Goal: Task Accomplishment & Management: Use online tool/utility

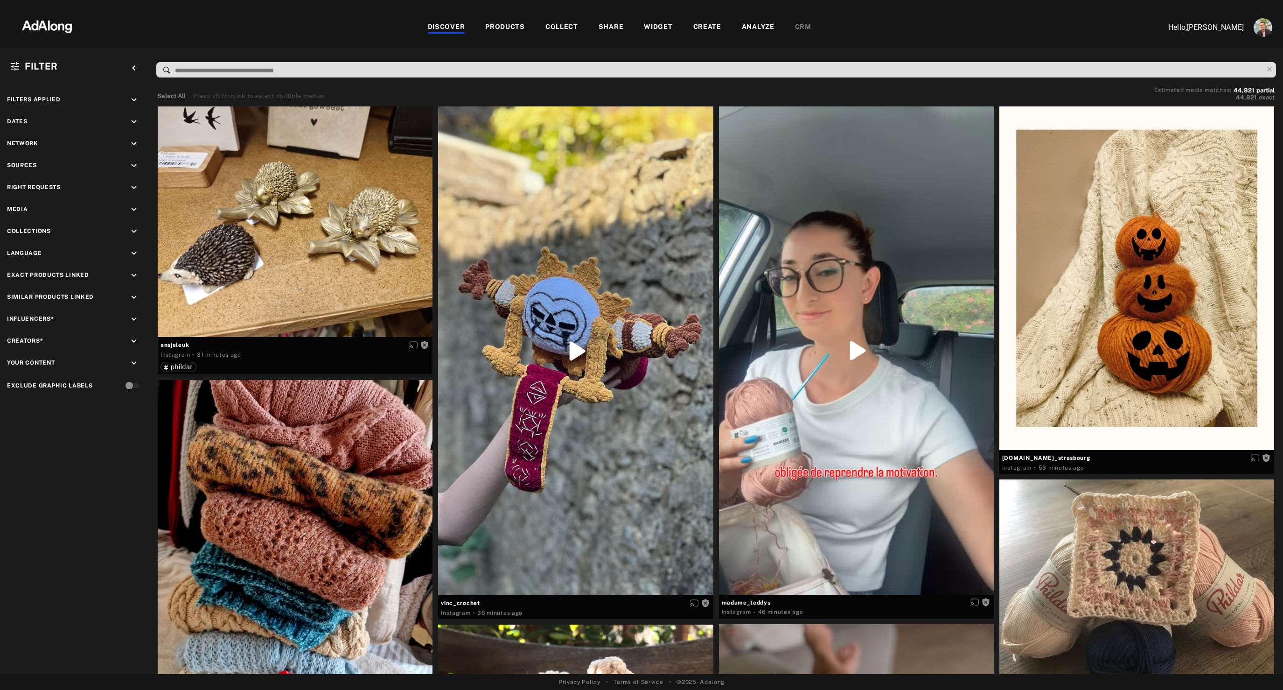
click at [505, 28] on div "PRODUCTS" at bounding box center [505, 27] width 40 height 11
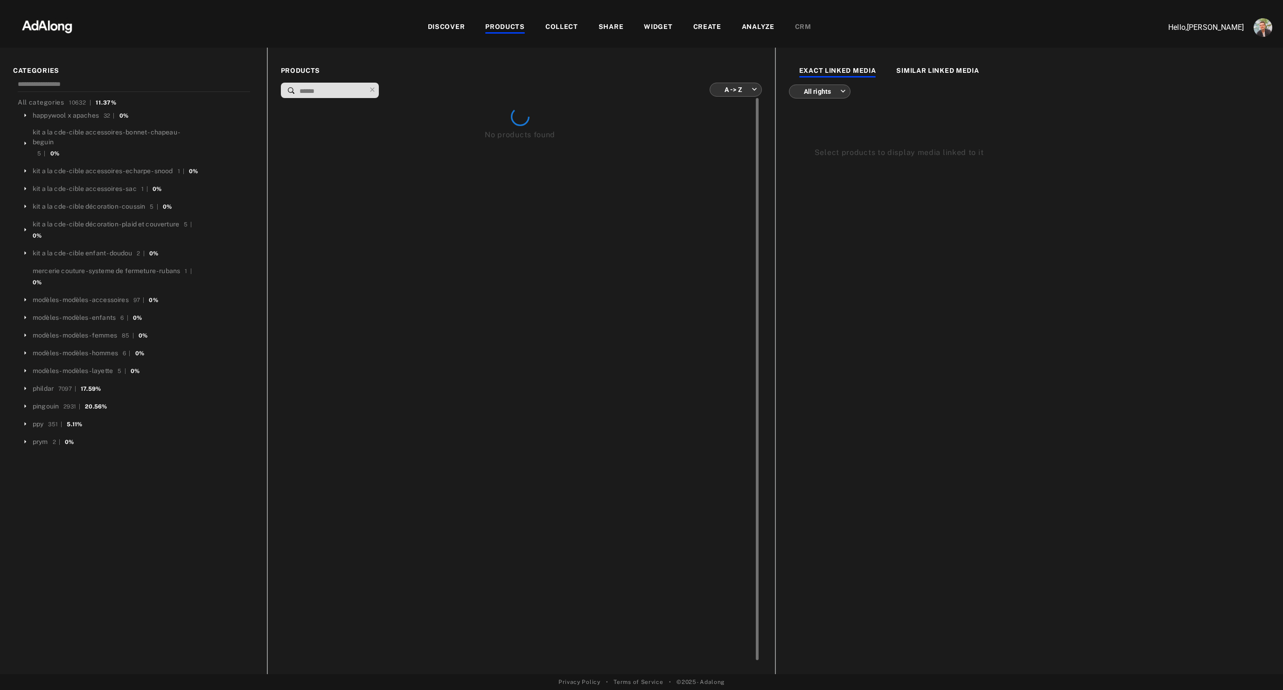
click at [738, 100] on div "No products found" at bounding box center [520, 379] width 479 height 563
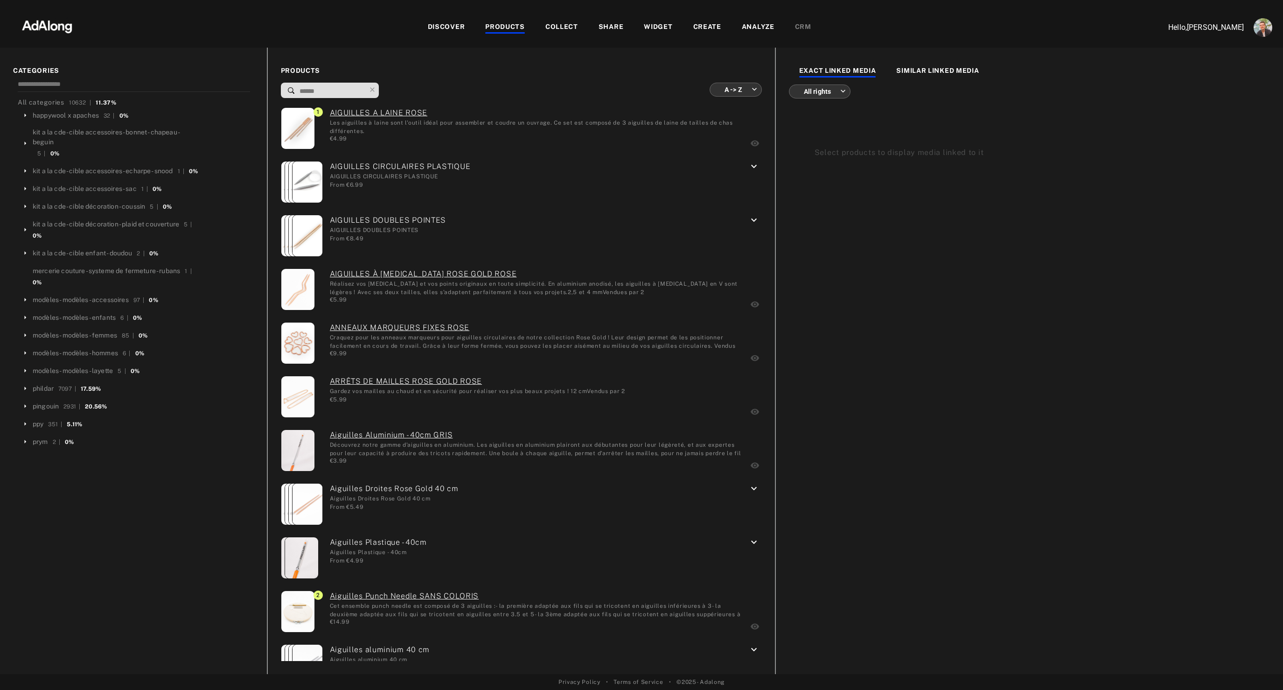
click at [739, 94] on body "DISCOVER PRODUCTS COLLECT SHARE WIDGET CREATE ANALYZE CRM Hello, Nathan Deverre…" at bounding box center [641, 345] width 1283 height 690
click at [725, 173] on li "More media first" at bounding box center [736, 176] width 70 height 17
type input "**********"
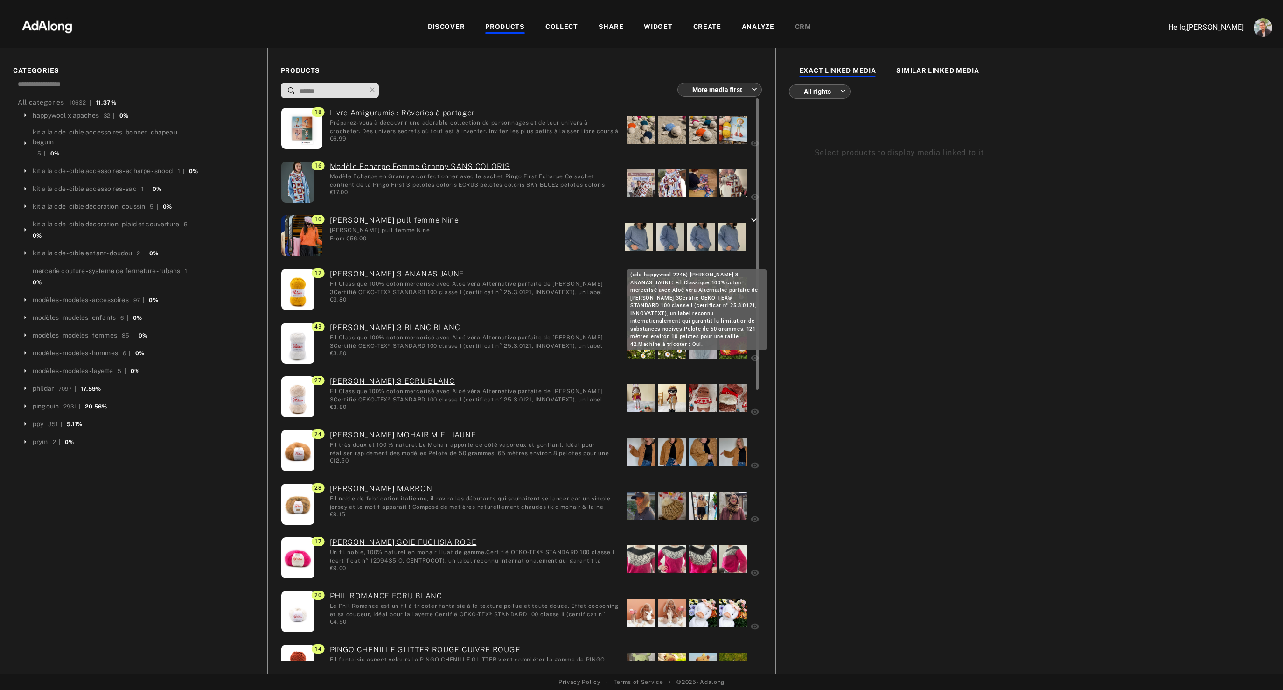
click at [364, 271] on link "PHIL COTON 3 ANANAS JAUNE" at bounding box center [475, 273] width 290 height 11
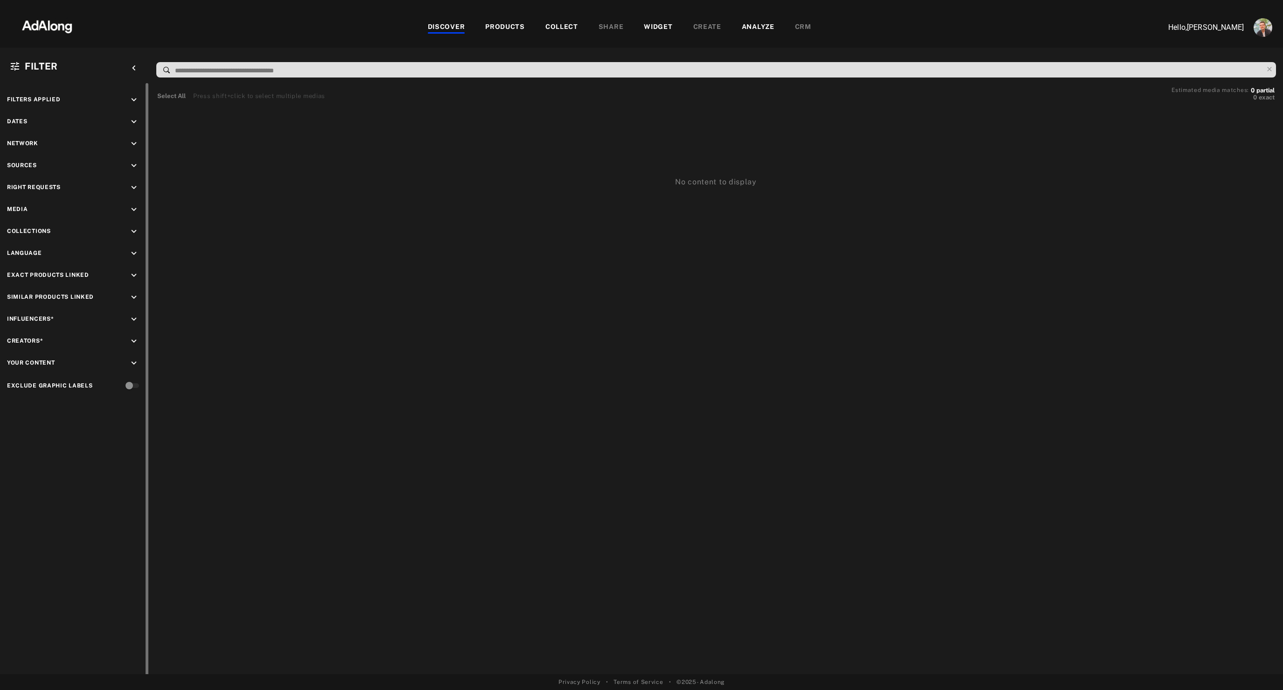
click at [136, 168] on icon "keyboard_arrow_down" at bounding box center [134, 166] width 10 height 10
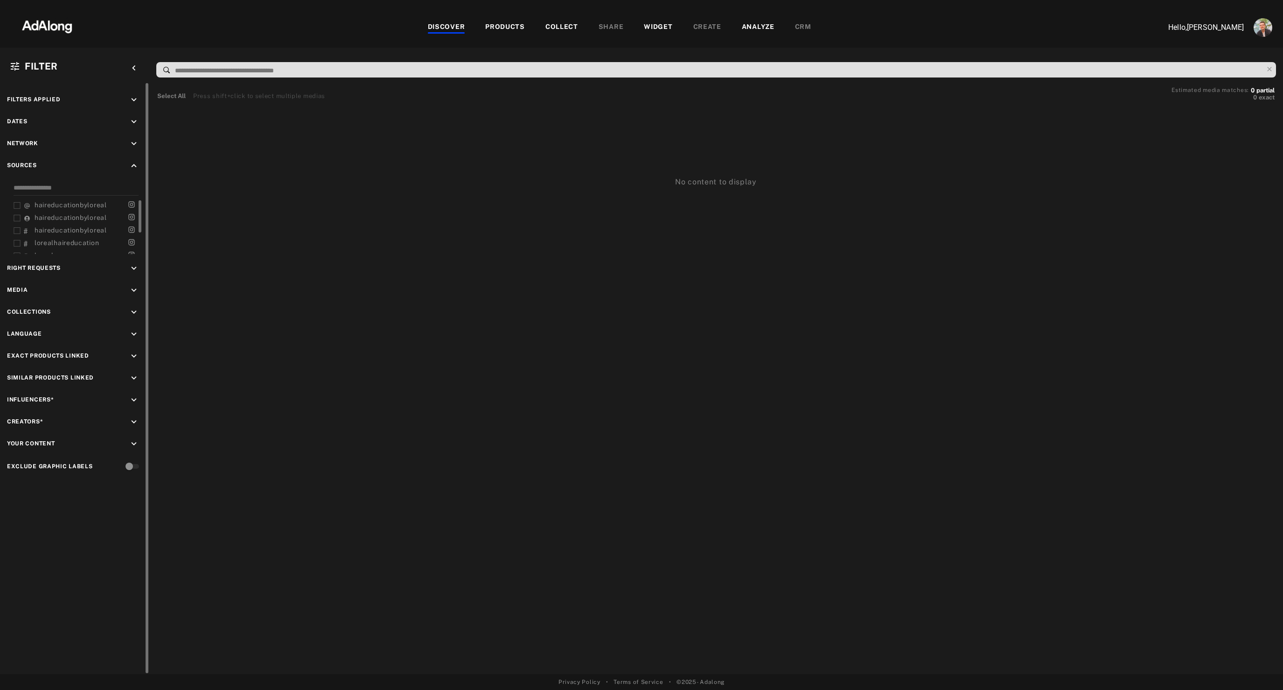
click at [77, 205] on span "haireducationbyloreal" at bounding box center [71, 204] width 72 height 7
click at [75, 217] on span "haireducationbyloreal" at bounding box center [71, 217] width 72 height 7
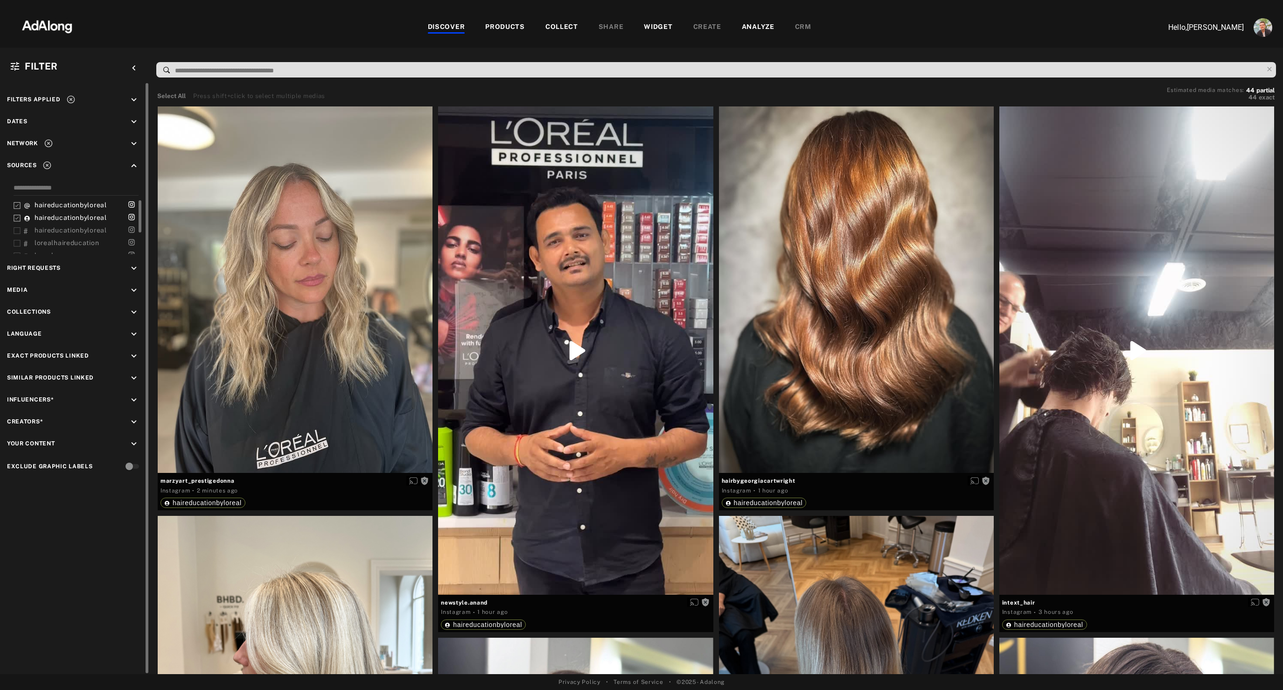
click at [78, 232] on span "haireducationbyloreal" at bounding box center [71, 229] width 72 height 7
drag, startPoint x: 85, startPoint y: 218, endPoint x: 36, endPoint y: 207, distance: 50.4
click at [36, 207] on div "haireducationbyloreal haireducationbyloreal haireducationbyloreal lorealhairedu…" at bounding box center [78, 227] width 129 height 54
copy div "haireducationbyloreal haireducationbyloreal haireducationbyloreal lorealhairedu…"
click at [42, 580] on div "Filters applied keyboard_arrow_down Dates keyboard_arrow_down Network keyboard_…" at bounding box center [74, 378] width 149 height 591
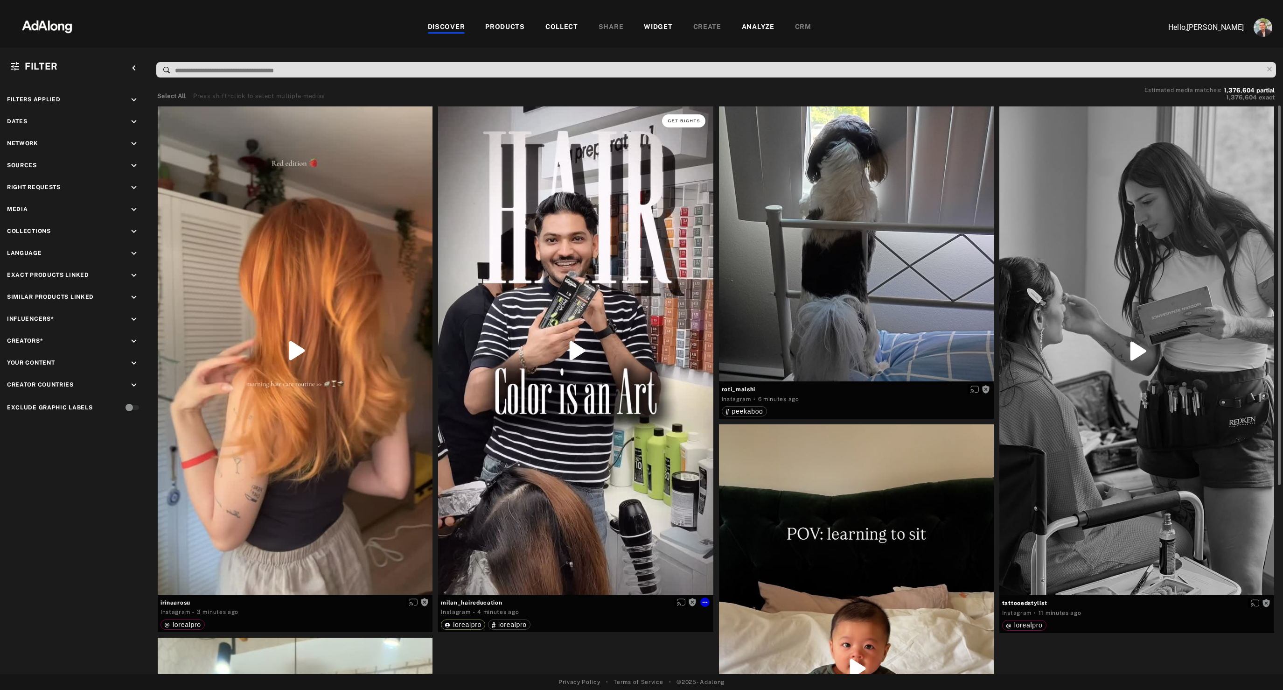
click at [681, 120] on span "Get rights" at bounding box center [684, 121] width 33 height 5
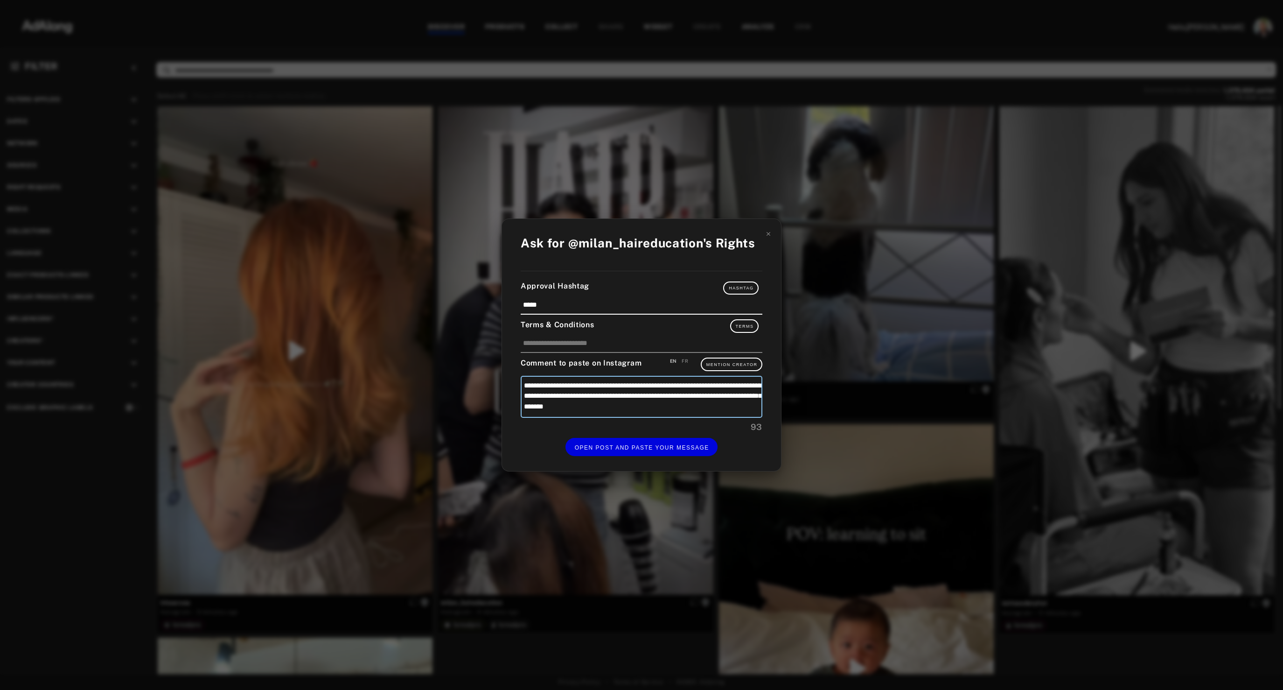
drag, startPoint x: 685, startPoint y: 405, endPoint x: 392, endPoint y: 357, distance: 297.0
click at [392, 357] on div "**********" at bounding box center [641, 345] width 1283 height 690
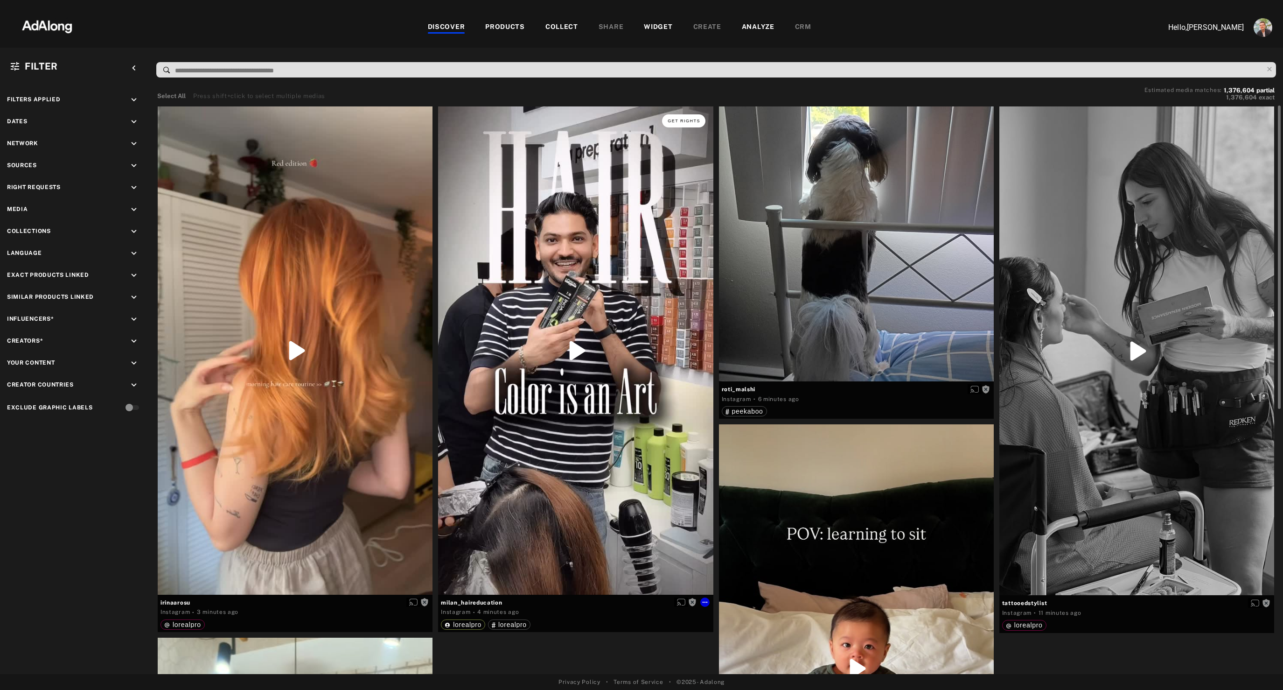
click at [679, 119] on span "Get rights" at bounding box center [684, 121] width 33 height 5
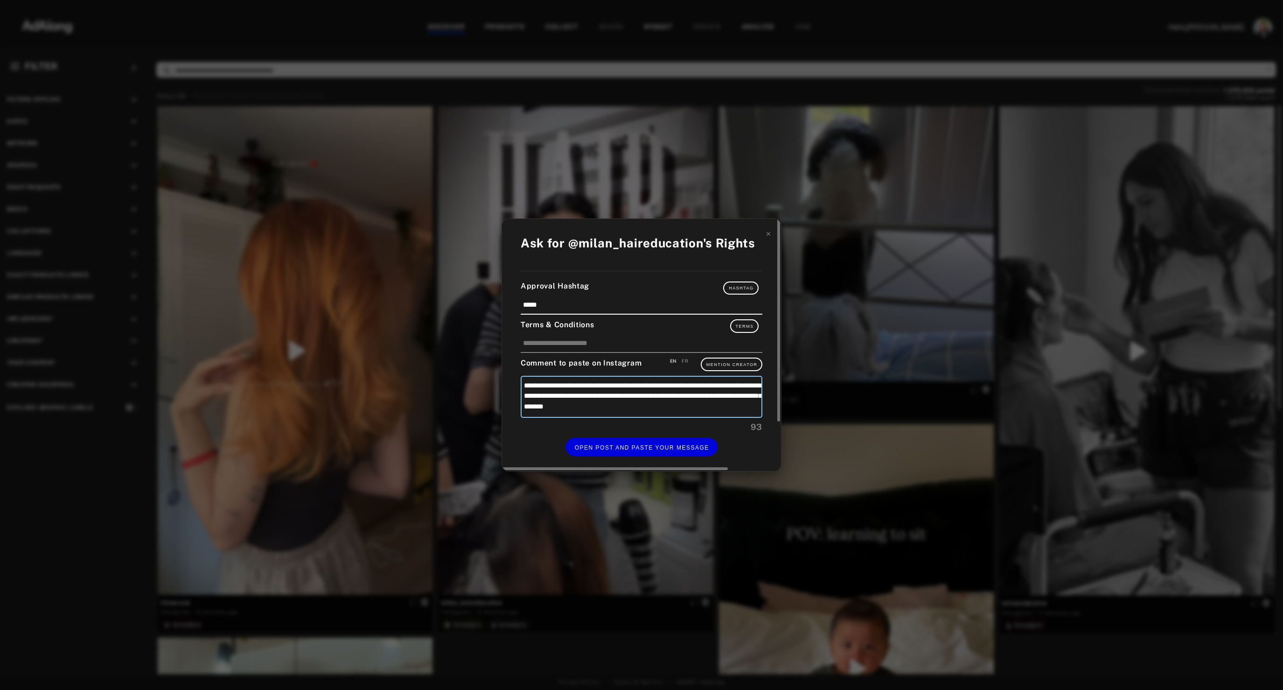
drag, startPoint x: 693, startPoint y: 409, endPoint x: 526, endPoint y: 384, distance: 169.0
click at [526, 384] on textarea "**********" at bounding box center [642, 397] width 242 height 42
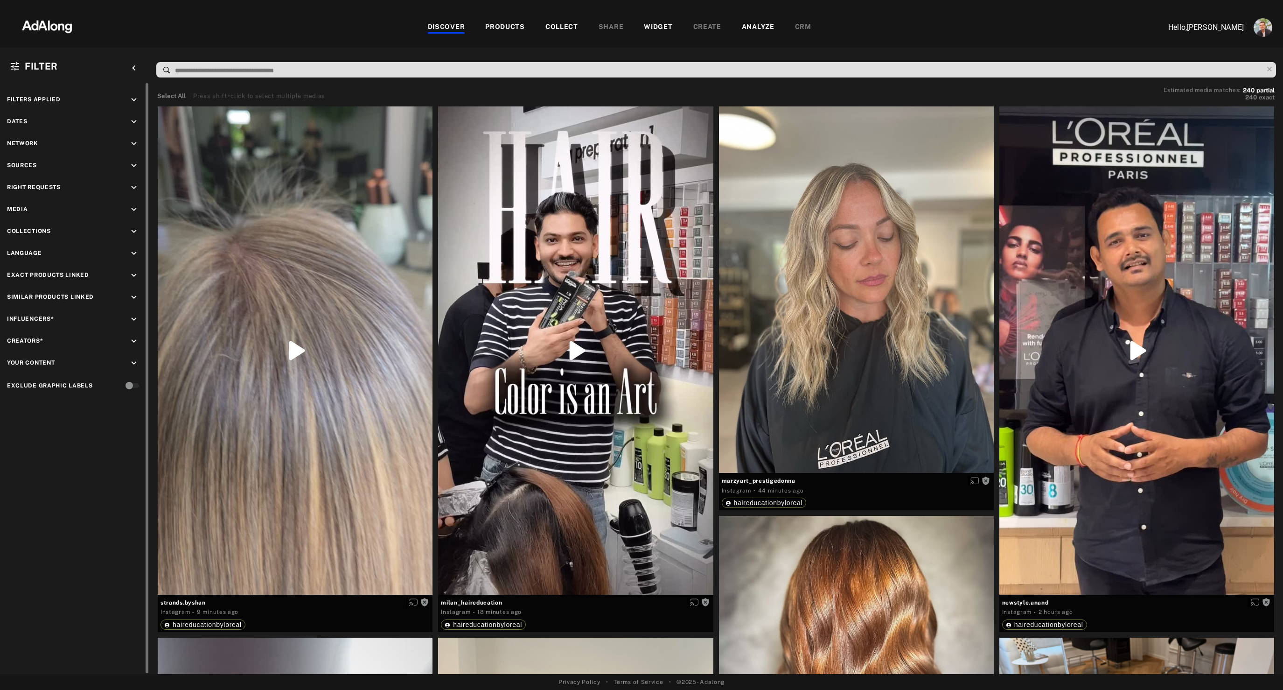
click at [133, 187] on icon "keyboard_arrow_down" at bounding box center [134, 187] width 10 height 10
click at [124, 248] on div "Filters applied keyboard_arrow_down Dates keyboard_arrow_down Network keyboard_…" at bounding box center [74, 265] width 149 height 365
click at [133, 254] on icon "keyboard_arrow_down" at bounding box center [134, 254] width 10 height 10
click at [32, 274] on div "Video" at bounding box center [83, 276] width 119 height 10
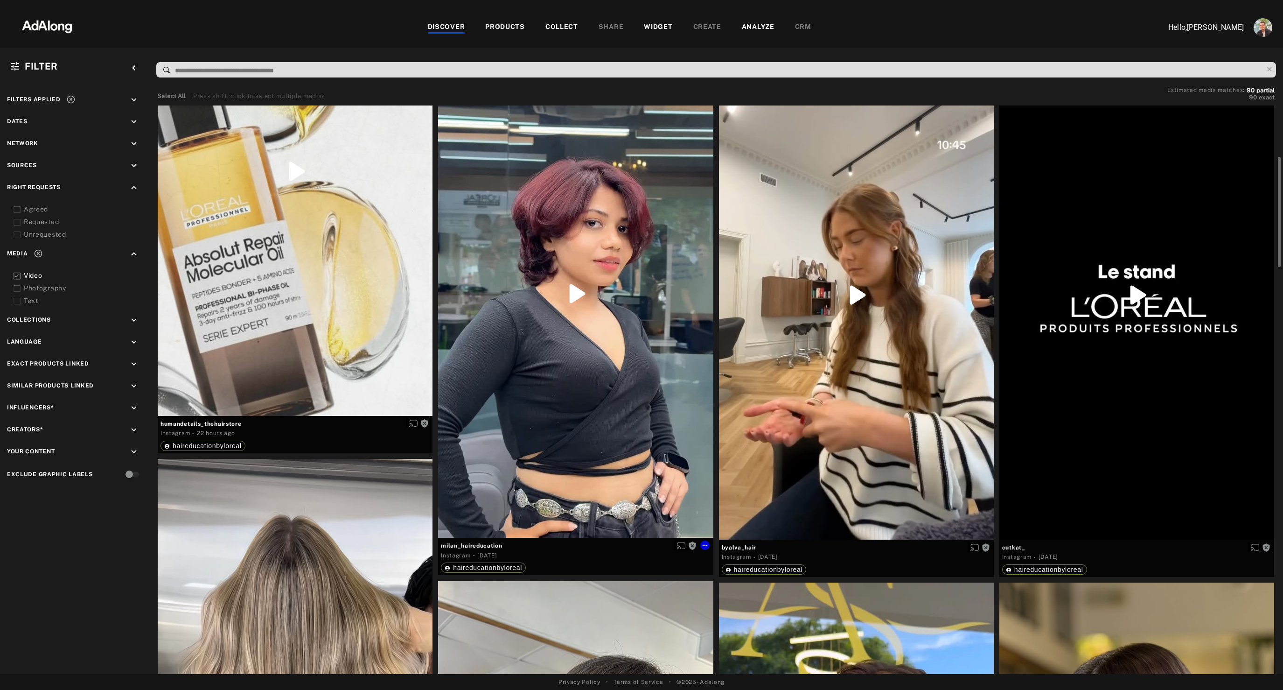
scroll to position [1123, 0]
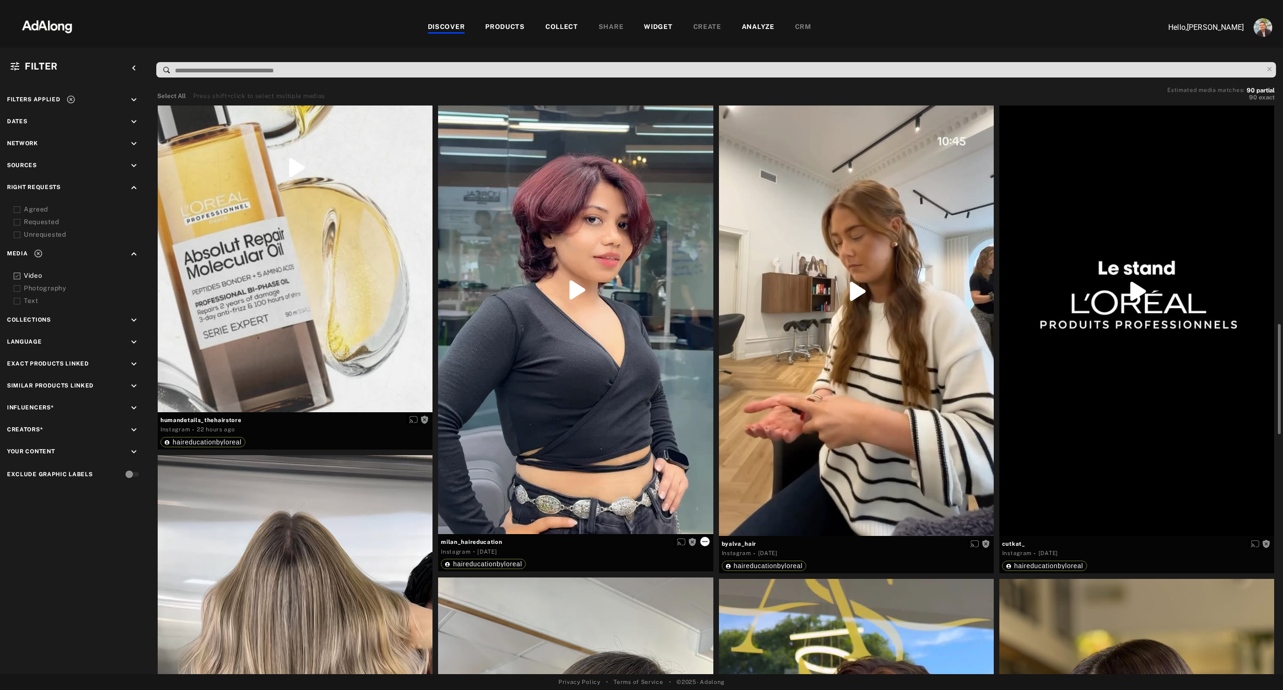
click at [703, 543] on icon at bounding box center [704, 541] width 7 height 7
click at [726, 575] on span "Set rights as agreed" at bounding box center [733, 575] width 50 height 7
click at [985, 545] on icon at bounding box center [985, 543] width 7 height 7
click at [1004, 577] on span "Set rights as agreed" at bounding box center [1013, 577] width 50 height 7
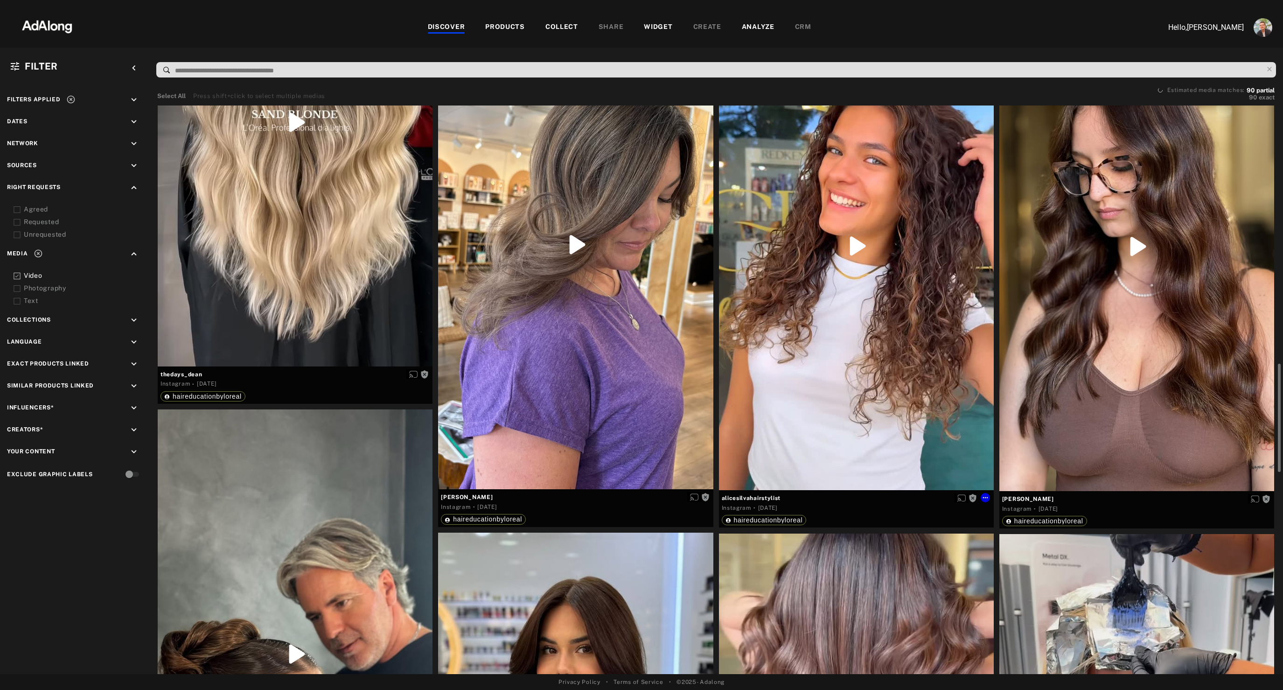
scroll to position [1618, 0]
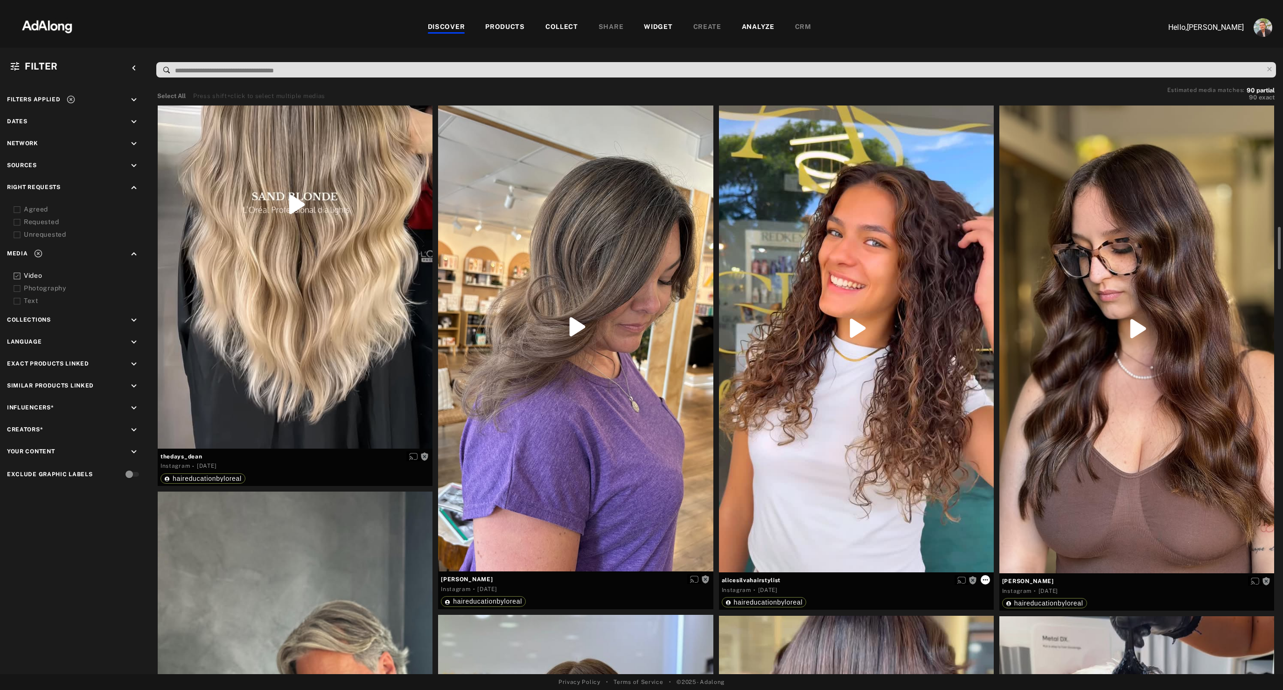
click at [984, 581] on icon at bounding box center [985, 579] width 7 height 7
click at [1003, 616] on span "Set rights as agreed" at bounding box center [1013, 613] width 50 height 7
click at [704, 578] on icon at bounding box center [704, 578] width 7 height 7
click at [728, 616] on div "Set rights as agreed" at bounding box center [733, 612] width 50 height 8
click at [1264, 580] on icon at bounding box center [1266, 580] width 5 height 1
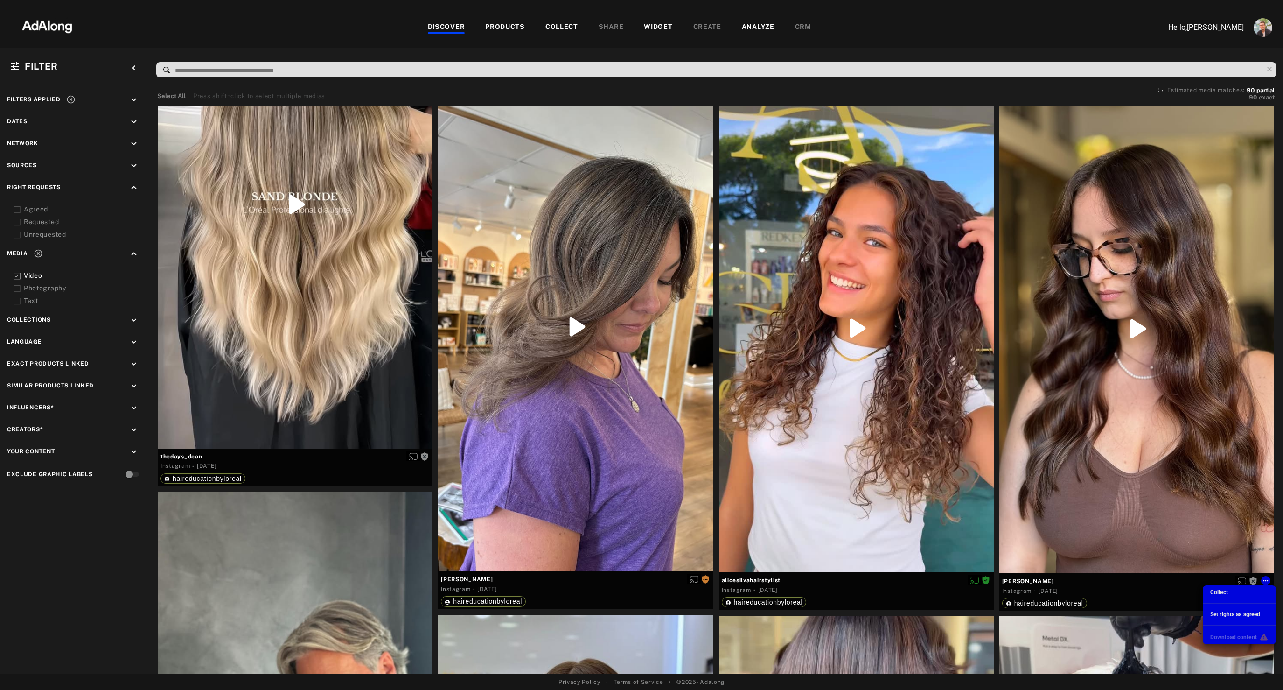
click at [1225, 615] on span "Set rights as agreed" at bounding box center [1236, 614] width 50 height 7
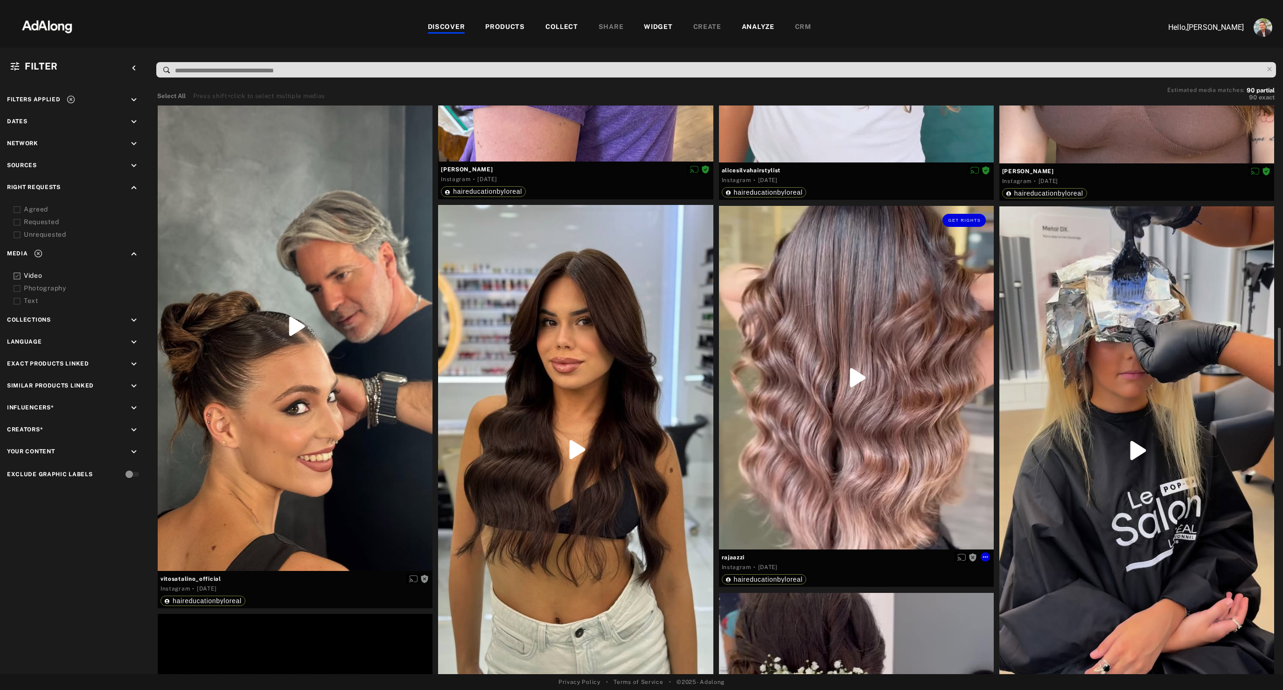
scroll to position [2212, 0]
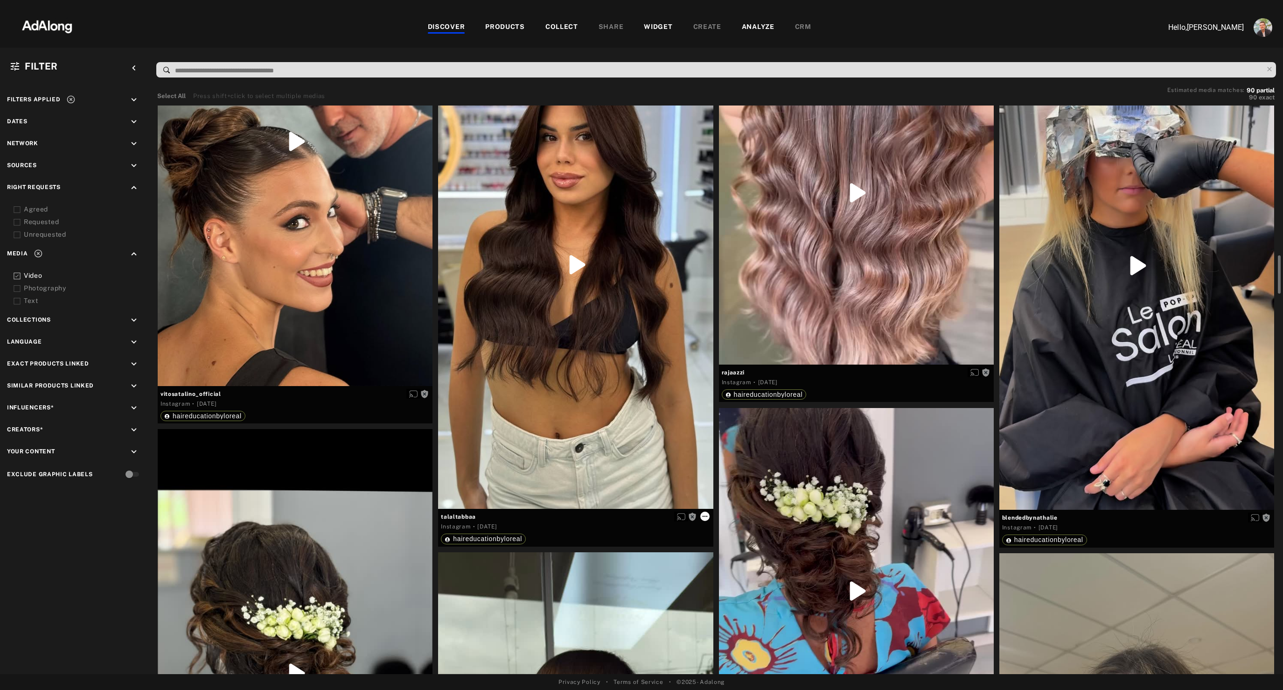
click at [702, 517] on icon at bounding box center [704, 515] width 7 height 7
click at [722, 549] on span "Set rights as agreed" at bounding box center [733, 550] width 50 height 7
click at [1266, 519] on icon at bounding box center [1265, 516] width 7 height 7
click at [1233, 550] on span "Set rights as agreed" at bounding box center [1236, 550] width 50 height 7
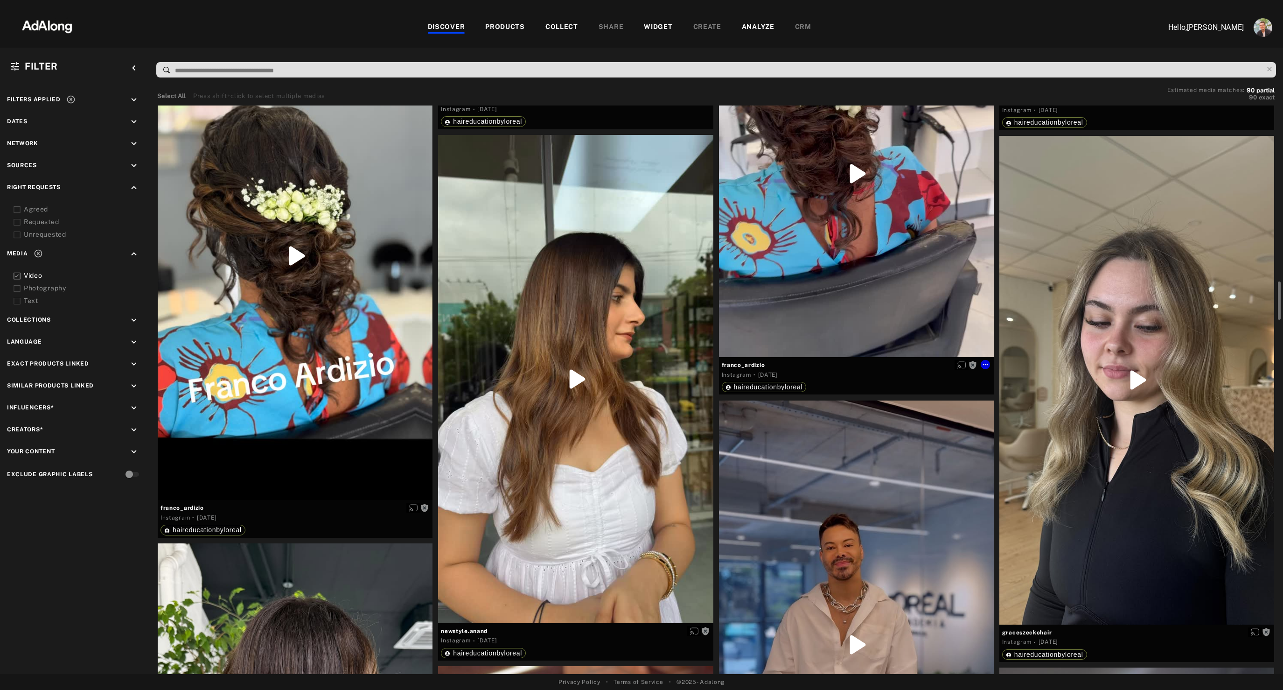
scroll to position [2629, 0]
click at [704, 631] on icon at bounding box center [704, 630] width 7 height 7
click at [715, 651] on span "Set rights as agreed" at bounding box center [733, 652] width 50 height 7
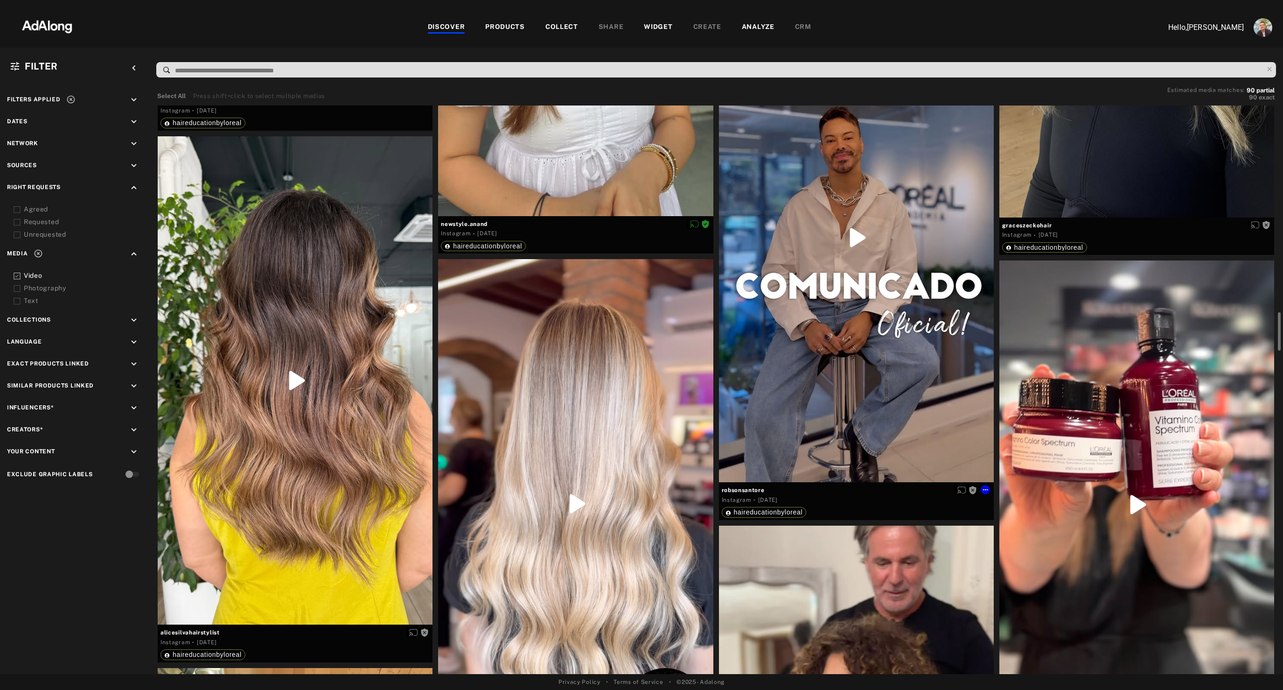
scroll to position [3037, 0]
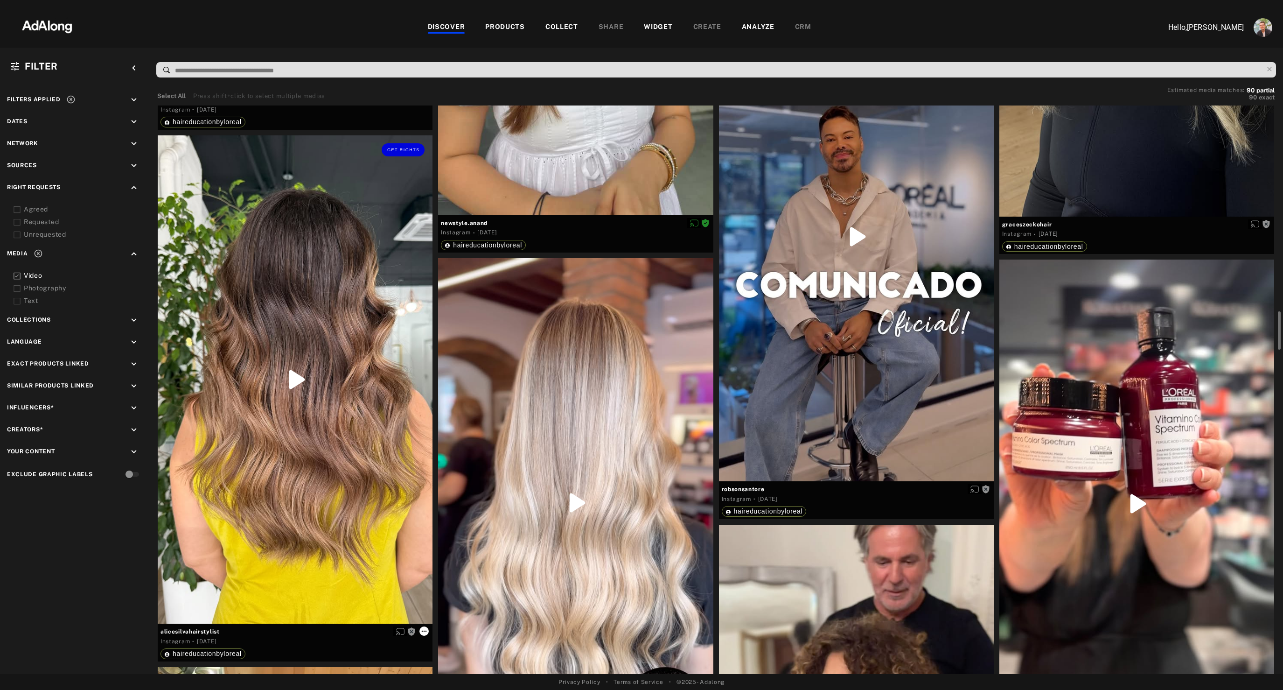
click at [425, 631] on icon at bounding box center [424, 630] width 7 height 7
click at [443, 650] on span "Set rights as agreed" at bounding box center [452, 652] width 50 height 7
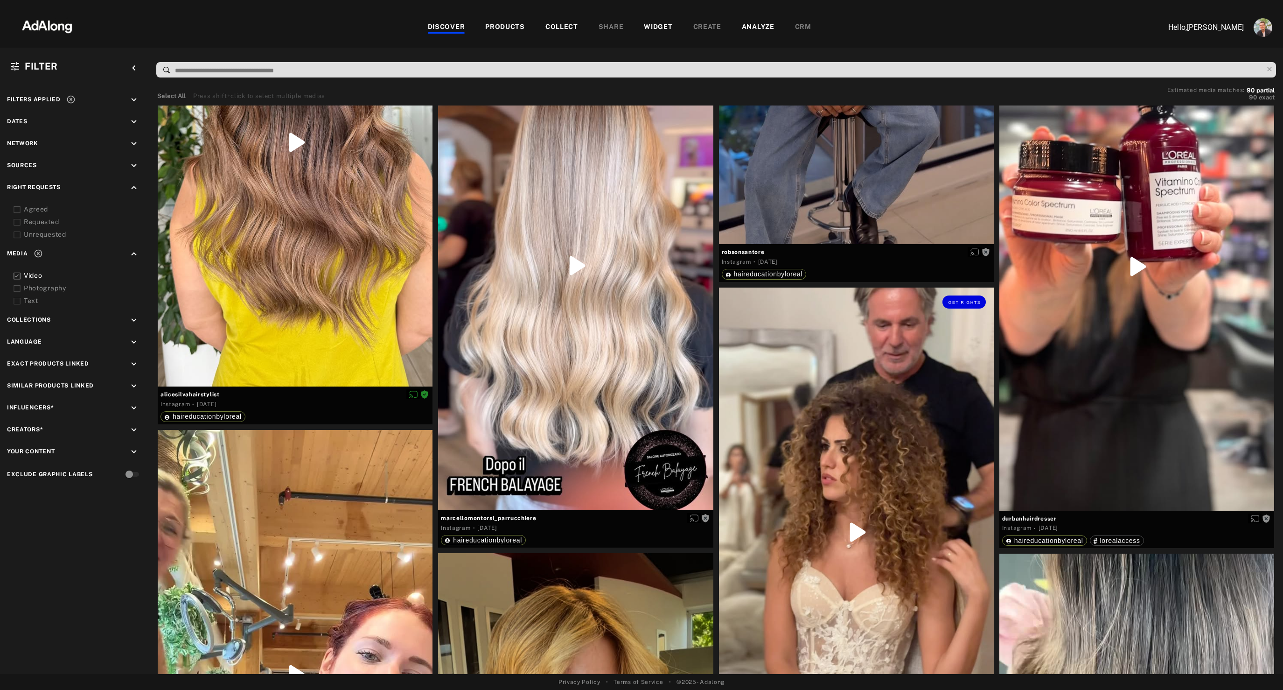
scroll to position [3636, 0]
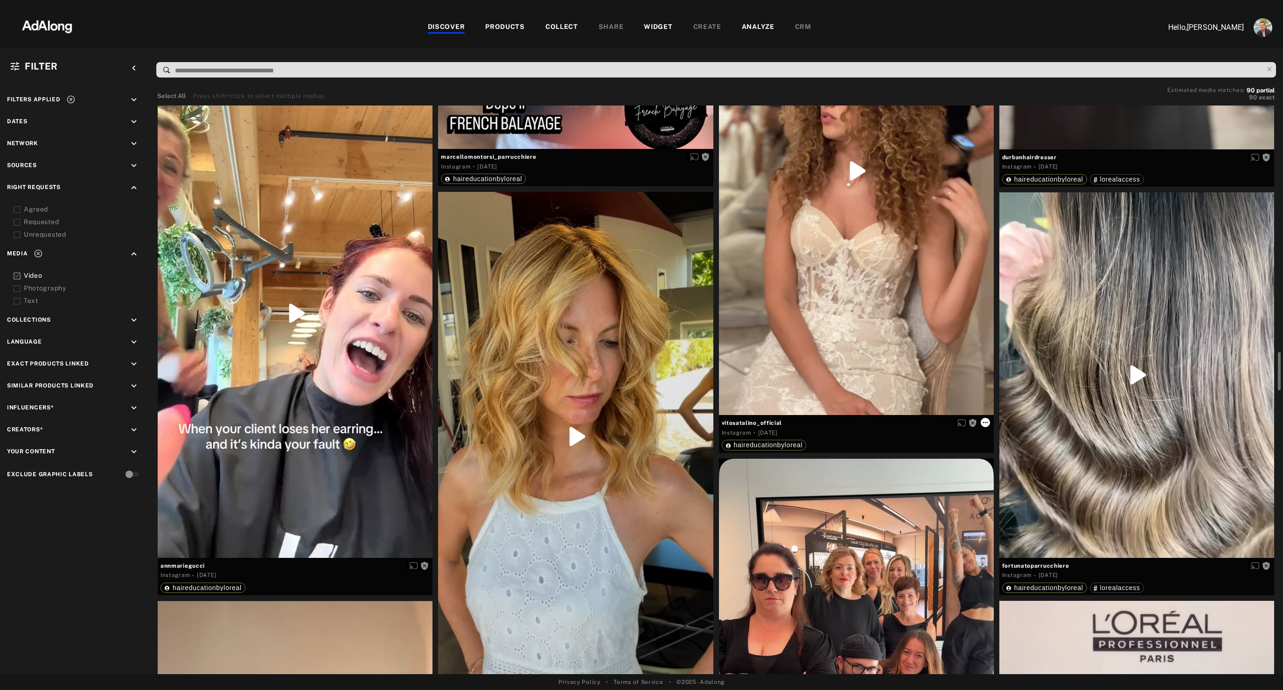
click at [984, 419] on icon at bounding box center [985, 422] width 7 height 7
click at [995, 454] on span "Set rights as agreed" at bounding box center [1013, 456] width 50 height 7
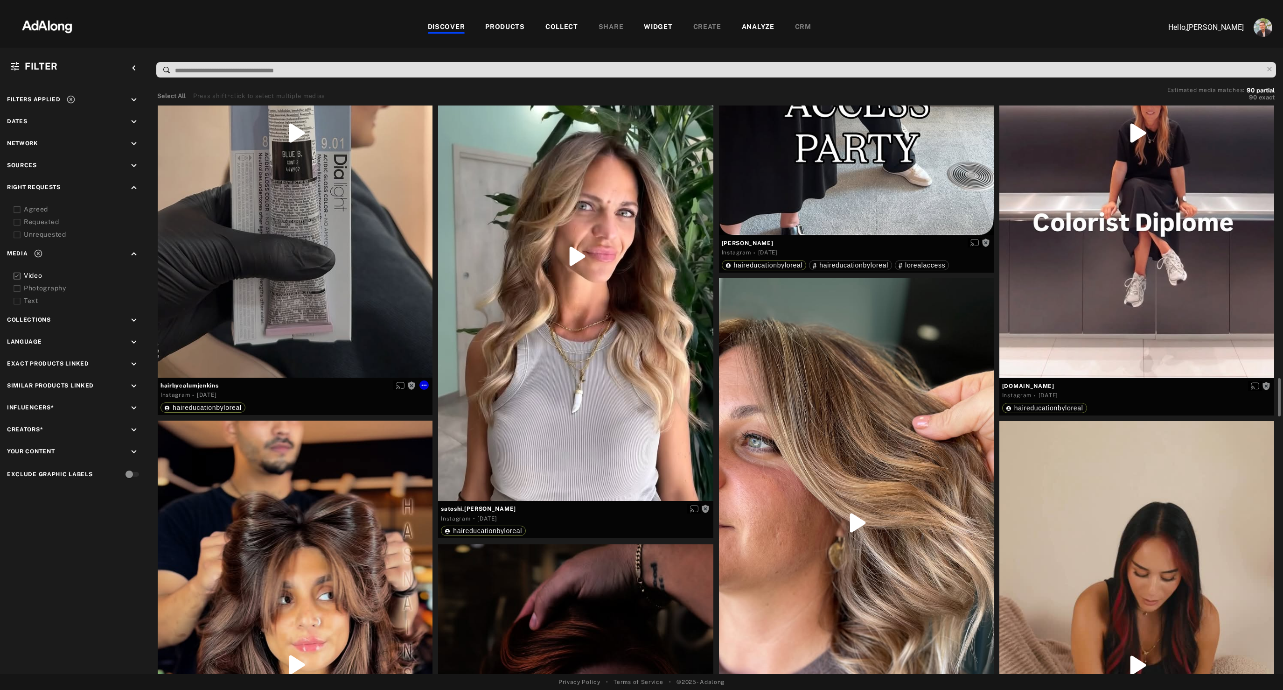
scroll to position [4351, 0]
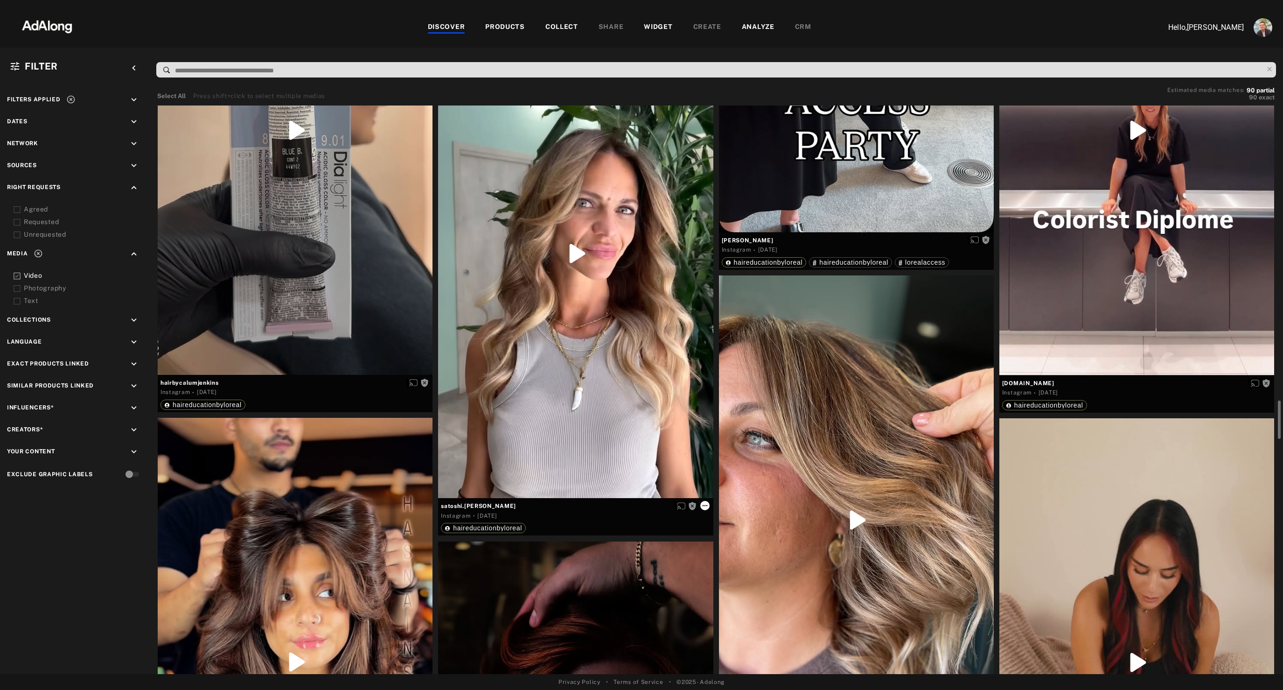
click at [706, 508] on icon at bounding box center [704, 505] width 7 height 7
click at [722, 534] on li "Set rights as agreed" at bounding box center [737, 539] width 73 height 14
click at [35, 207] on div "Agreed" at bounding box center [83, 209] width 119 height 10
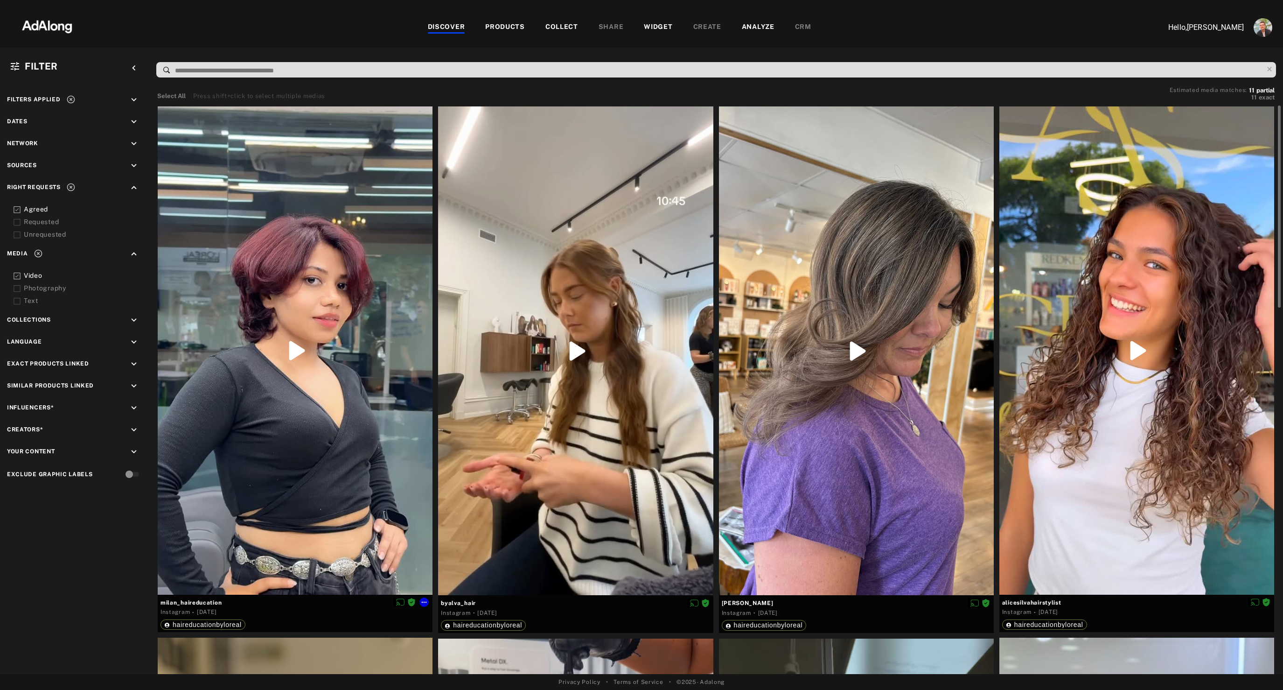
click at [335, 242] on div at bounding box center [295, 350] width 275 height 488
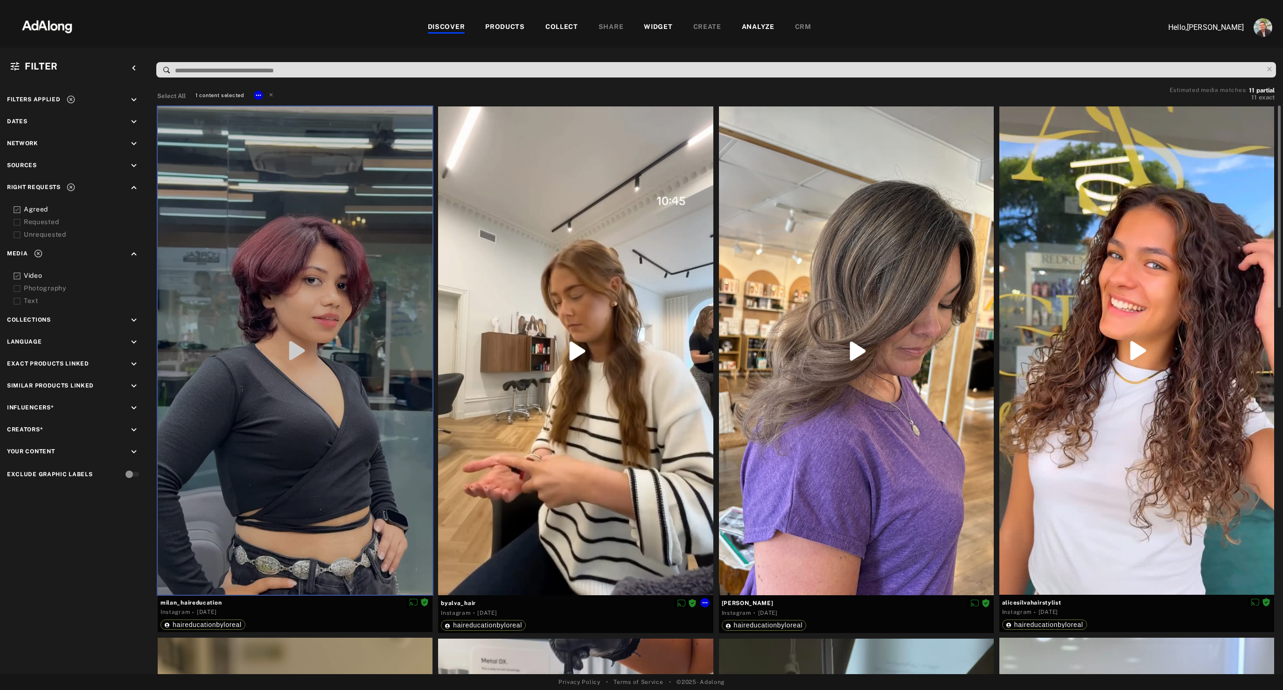
click at [592, 241] on div at bounding box center [575, 350] width 275 height 489
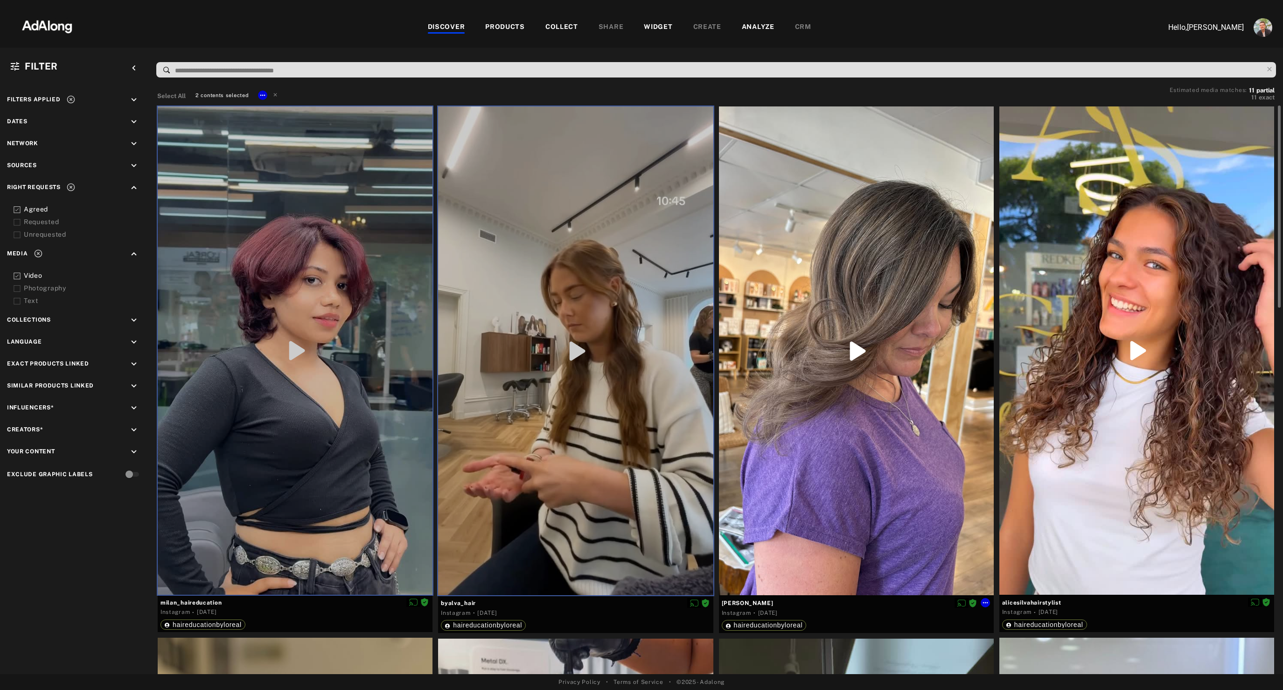
click at [772, 245] on div at bounding box center [856, 350] width 275 height 489
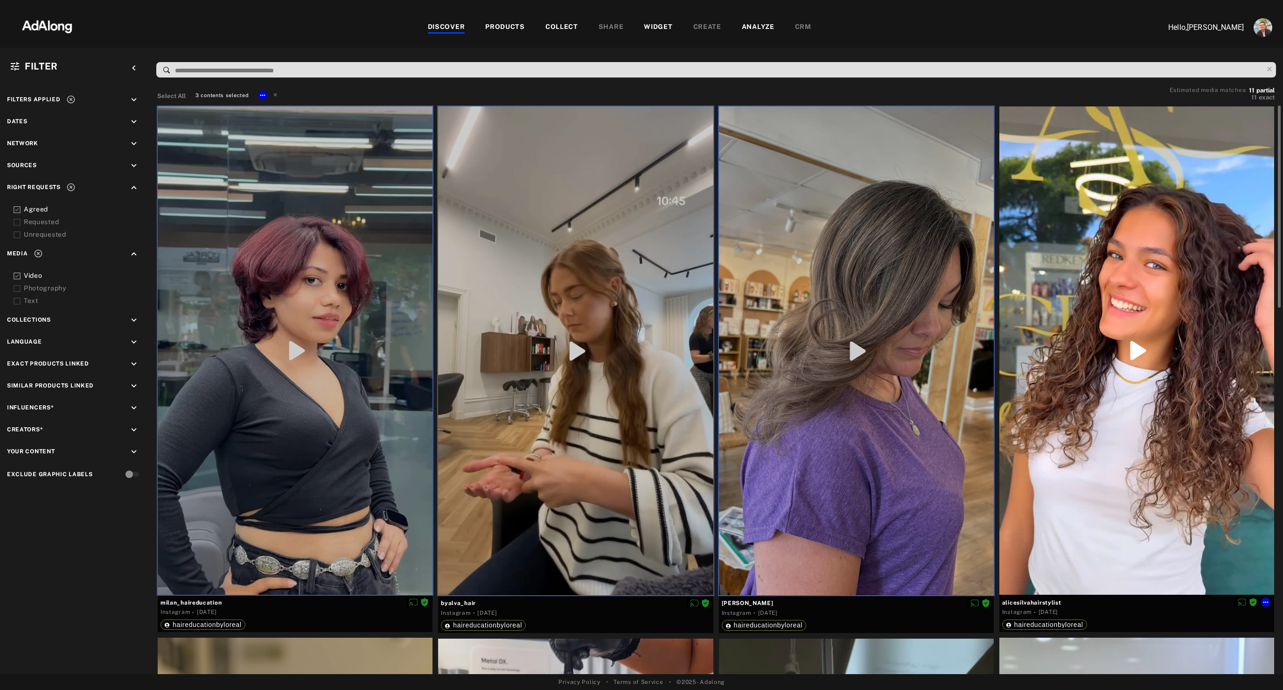
click at [1121, 233] on div at bounding box center [1137, 350] width 275 height 488
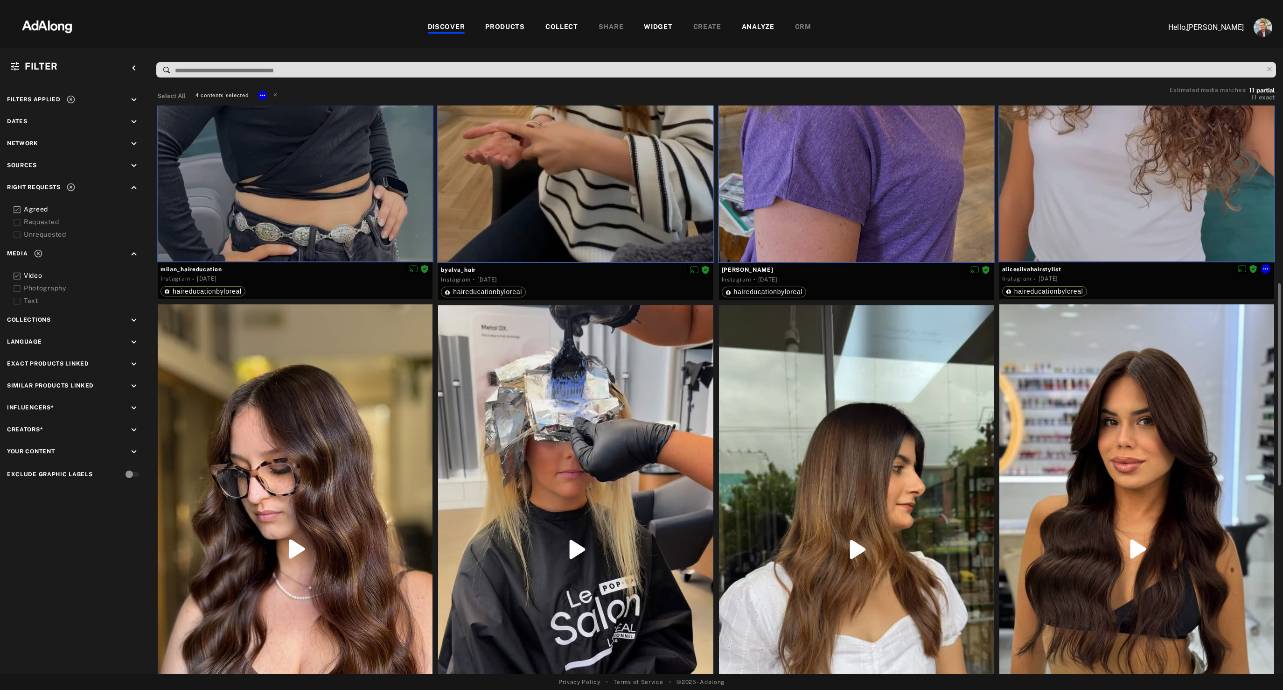
scroll to position [377, 0]
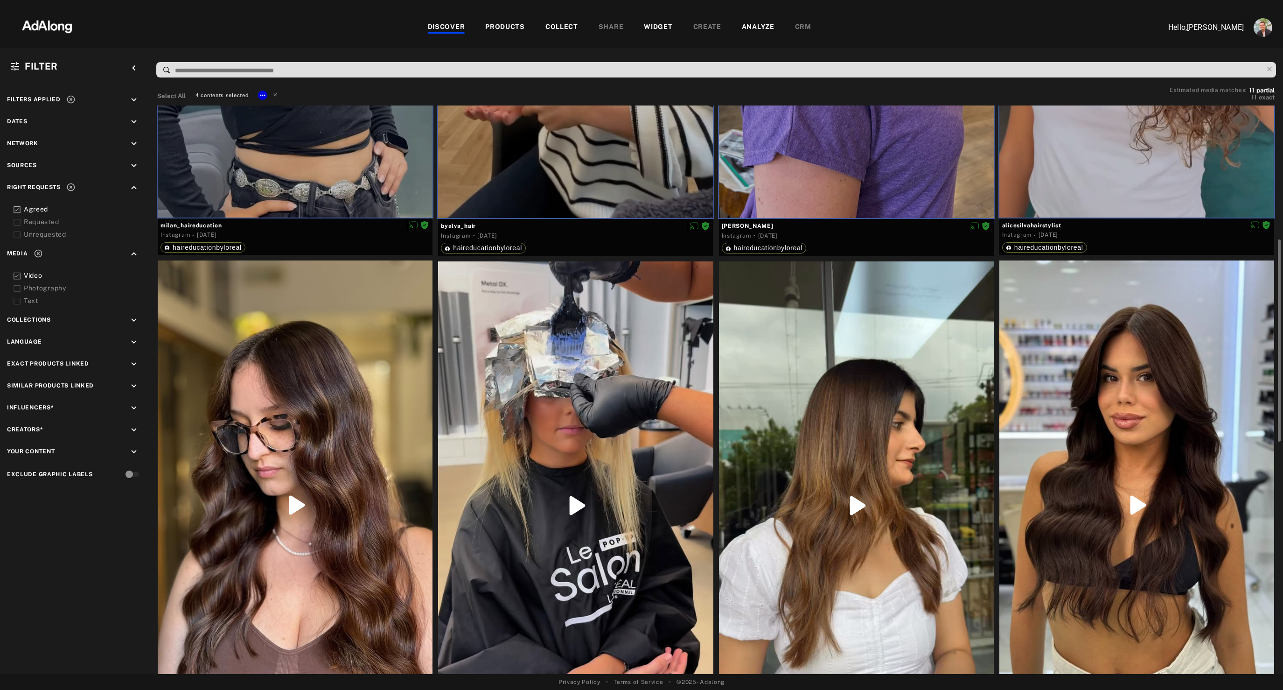
click at [1097, 386] on div at bounding box center [1137, 504] width 275 height 489
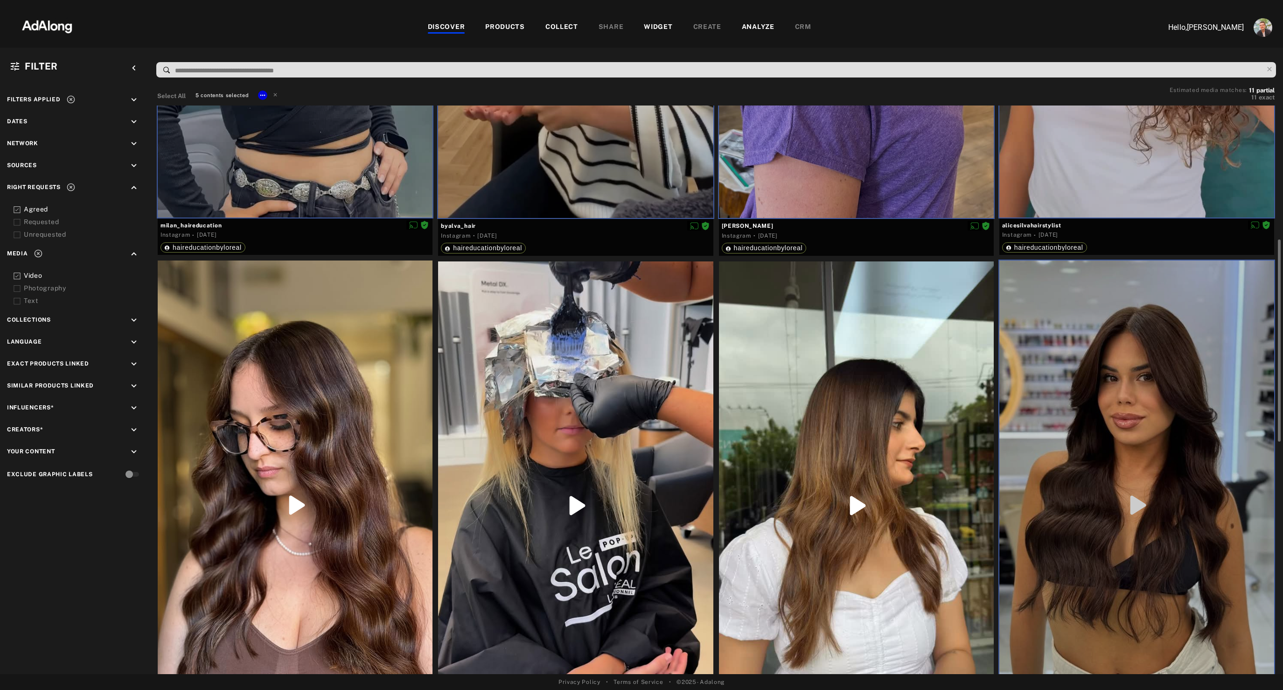
click at [826, 400] on div at bounding box center [856, 505] width 275 height 488
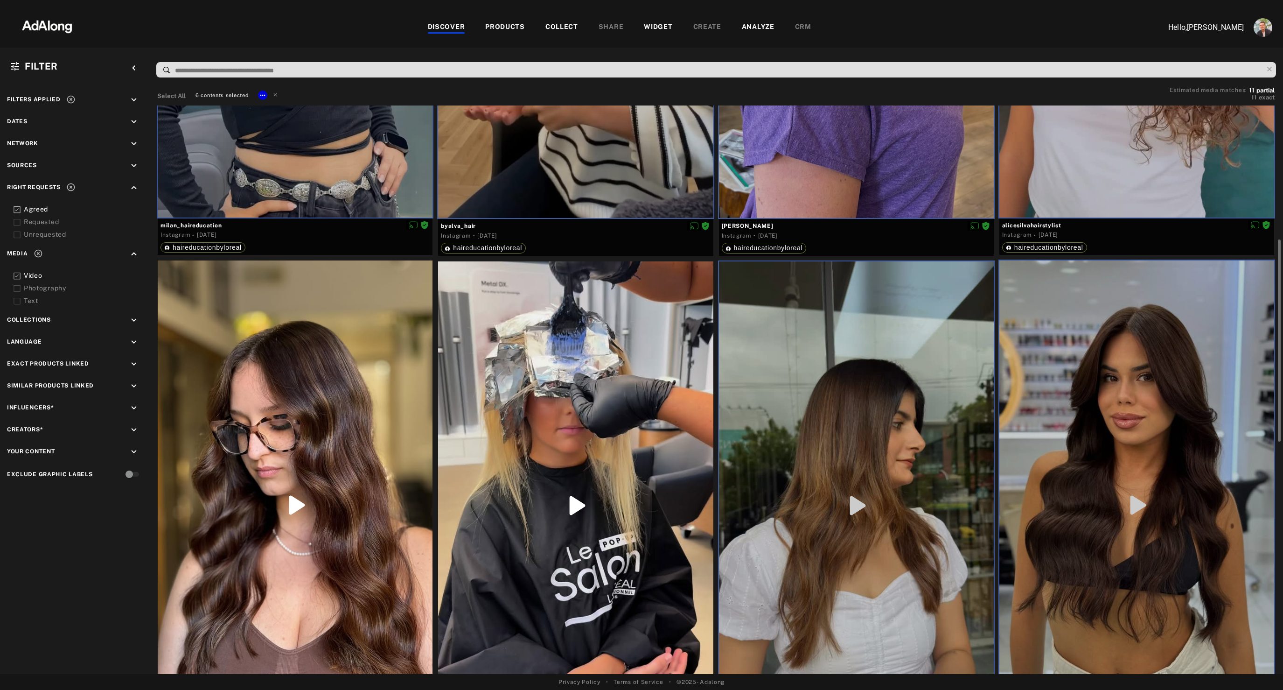
click at [539, 412] on div at bounding box center [575, 505] width 275 height 488
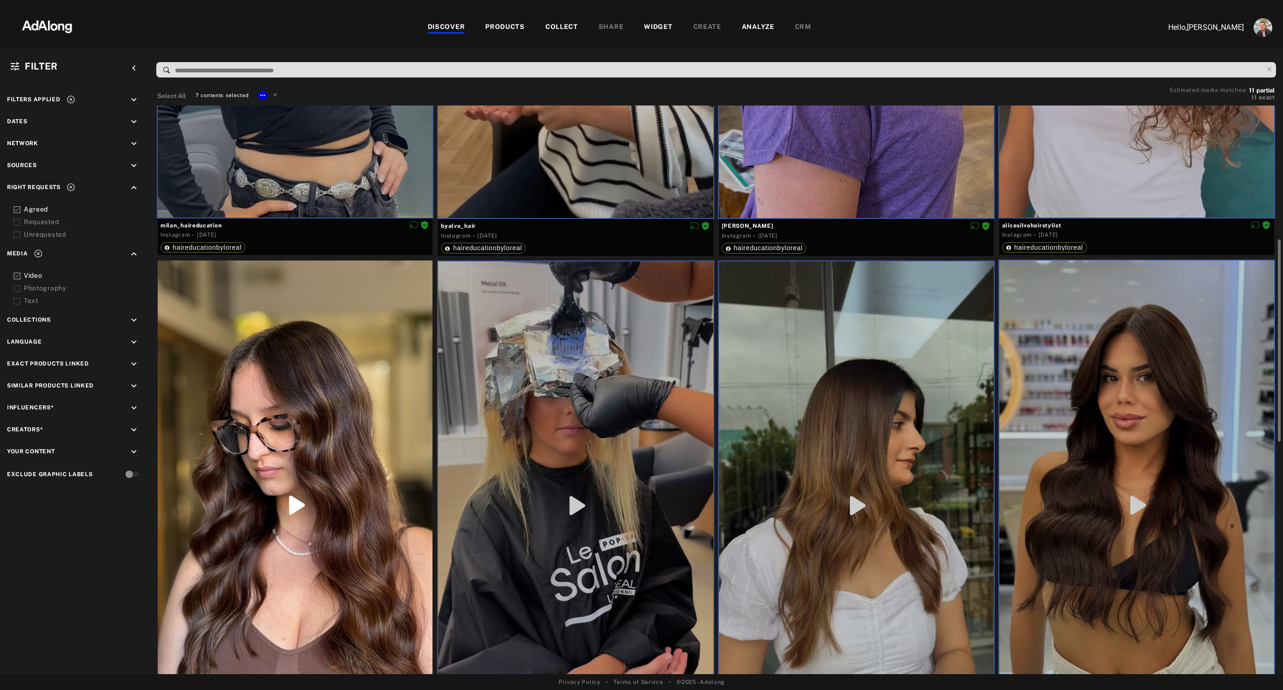
click at [327, 394] on div at bounding box center [295, 504] width 275 height 489
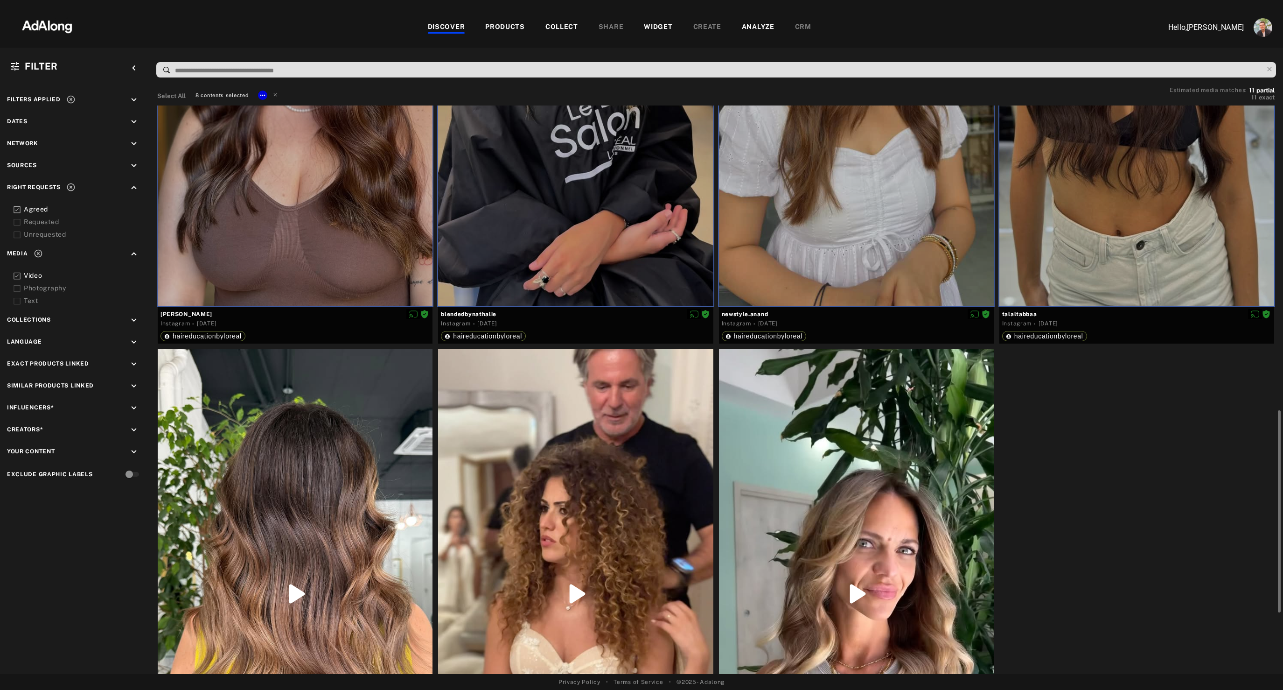
scroll to position [830, 0]
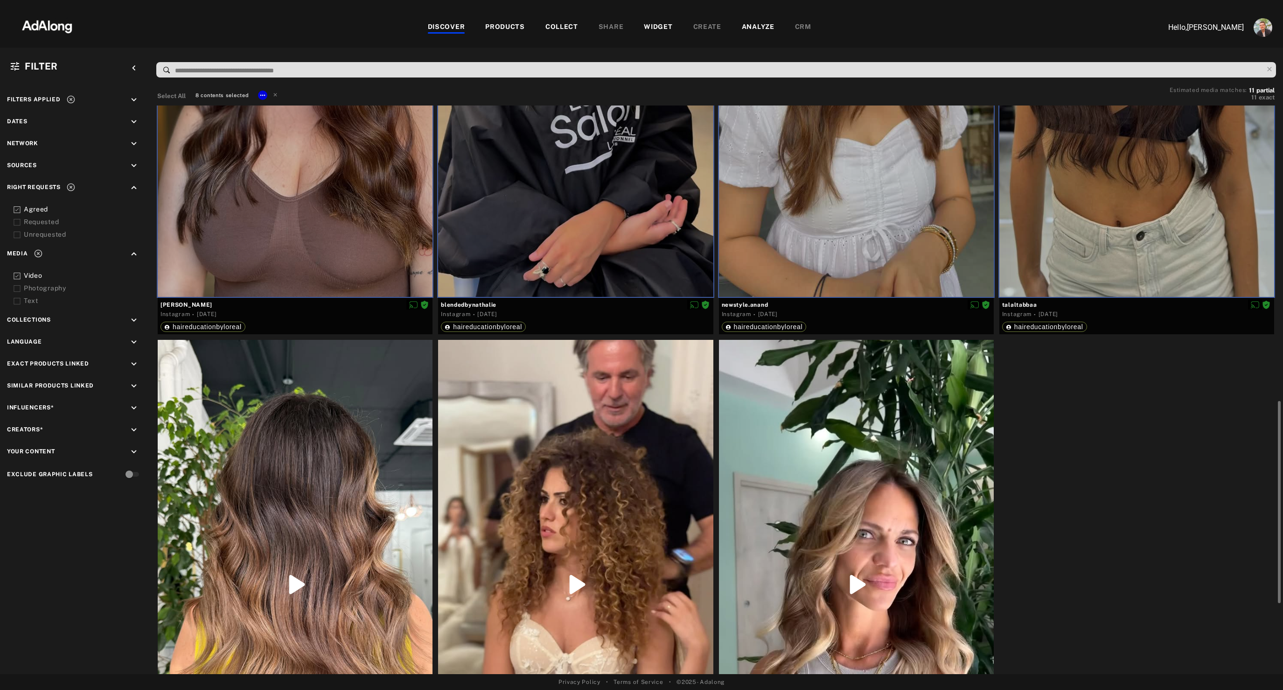
click at [327, 394] on div at bounding box center [295, 584] width 275 height 489
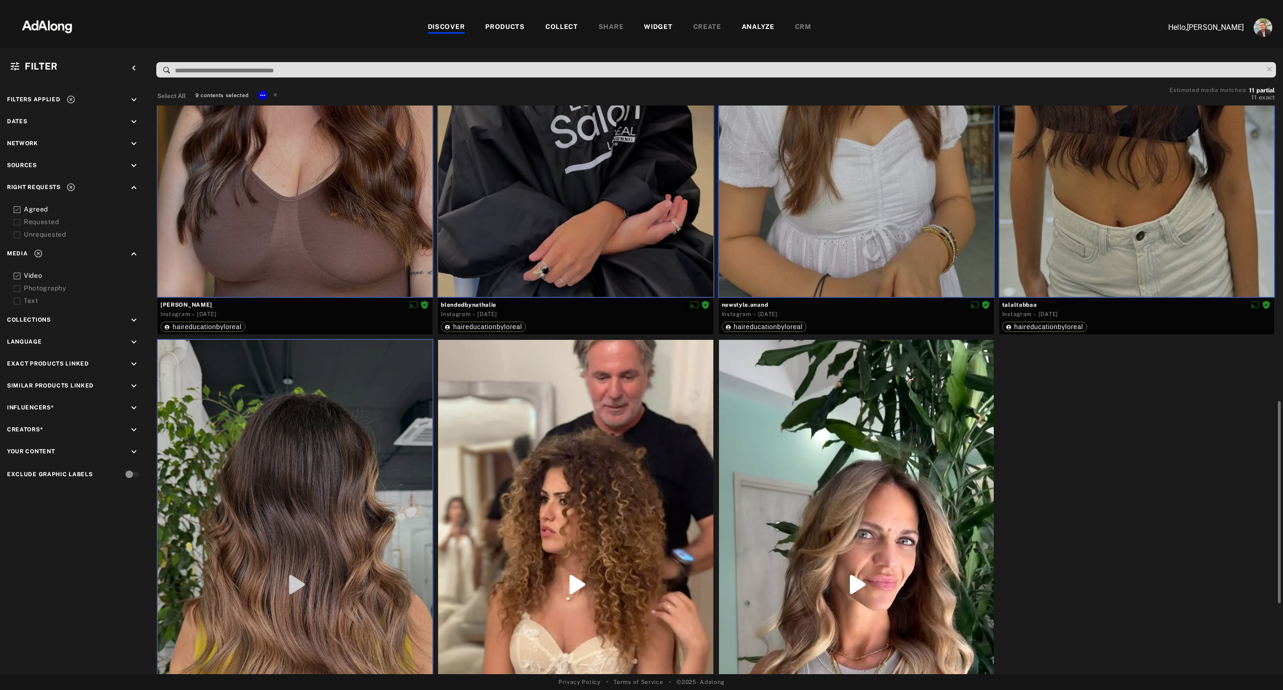
click at [600, 441] on div at bounding box center [575, 584] width 275 height 489
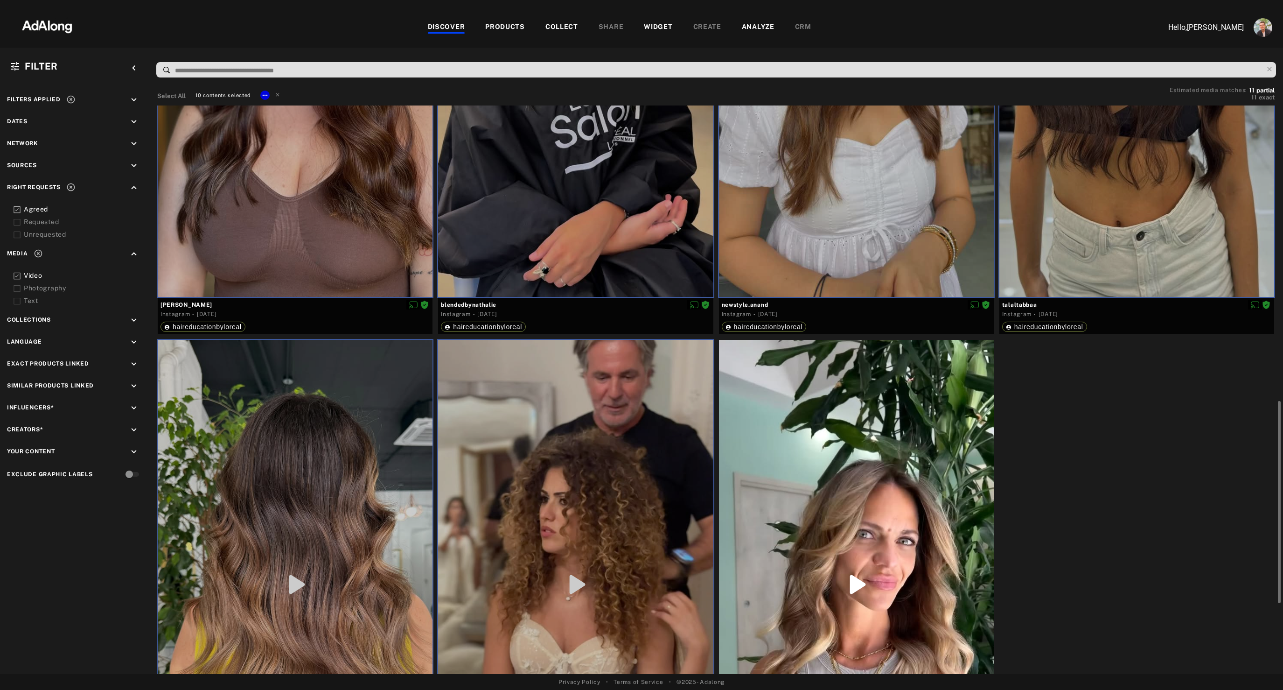
click at [853, 491] on div at bounding box center [856, 584] width 275 height 489
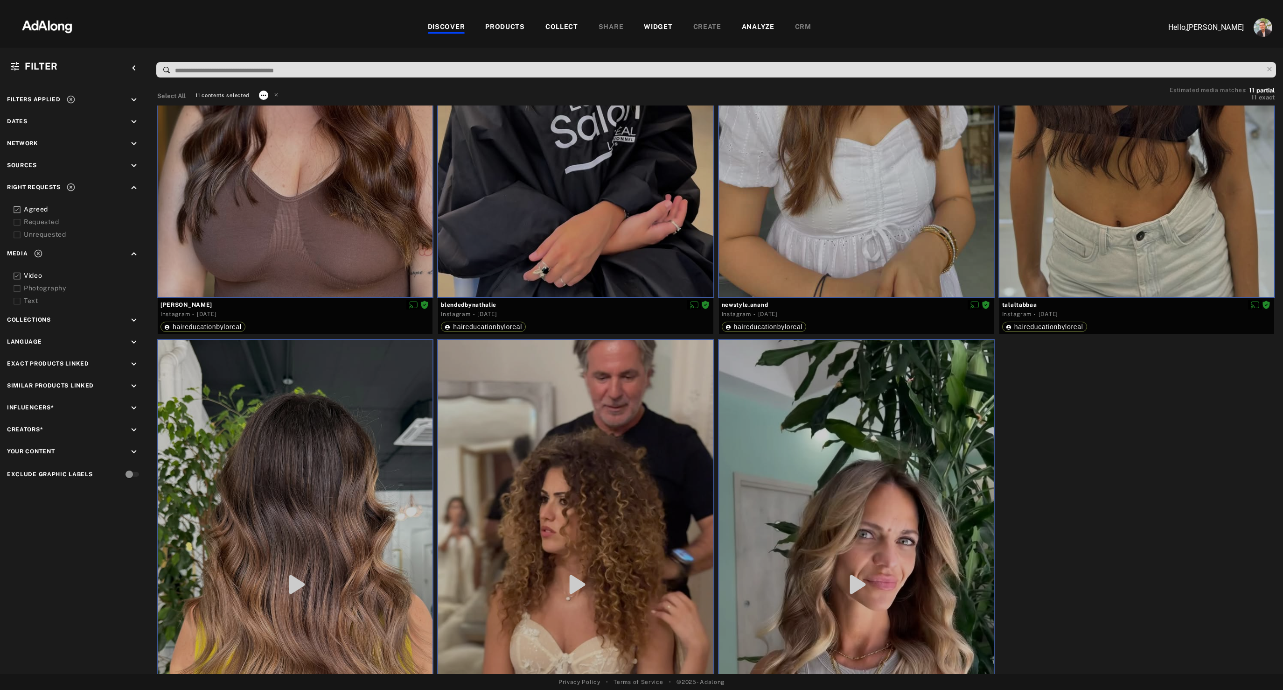
click at [262, 94] on icon at bounding box center [263, 94] width 5 height 1
click at [274, 106] on span "Collect" at bounding box center [275, 107] width 18 height 7
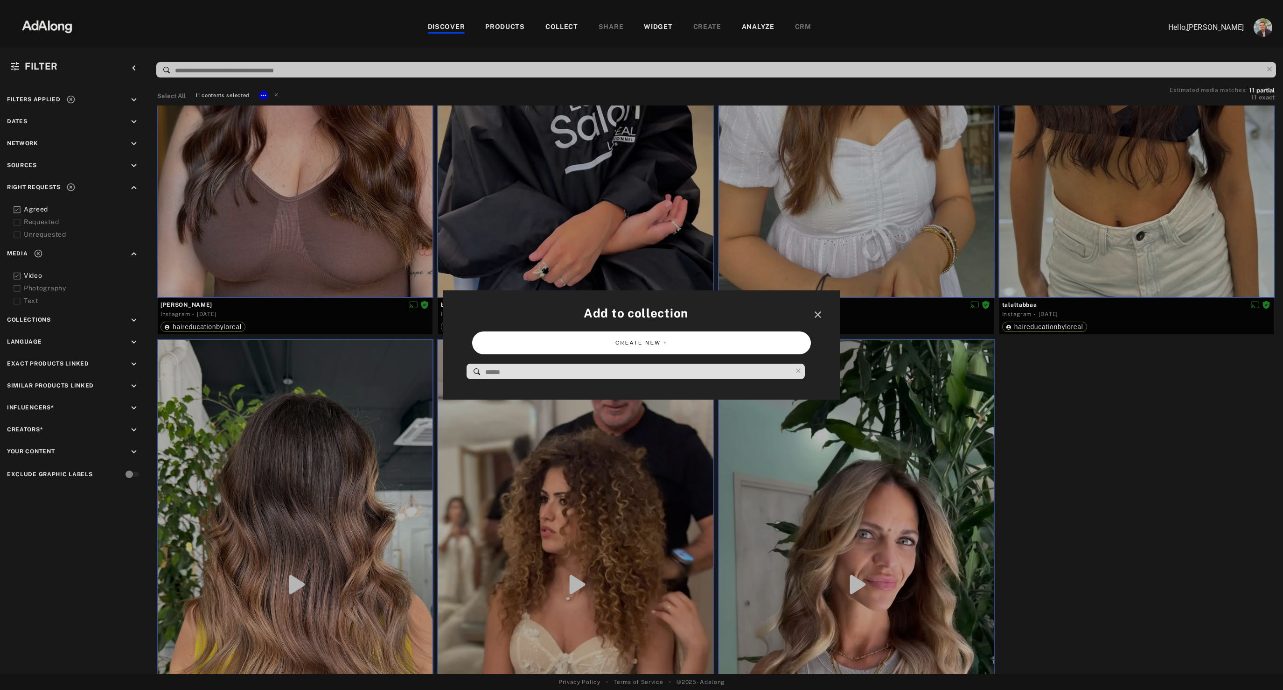
click at [550, 345] on button "CREATE NEW +" at bounding box center [641, 342] width 338 height 23
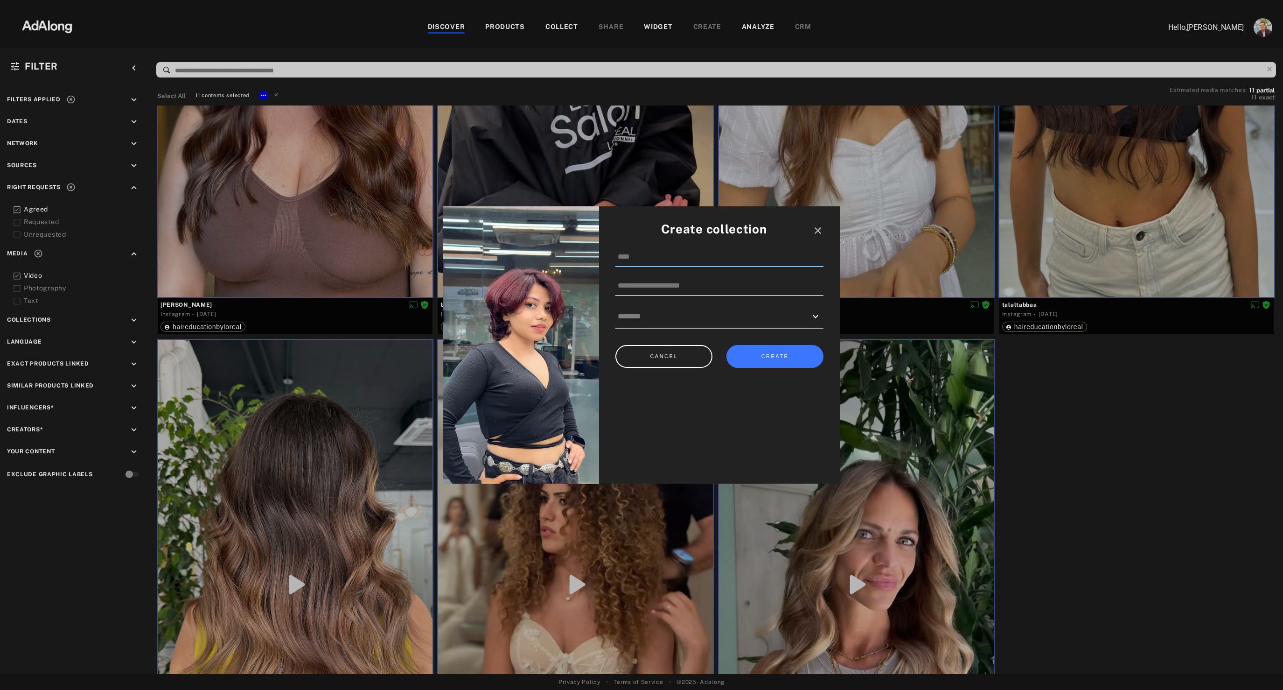
click at [649, 259] on input at bounding box center [720, 257] width 208 height 20
type input "********"
click at [758, 358] on button "CREATE" at bounding box center [775, 356] width 97 height 23
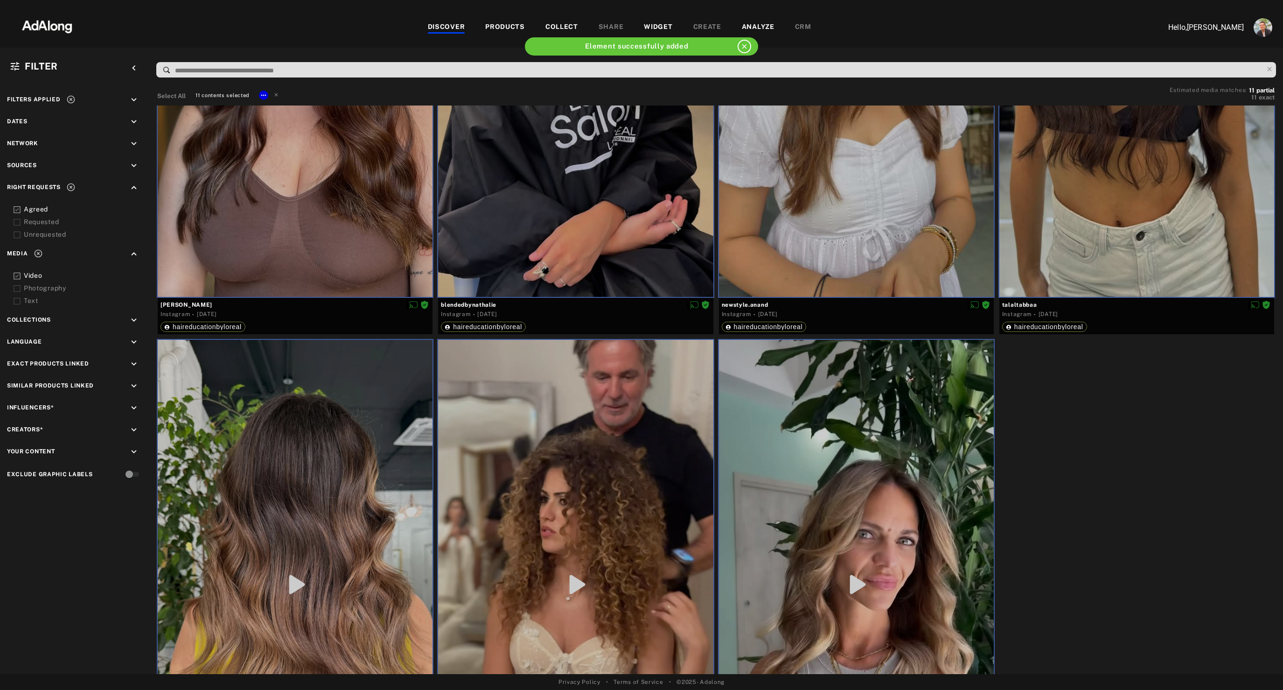
click at [653, 25] on div "WIDGET" at bounding box center [658, 27] width 28 height 11
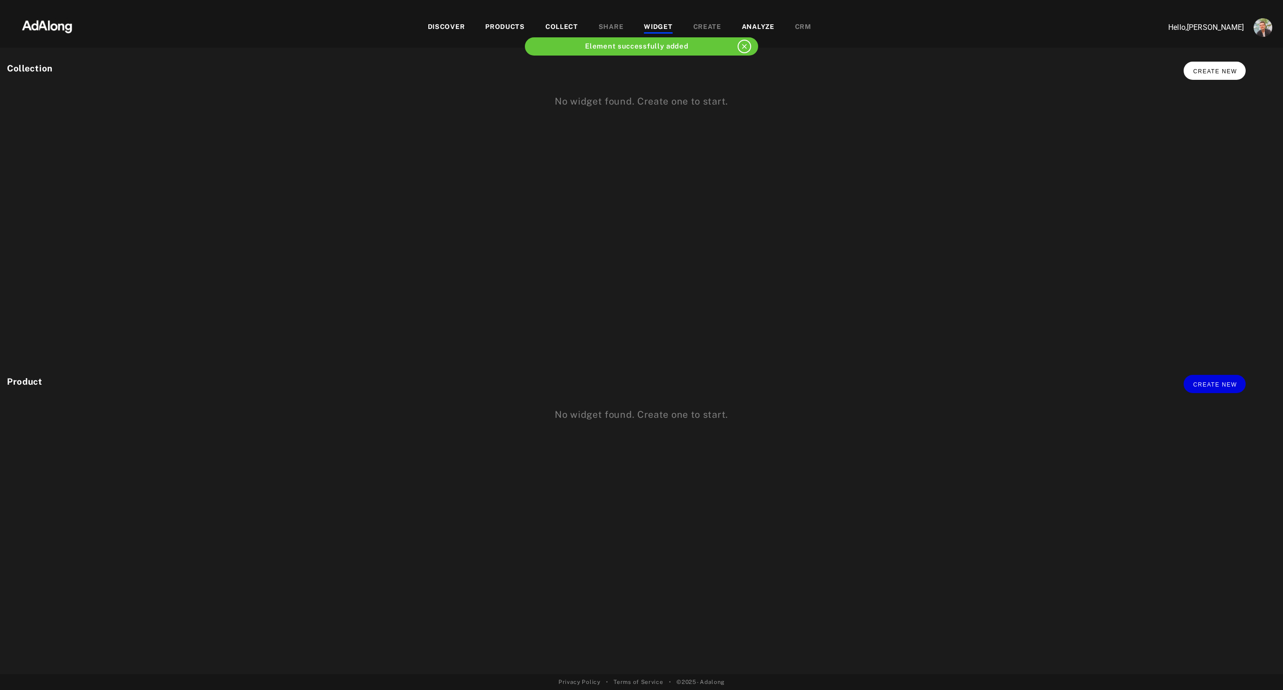
click at [1212, 67] on button "Create new" at bounding box center [1215, 71] width 62 height 18
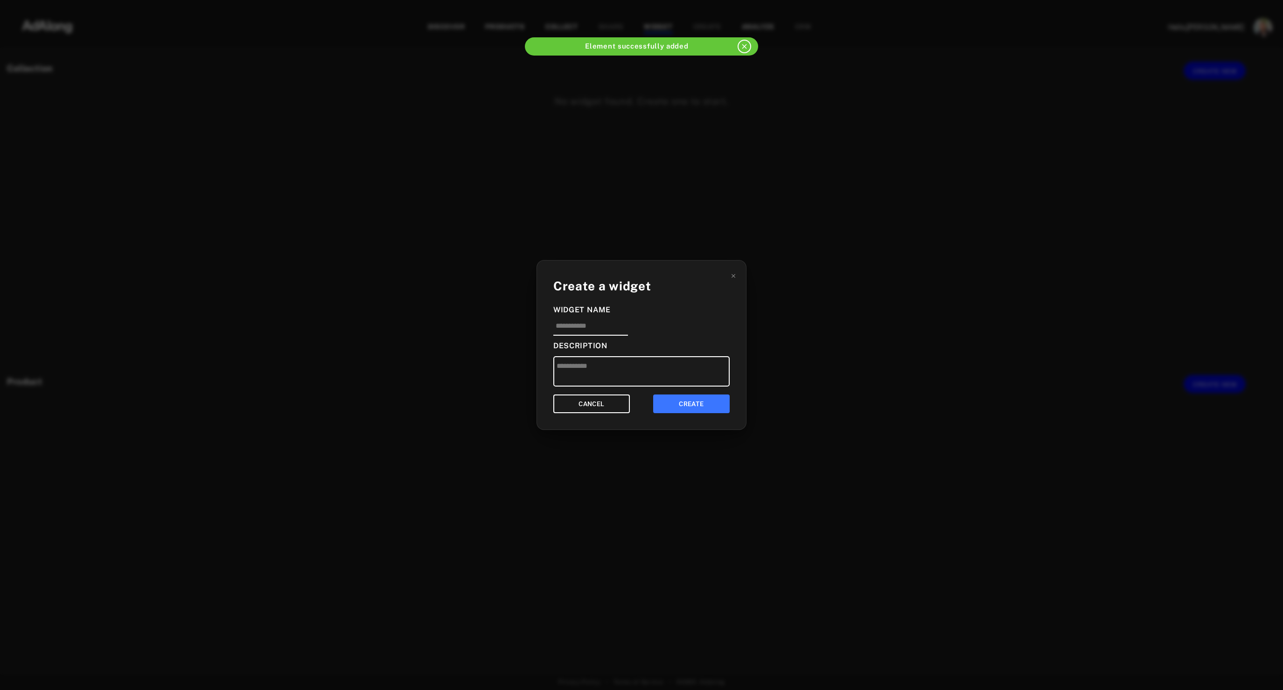
click at [580, 310] on div "Widget Name" at bounding box center [642, 309] width 176 height 11
click at [582, 331] on input at bounding box center [591, 328] width 75 height 15
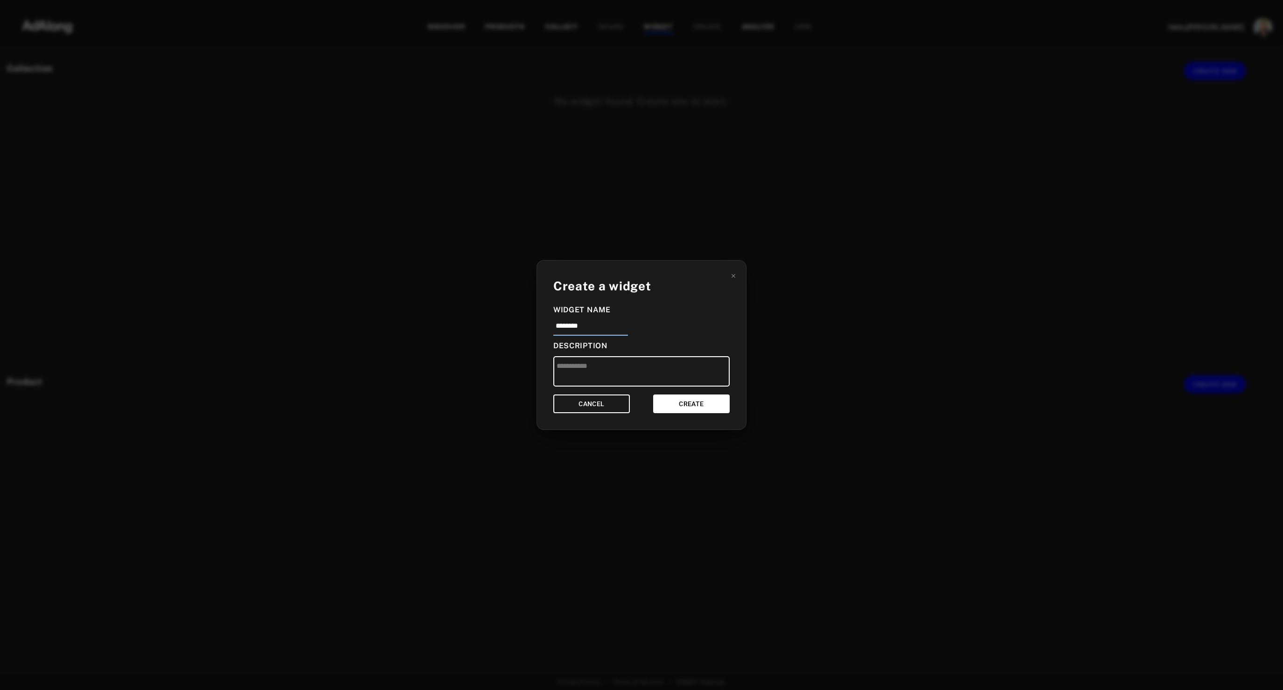
type input "********"
click at [679, 401] on button "CREATE" at bounding box center [691, 403] width 77 height 19
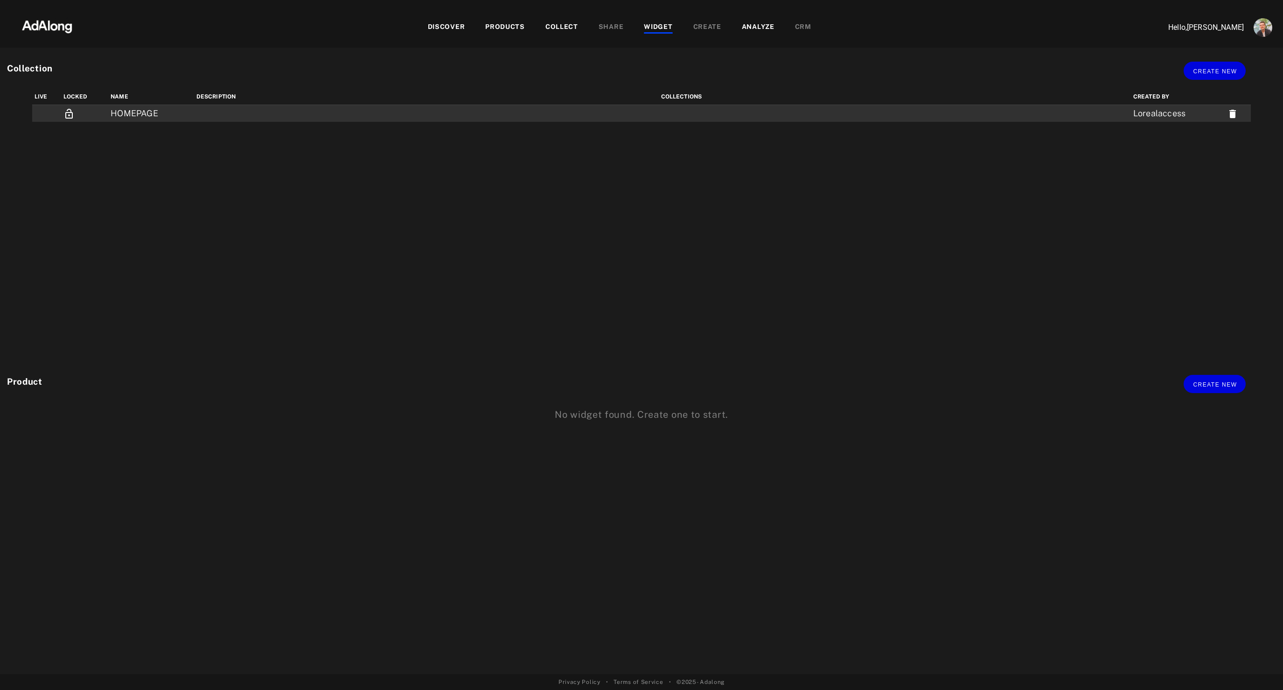
click at [122, 116] on td "HOMEPAGE" at bounding box center [151, 113] width 86 height 17
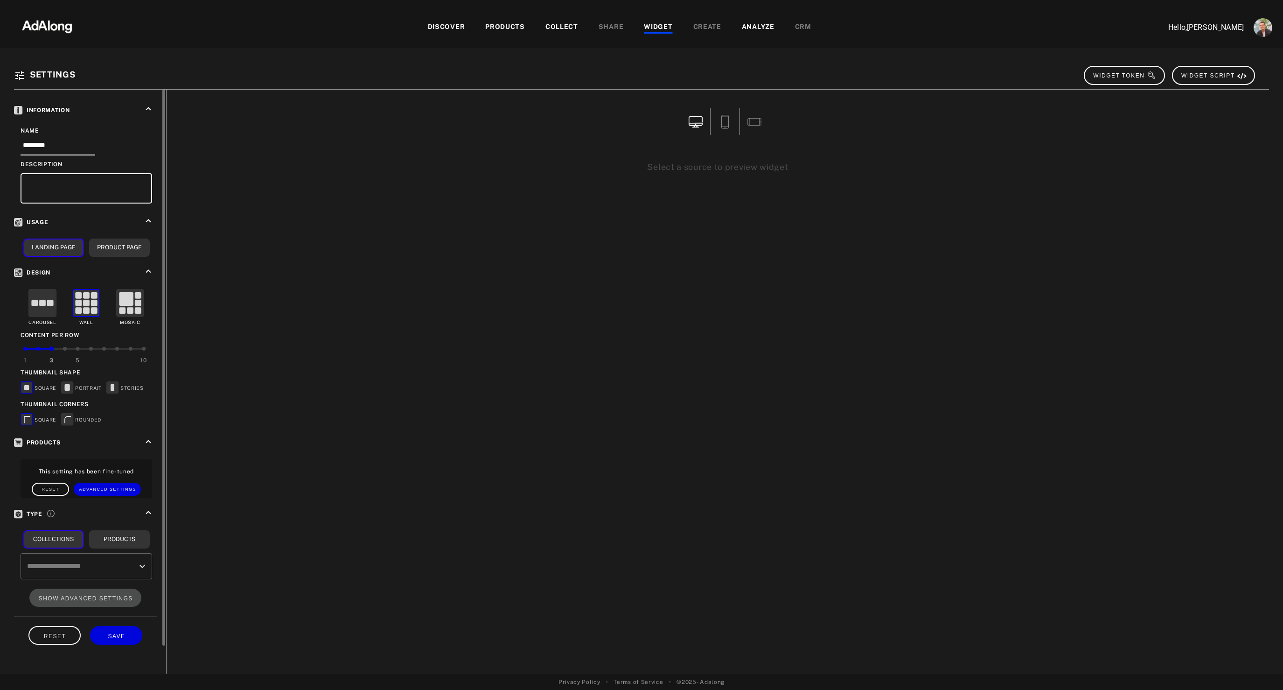
click at [119, 569] on input "text" at bounding box center [79, 566] width 109 height 18
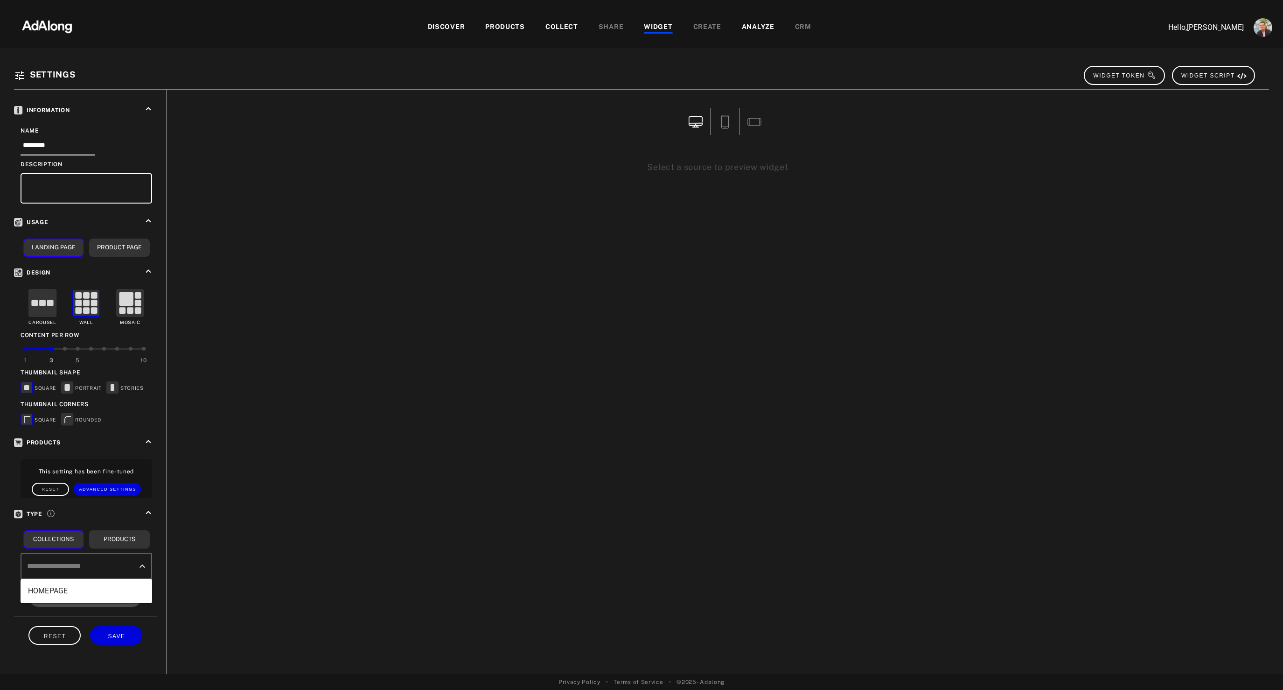
click at [84, 584] on li "HOMEPAGE" at bounding box center [87, 590] width 132 height 17
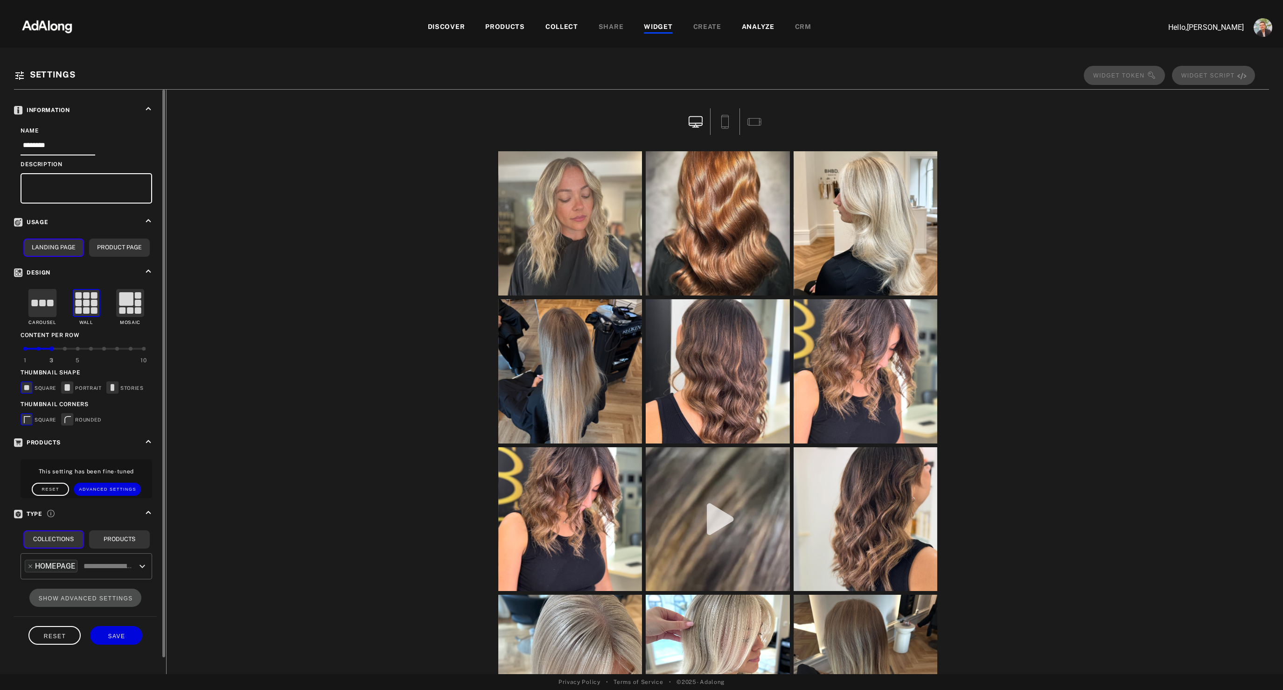
click at [41, 303] on rect at bounding box center [42, 303] width 7 height 7
click at [112, 389] on icon at bounding box center [113, 387] width 4 height 7
click at [67, 421] on rect at bounding box center [68, 419] width 12 height 12
click at [68, 348] on div "4" at bounding box center [65, 358] width 14 height 21
click at [94, 600] on span "SHOW ADVANCED SETTINGS" at bounding box center [86, 598] width 94 height 7
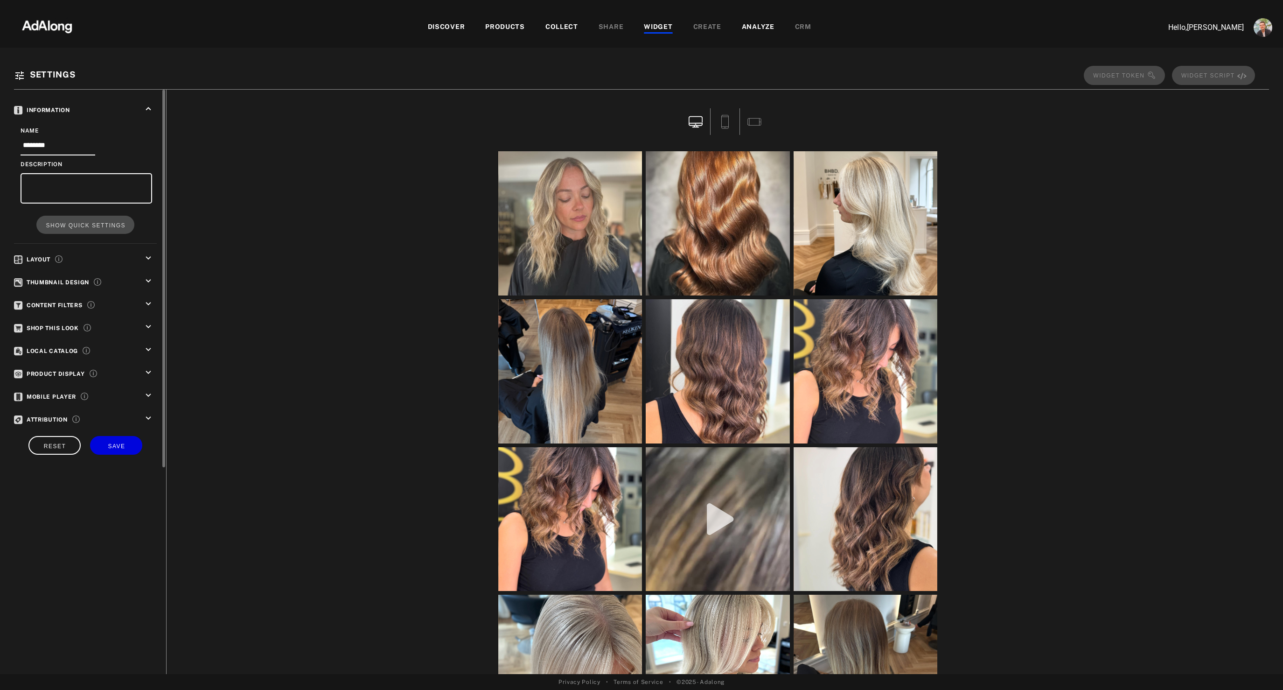
click at [147, 257] on icon "keyboard_arrow_down" at bounding box center [148, 258] width 10 height 10
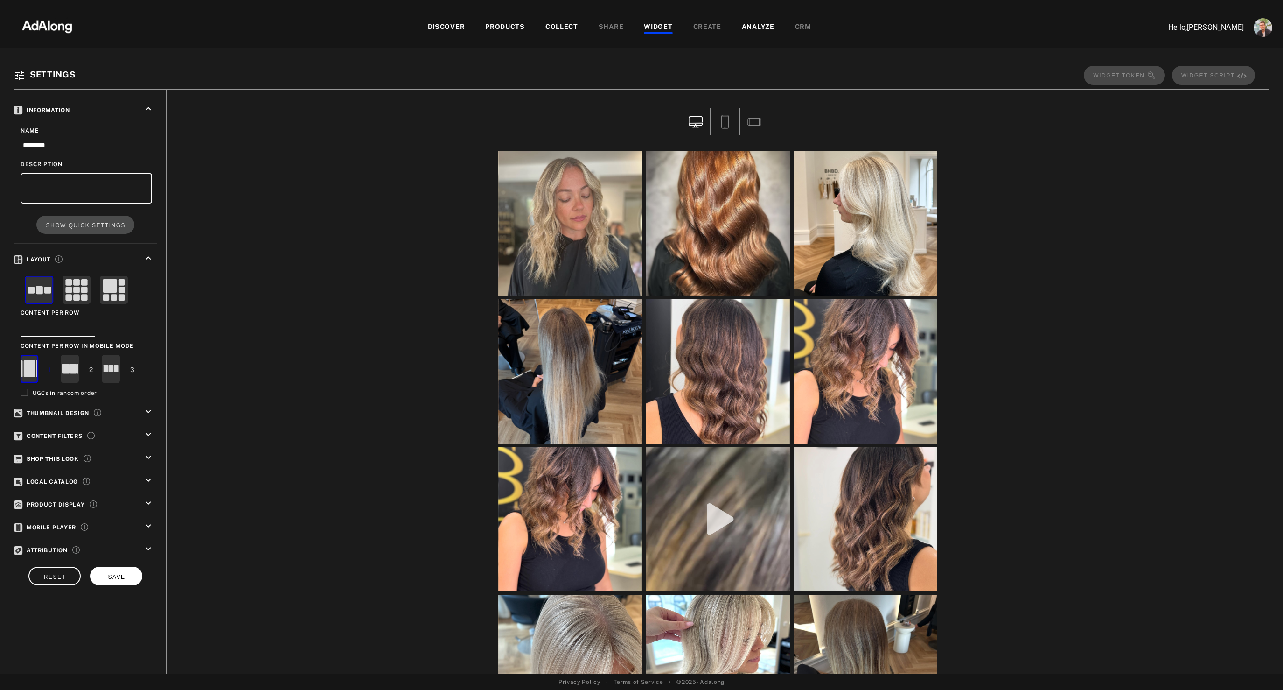
click at [119, 577] on span "SAVE" at bounding box center [116, 577] width 17 height 7
click at [149, 410] on icon "keyboard_arrow_down" at bounding box center [148, 412] width 10 height 10
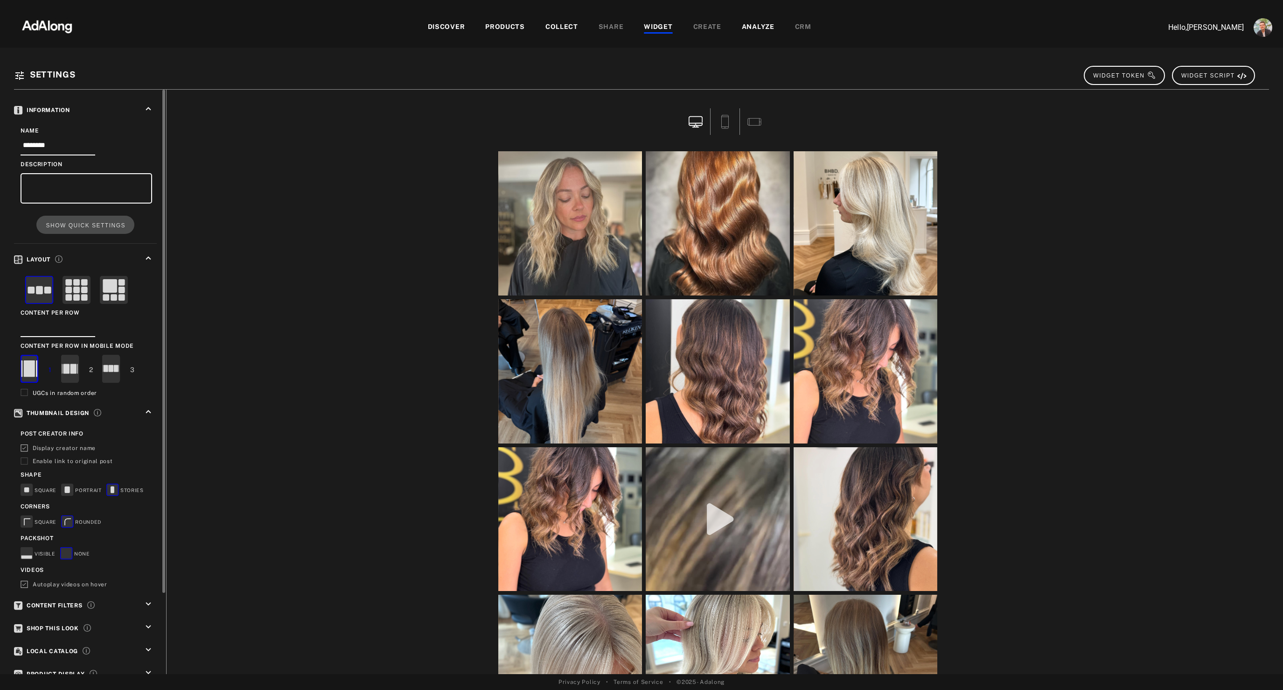
click at [149, 410] on icon "keyboard_arrow_up" at bounding box center [148, 412] width 10 height 10
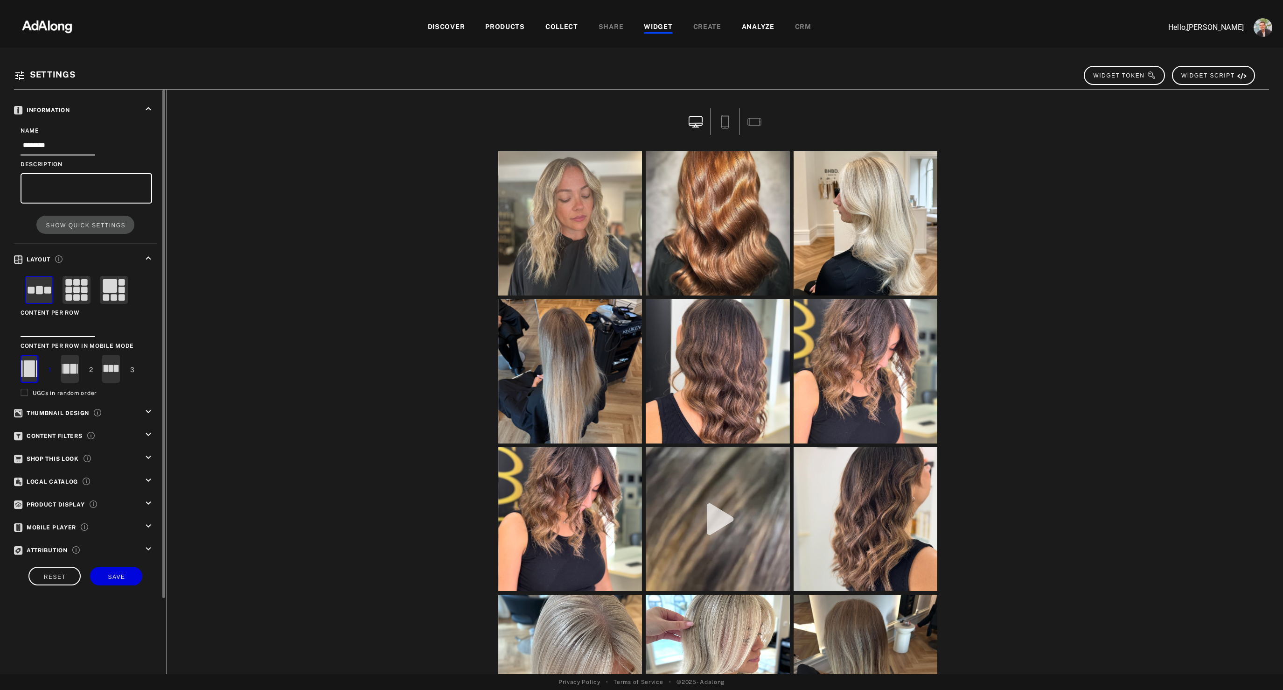
click at [148, 434] on icon "keyboard_arrow_down" at bounding box center [148, 434] width 10 height 10
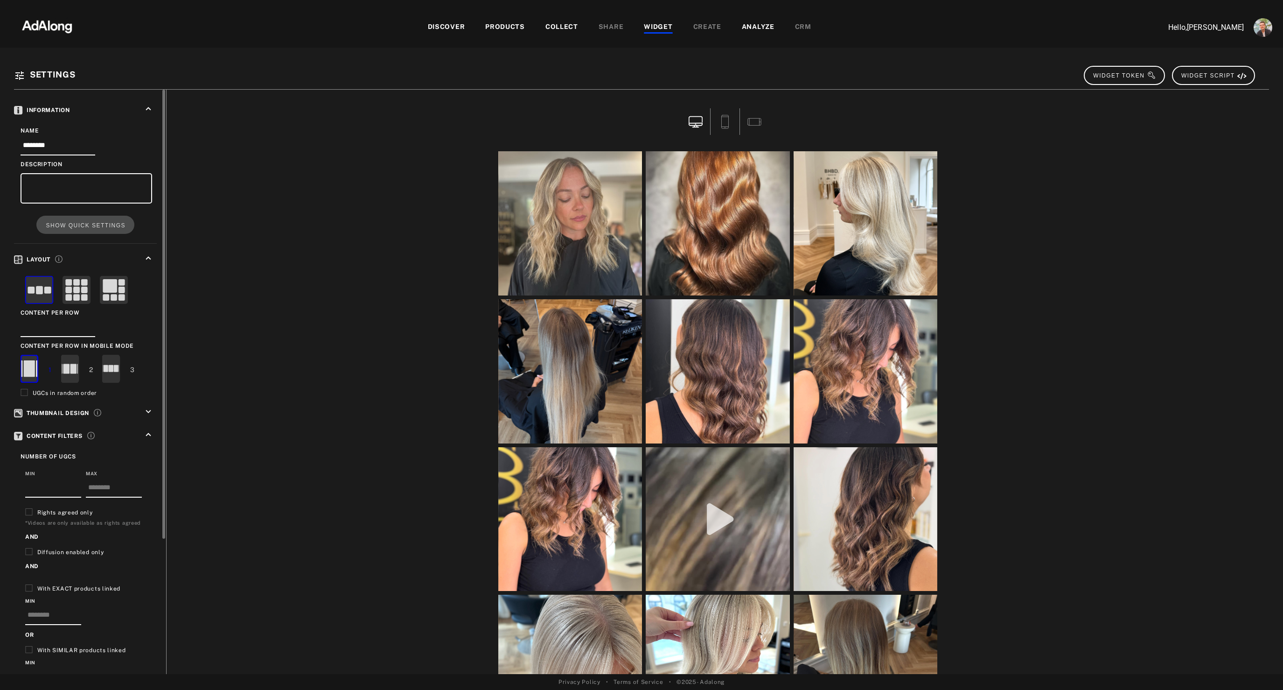
click at [147, 430] on icon "keyboard_arrow_up" at bounding box center [148, 434] width 10 height 10
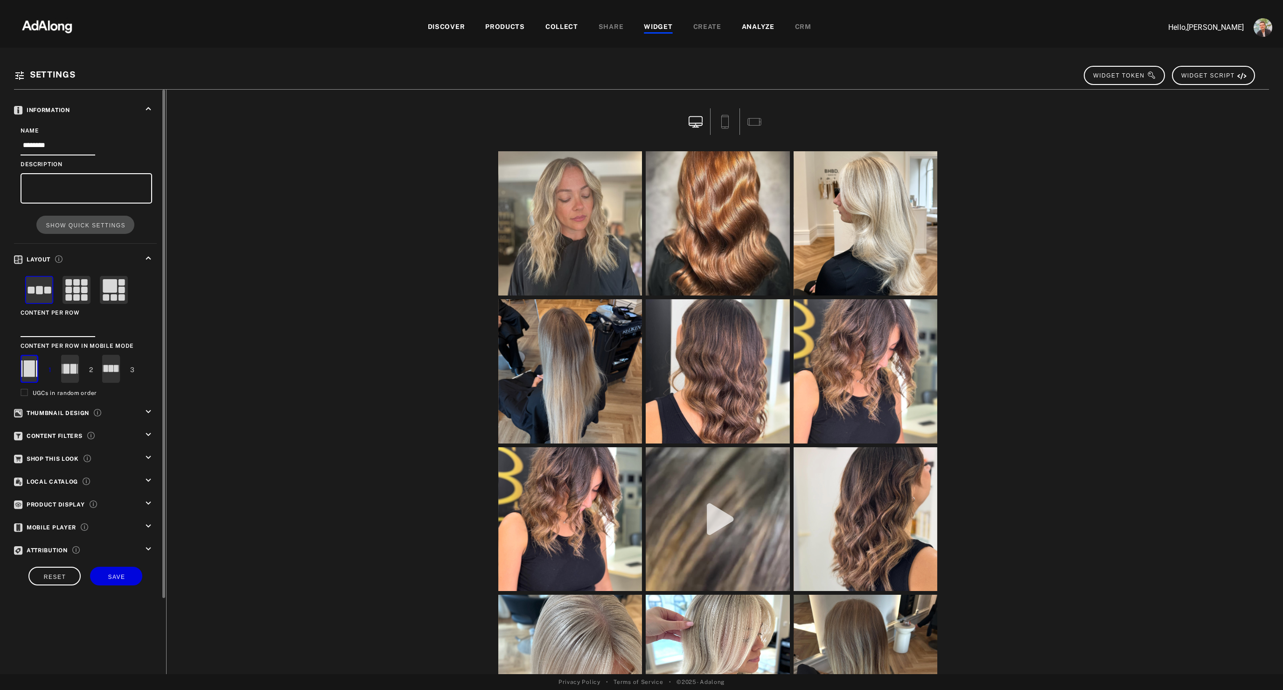
click at [147, 435] on icon "keyboard_arrow_down" at bounding box center [148, 434] width 10 height 10
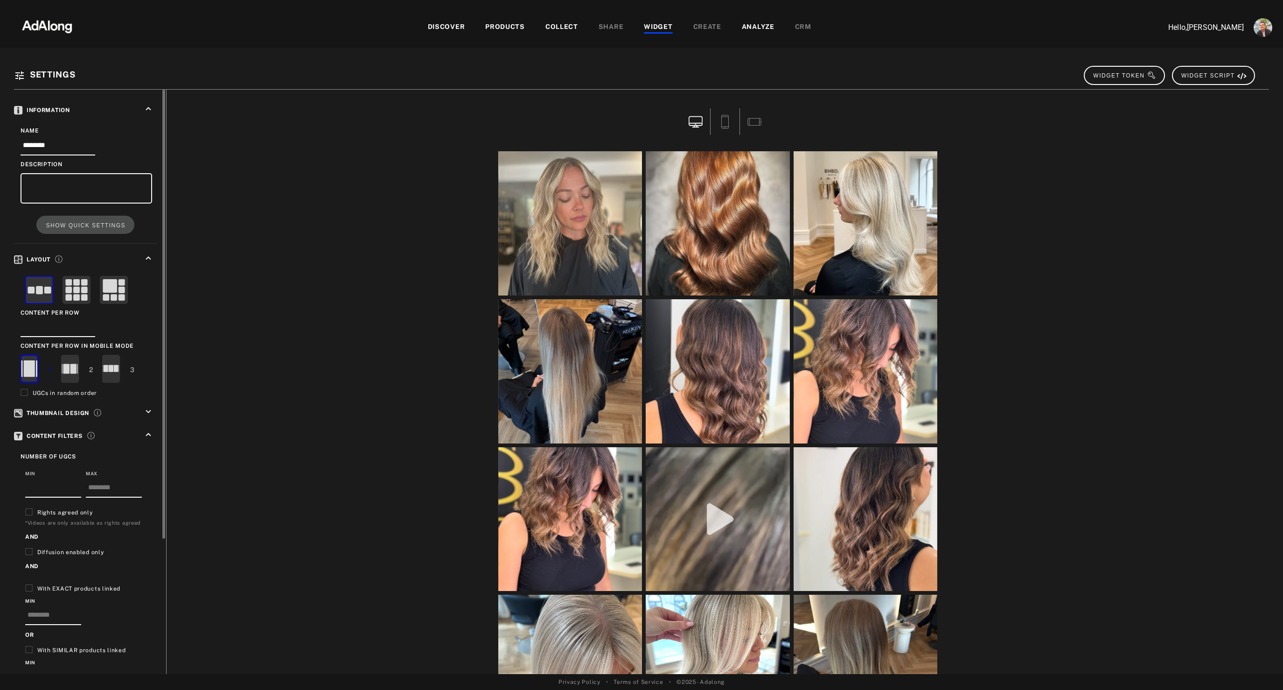
click at [147, 435] on icon "keyboard_arrow_up" at bounding box center [148, 434] width 10 height 10
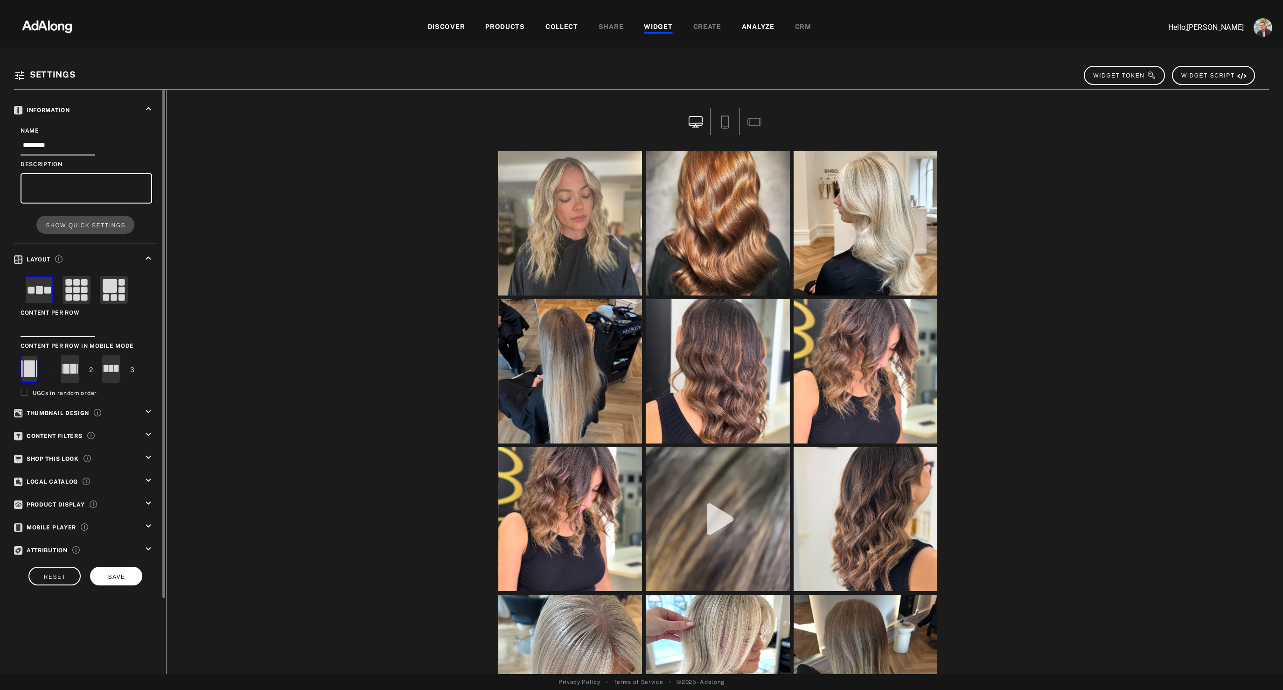
click at [113, 571] on button "SAVE" at bounding box center [116, 576] width 52 height 18
click at [644, 27] on div "WIDGET" at bounding box center [658, 27] width 28 height 11
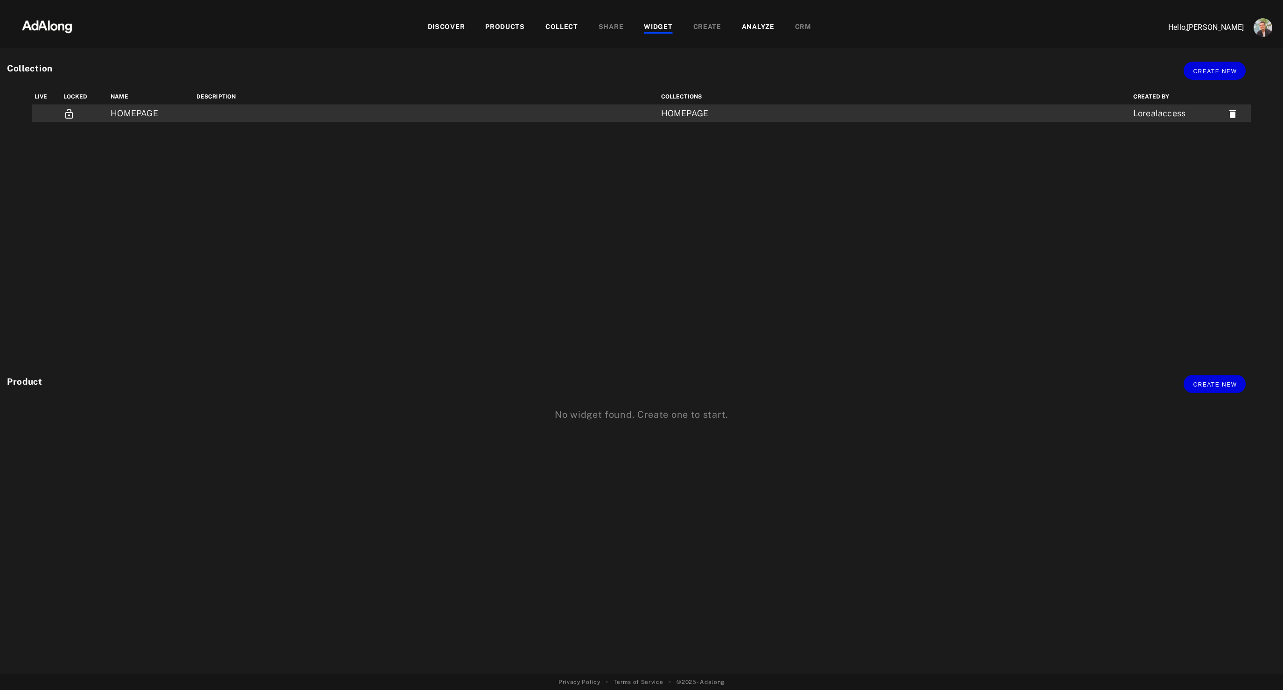
click at [130, 115] on td "HOMEPAGE" at bounding box center [151, 113] width 86 height 17
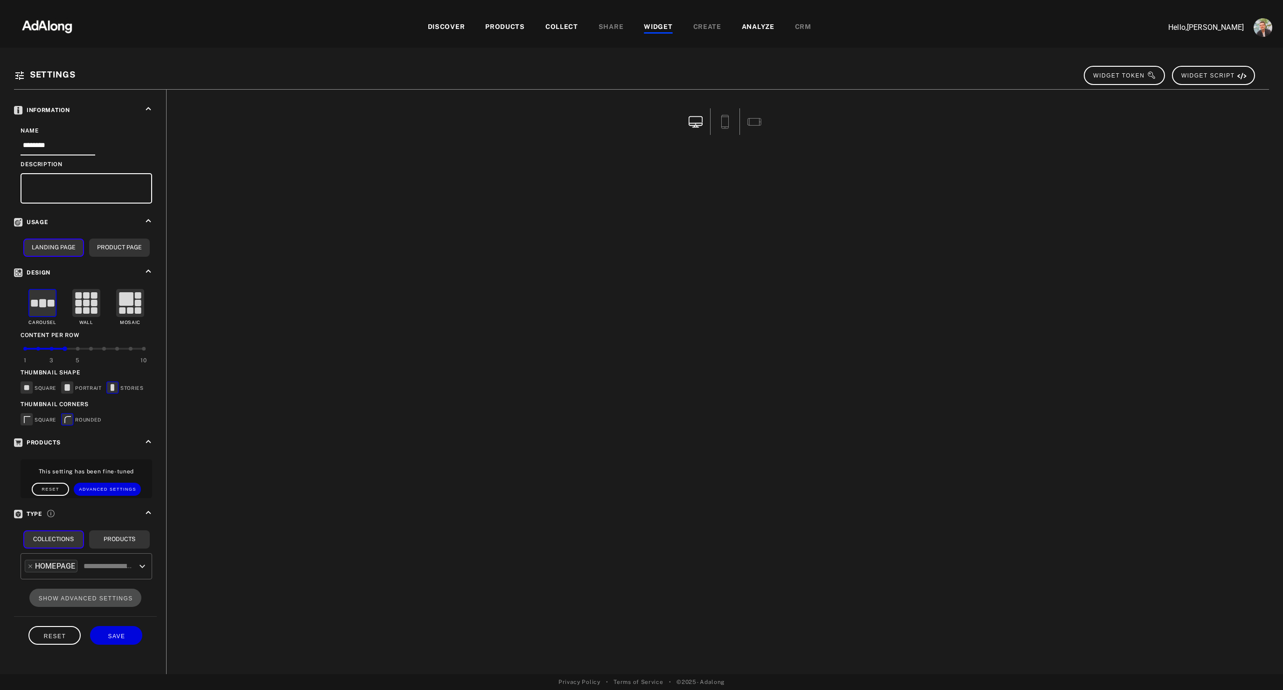
click at [54, 349] on div "3" at bounding box center [52, 358] width 14 height 21
click at [28, 353] on div "1" at bounding box center [25, 358] width 13 height 21
click at [124, 636] on span "SAVE" at bounding box center [116, 636] width 17 height 7
click at [54, 348] on div "3" at bounding box center [52, 358] width 14 height 21
click at [129, 638] on button "SAVE" at bounding box center [116, 635] width 52 height 18
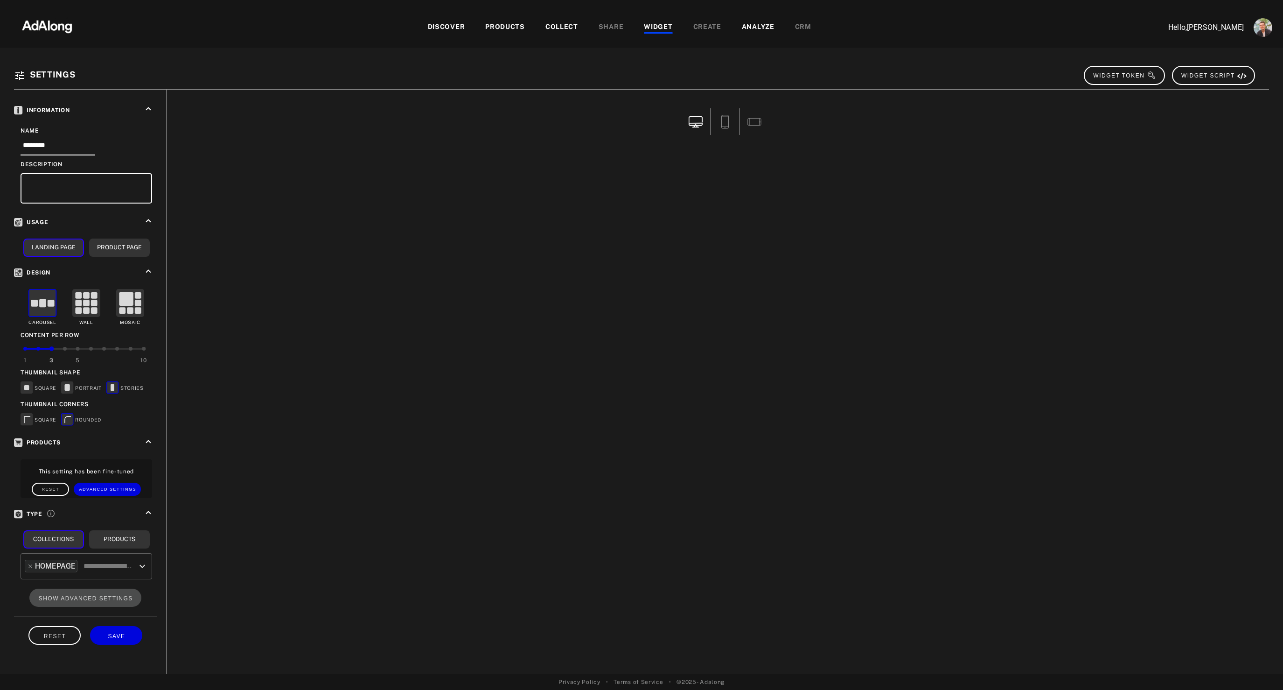
click at [51, 38] on img at bounding box center [47, 26] width 82 height 28
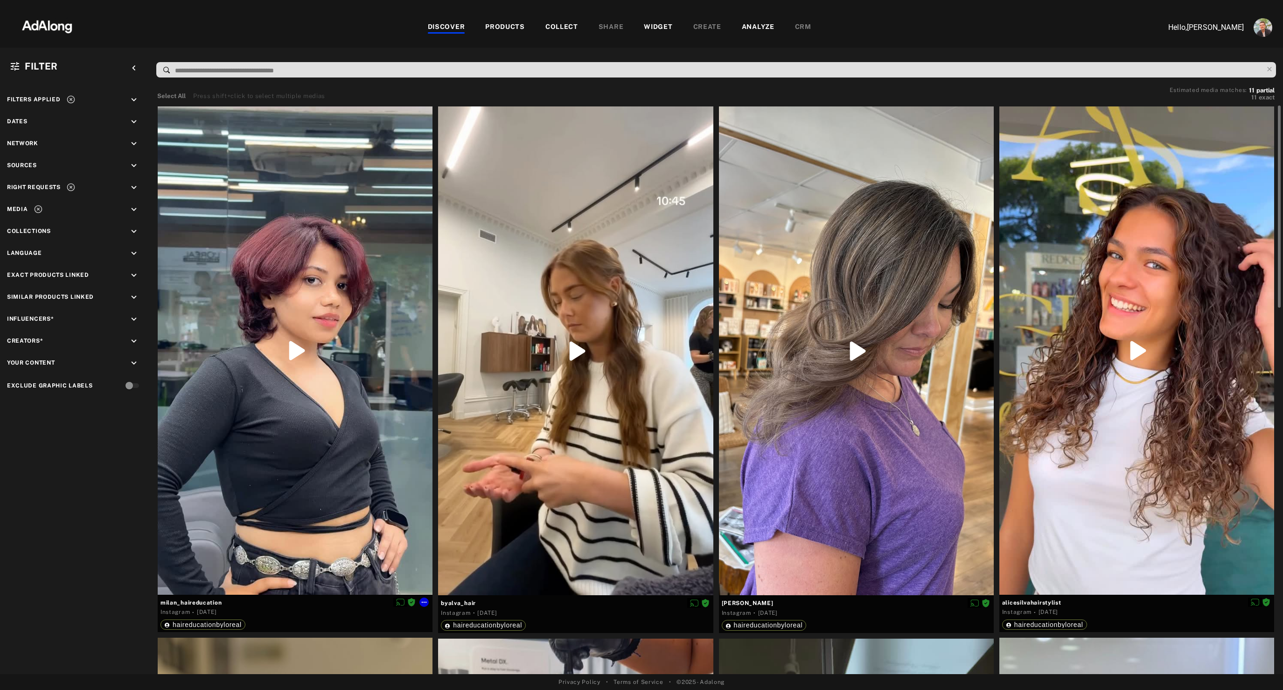
click at [364, 270] on div at bounding box center [295, 350] width 275 height 488
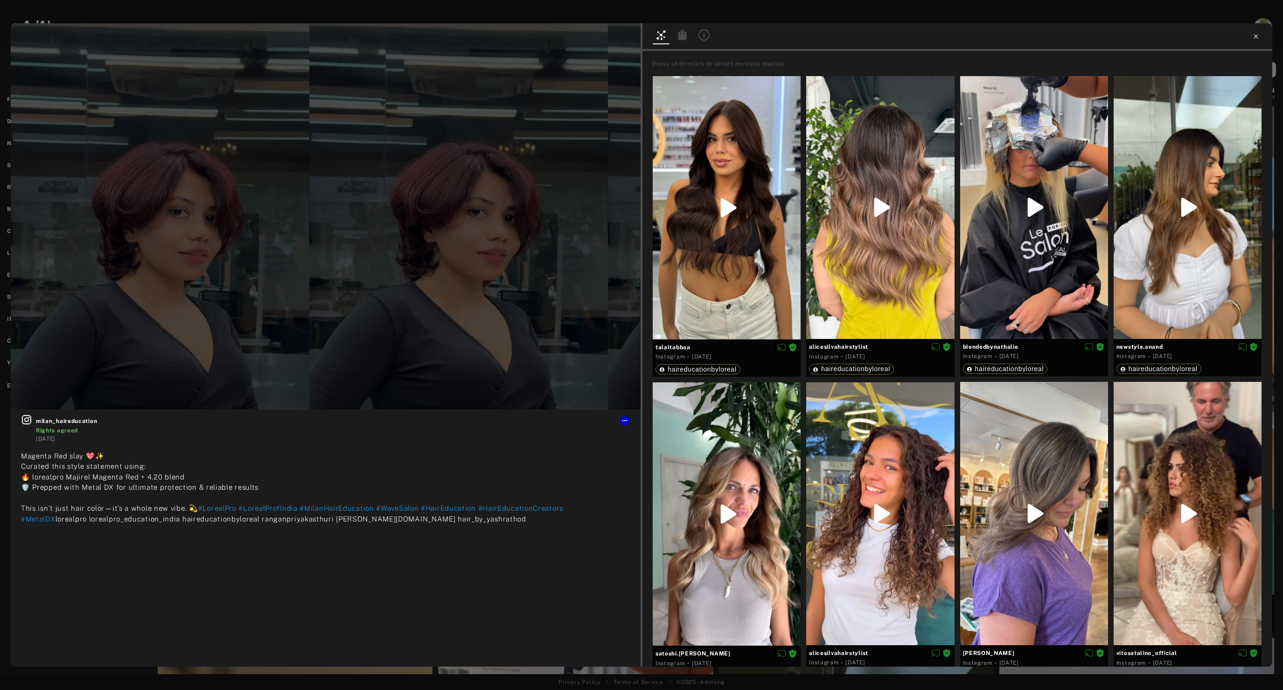
click at [1257, 36] on icon at bounding box center [1256, 36] width 7 height 7
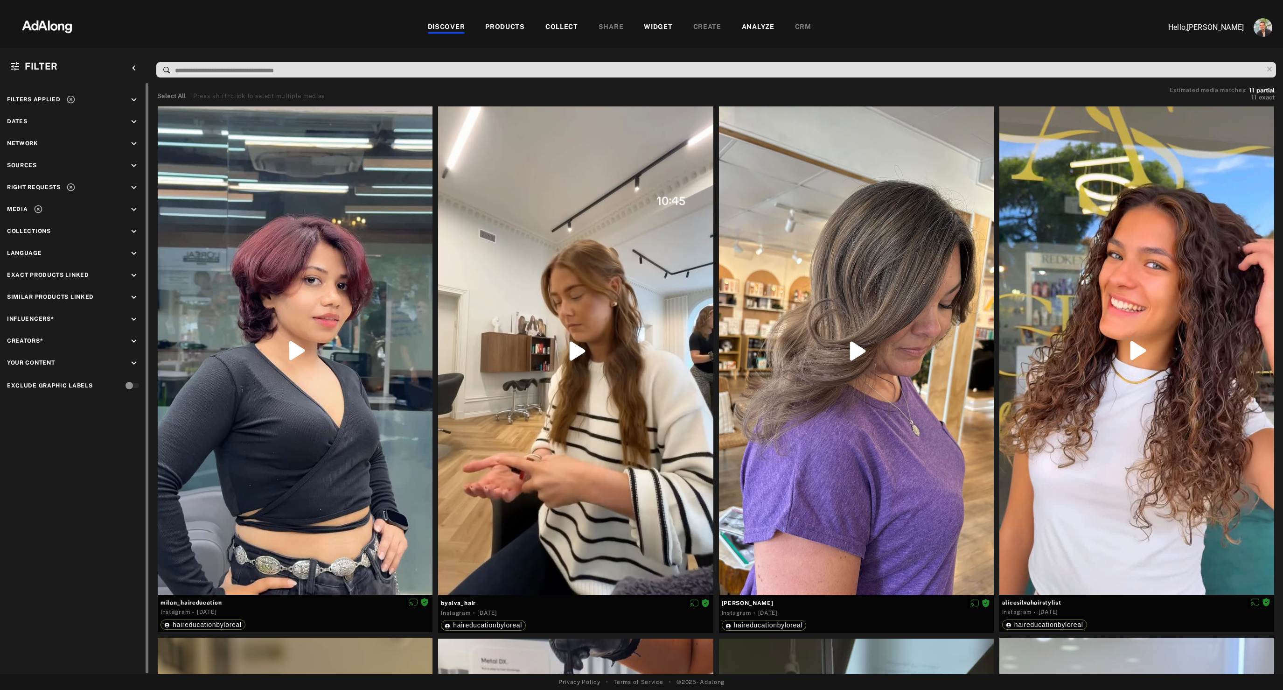
click at [135, 208] on icon "keyboard_arrow_down" at bounding box center [134, 209] width 10 height 10
click at [136, 271] on icon "keyboard_arrow_down" at bounding box center [134, 276] width 10 height 10
click at [94, 294] on div "EXCLUSION" at bounding box center [106, 298] width 34 height 10
click at [41, 327] on span "HOMEPAGE" at bounding box center [44, 330] width 40 height 7
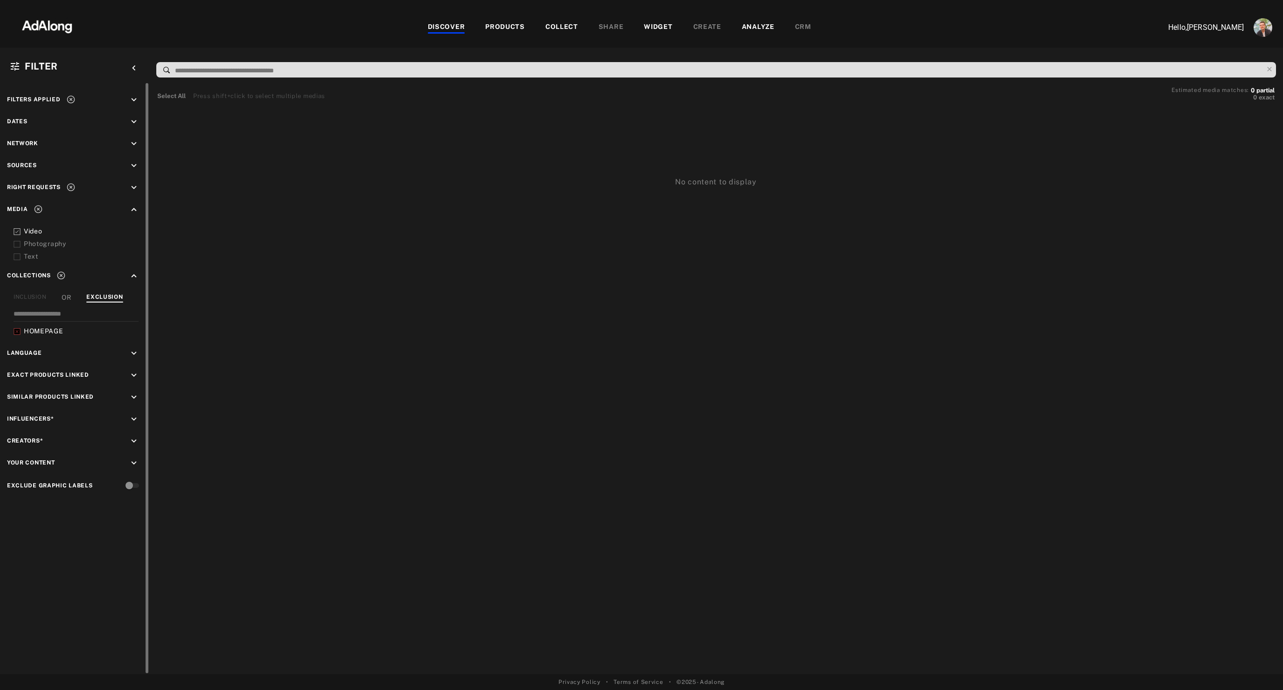
click at [73, 185] on icon at bounding box center [70, 186] width 9 height 9
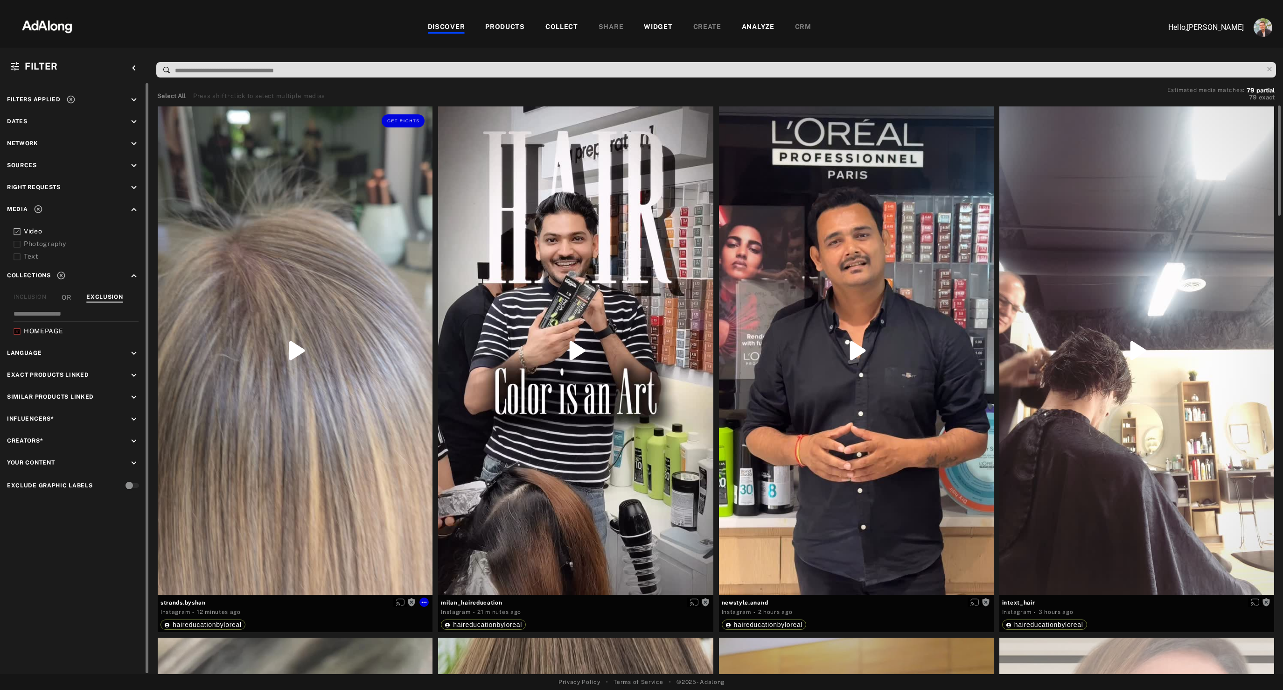
click at [291, 251] on div "Get rights" at bounding box center [295, 350] width 275 height 488
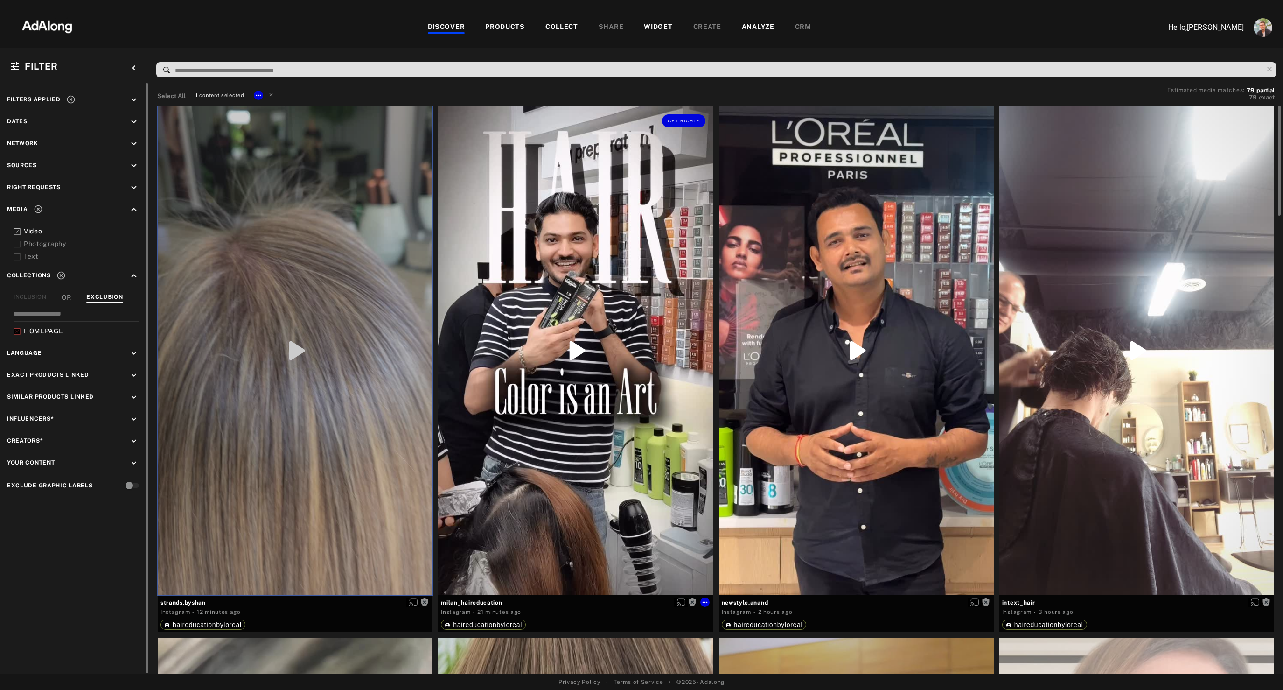
click at [551, 265] on div "Get rights" at bounding box center [575, 350] width 275 height 488
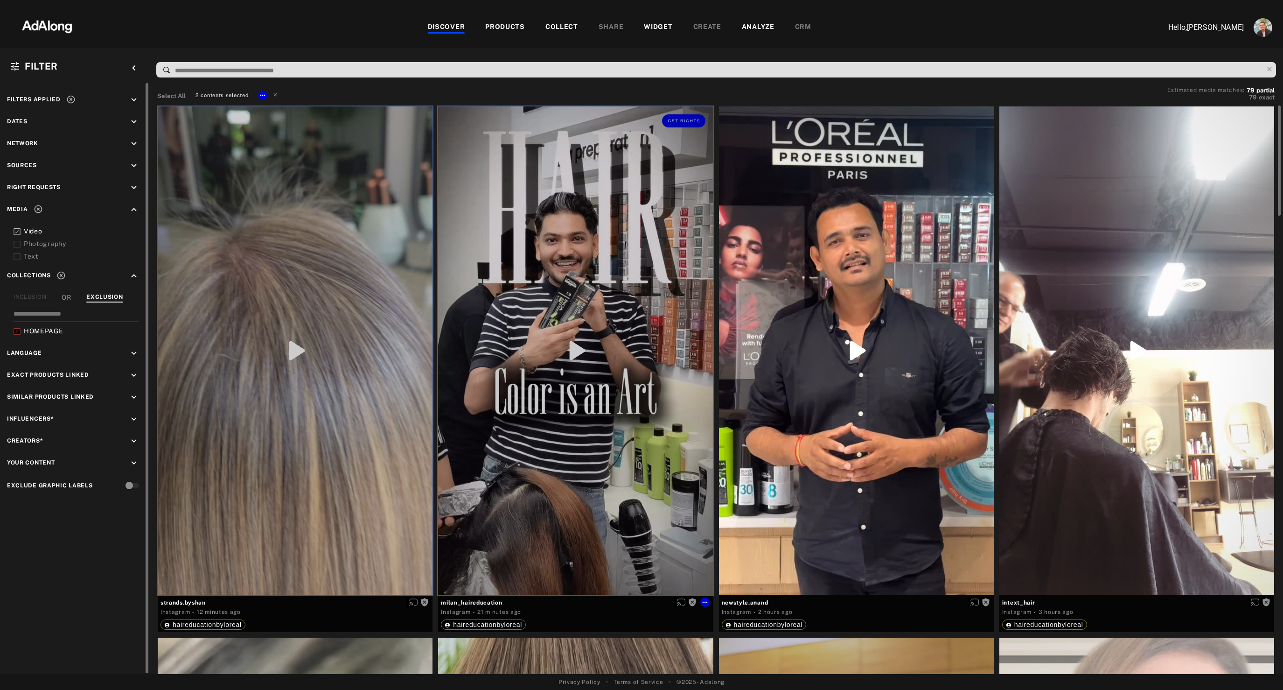
click at [551, 265] on div "Get rights" at bounding box center [575, 350] width 275 height 488
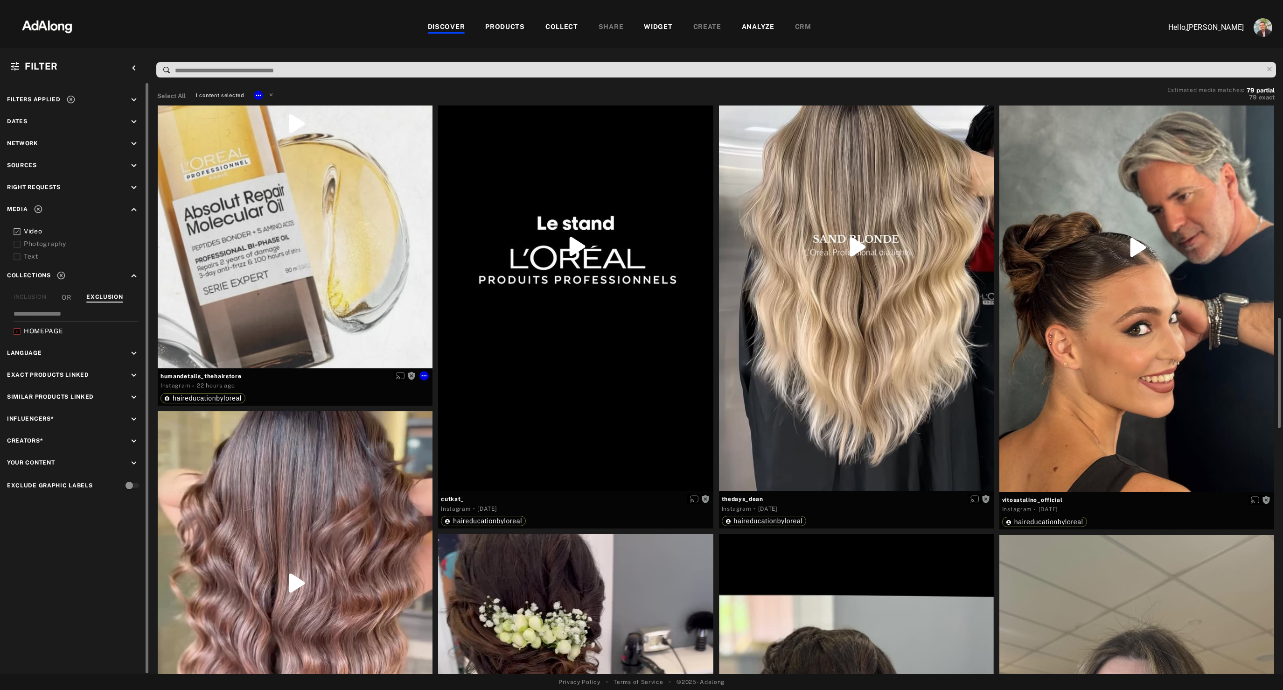
scroll to position [1196, 0]
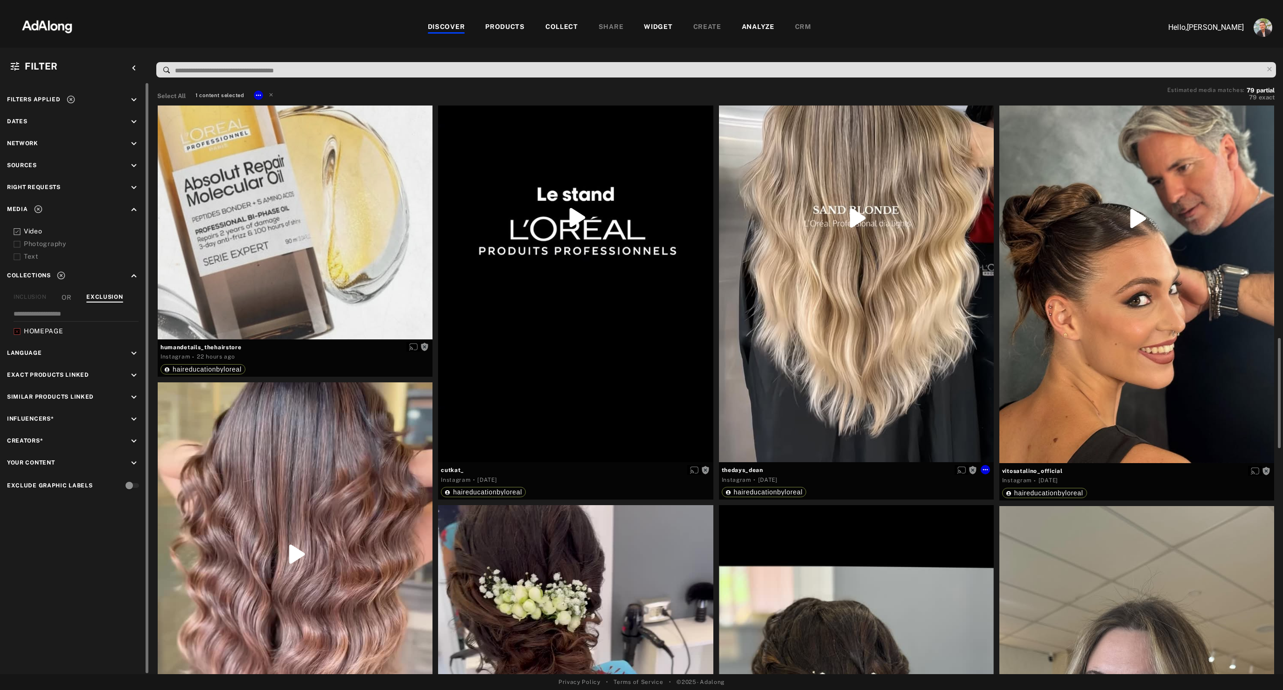
click at [861, 390] on div "Get rights" at bounding box center [856, 218] width 275 height 488
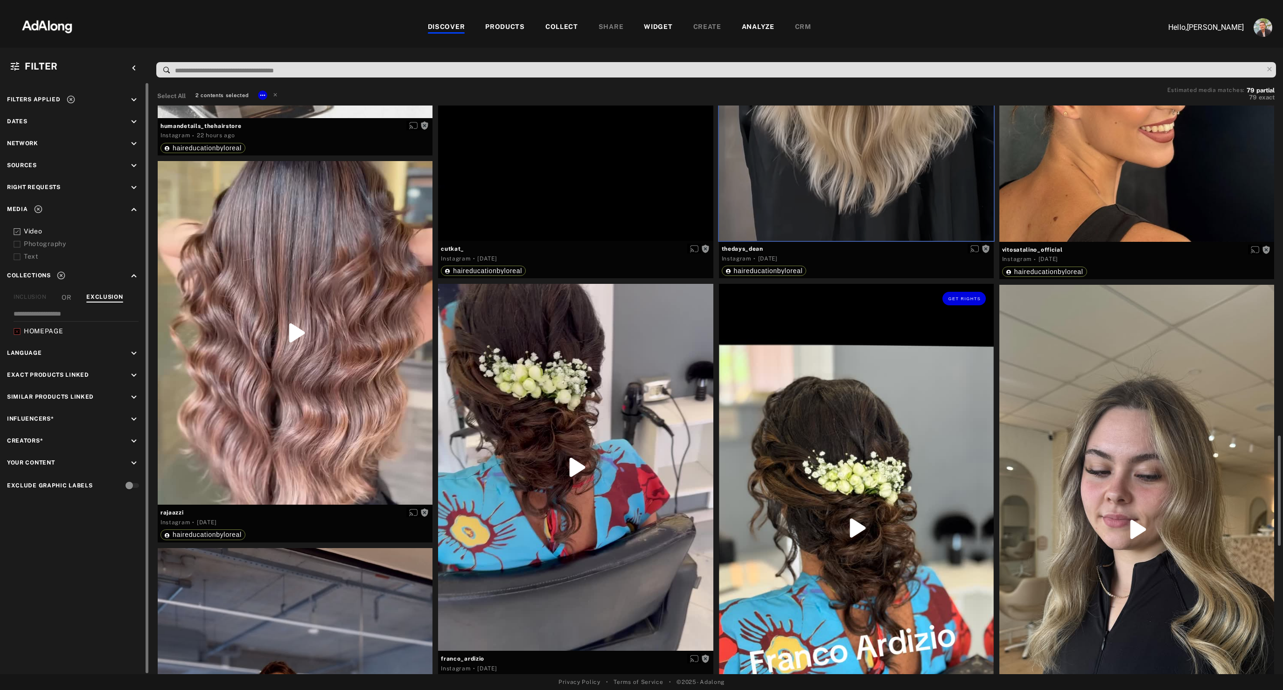
scroll to position [1518, 0]
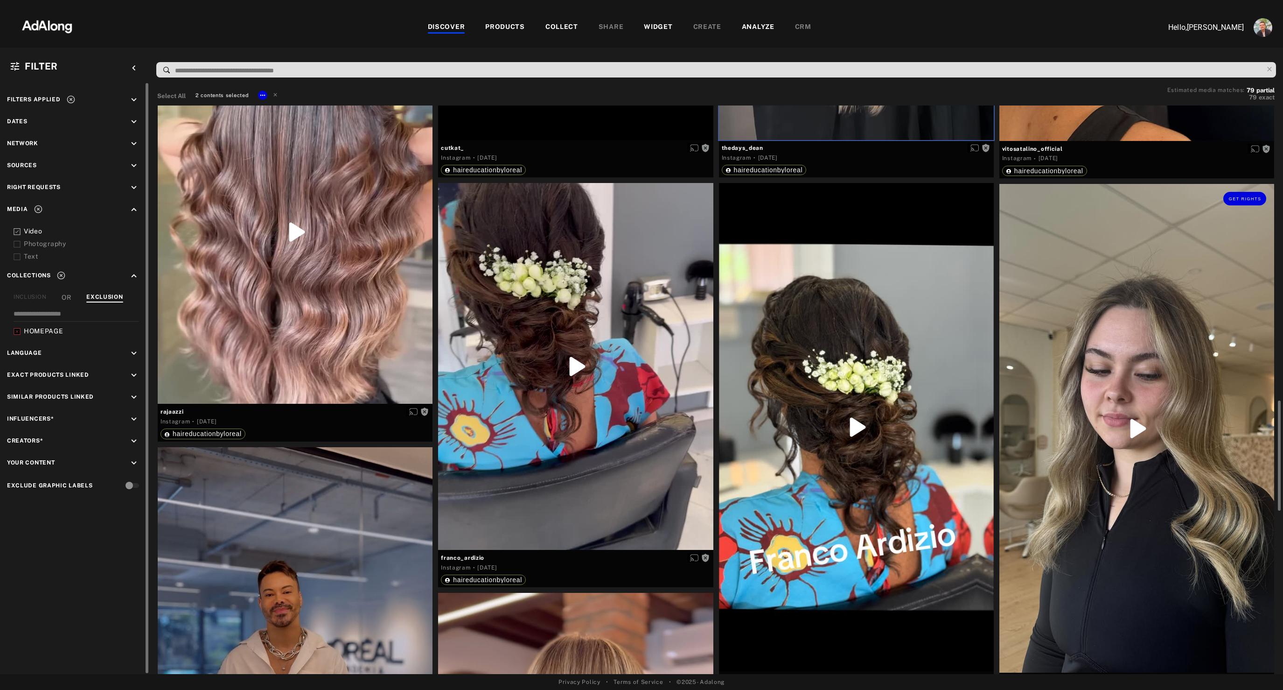
click at [1053, 393] on div "Get rights" at bounding box center [1137, 428] width 275 height 489
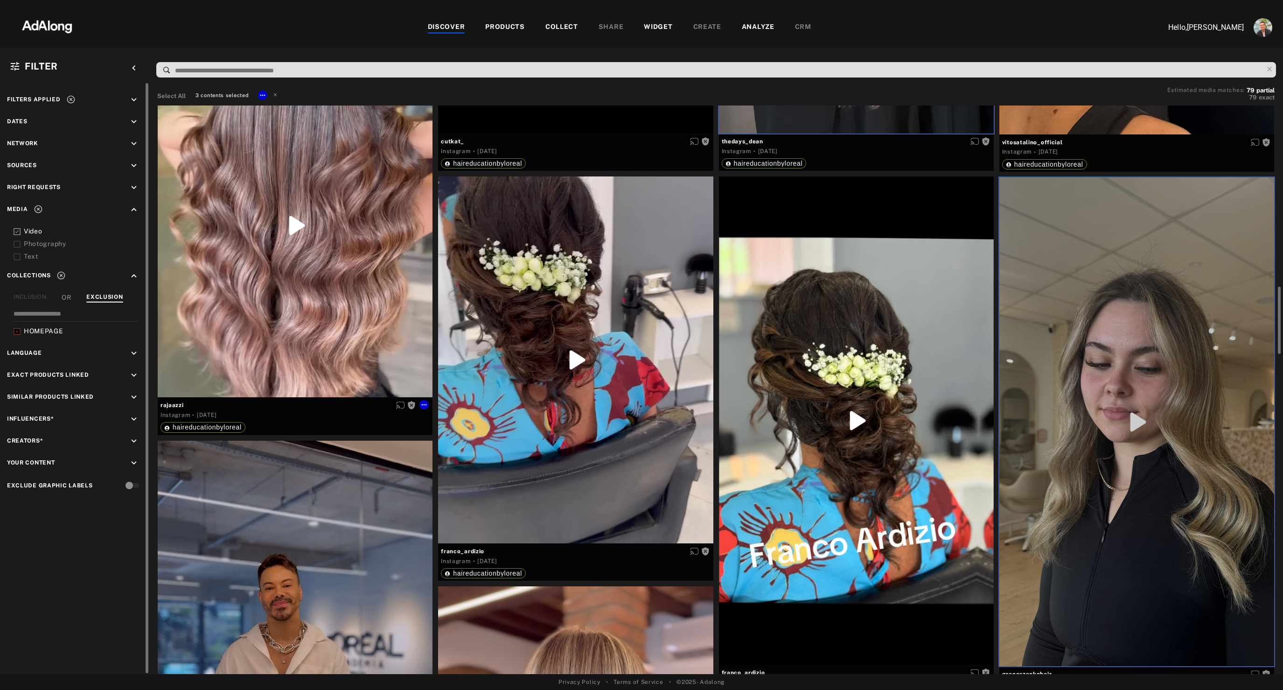
click at [325, 260] on div "Get rights" at bounding box center [295, 226] width 275 height 344
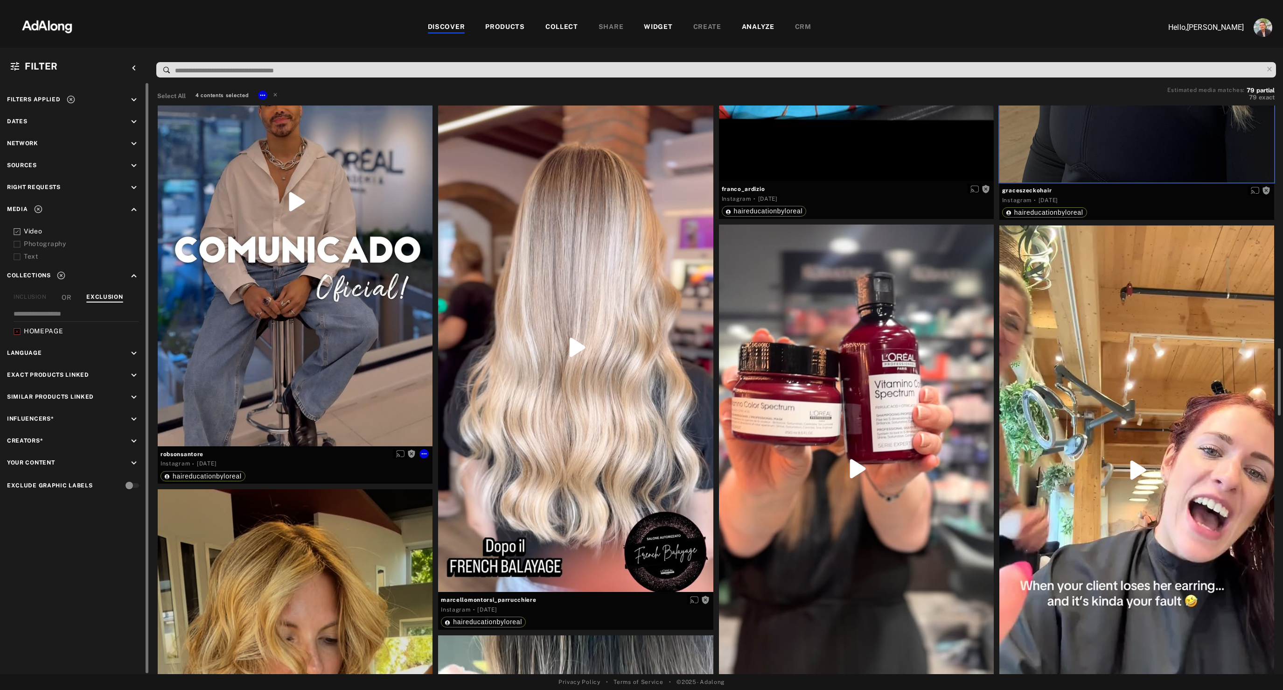
scroll to position [2012, 0]
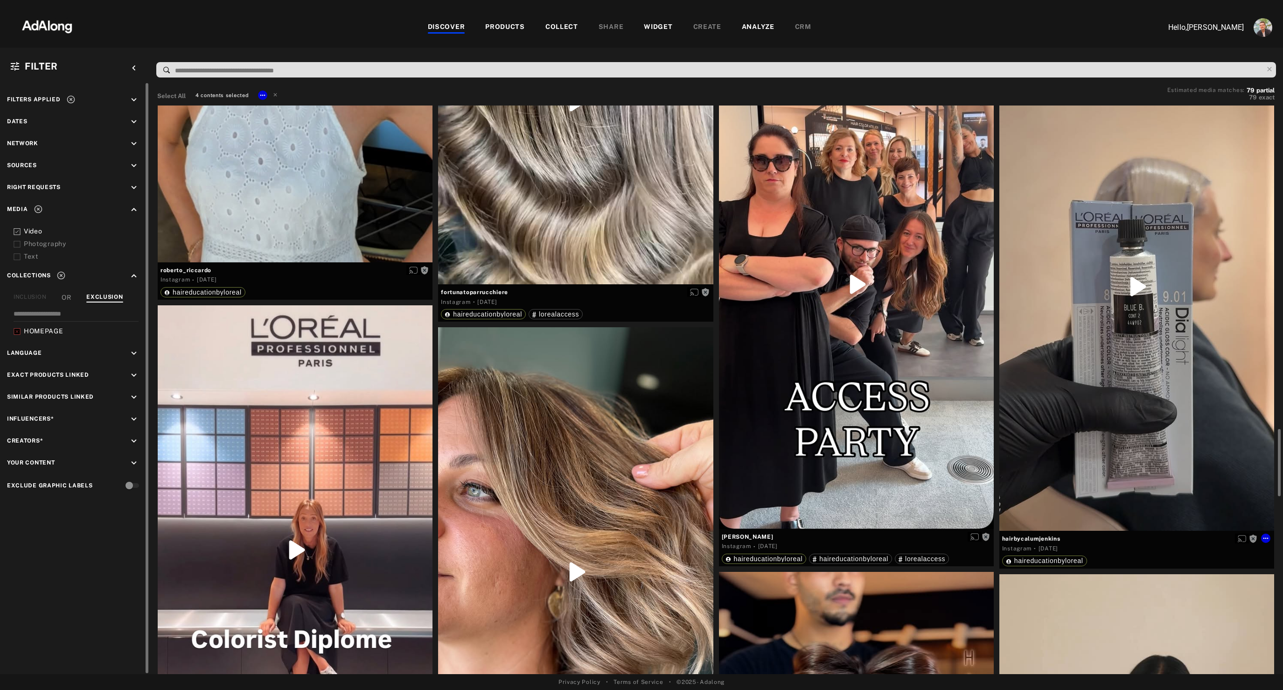
click at [1059, 393] on div "Get rights" at bounding box center [1137, 286] width 275 height 489
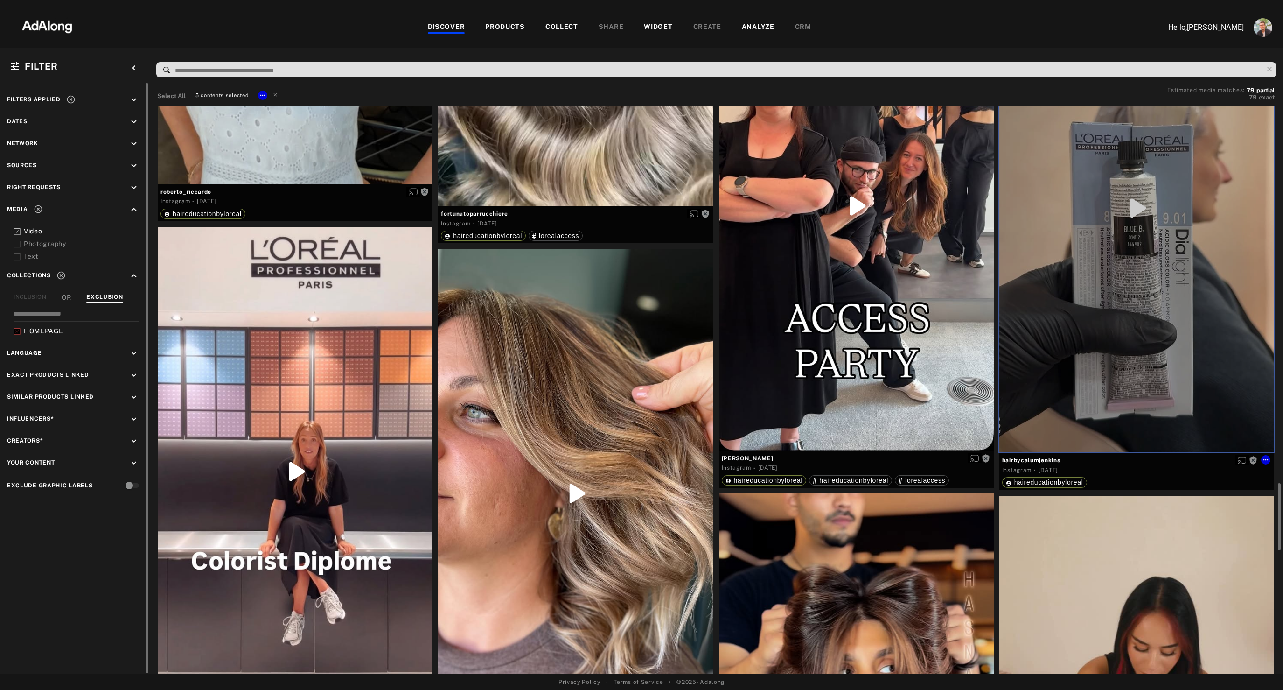
scroll to position [2937, 0]
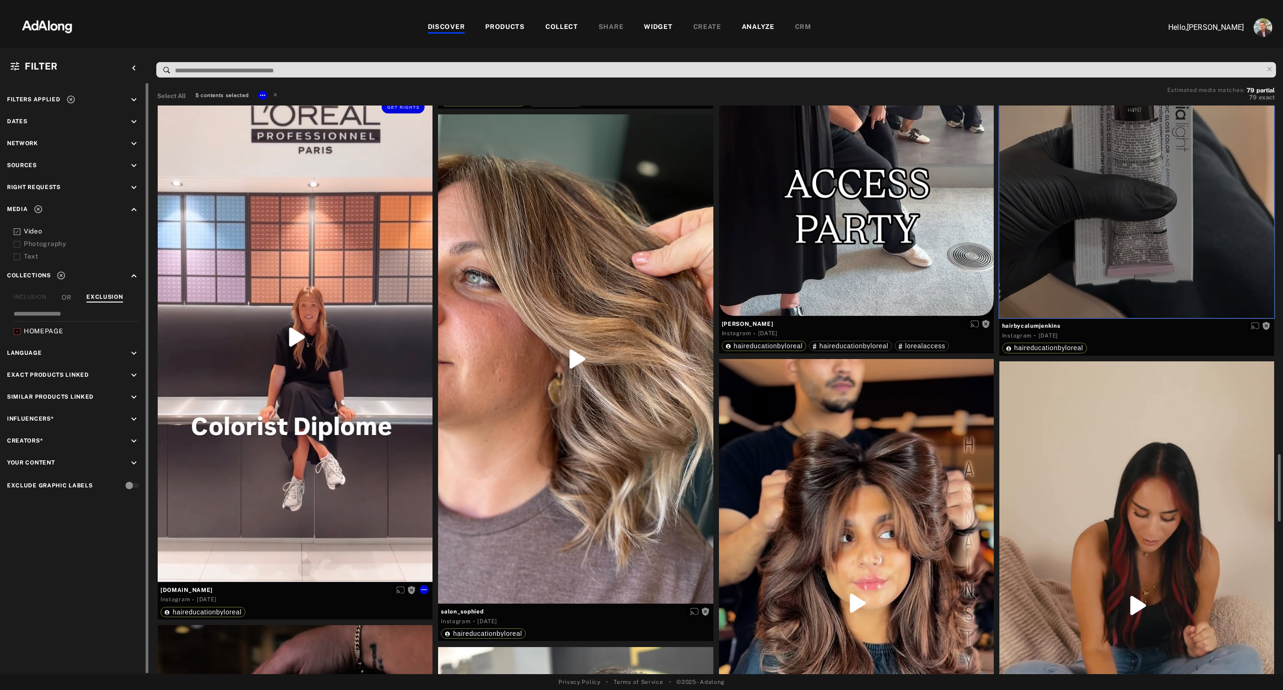
click at [267, 464] on div "Get rights" at bounding box center [295, 337] width 275 height 490
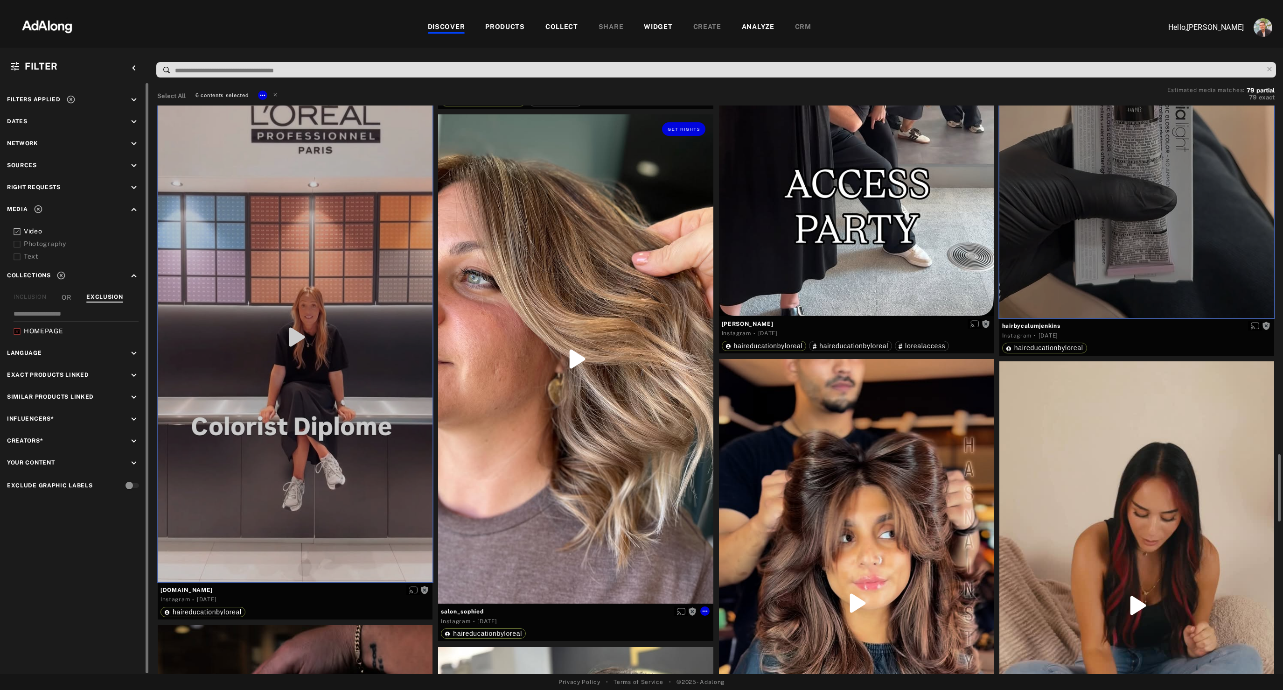
click at [560, 523] on div "Get rights" at bounding box center [575, 358] width 275 height 489
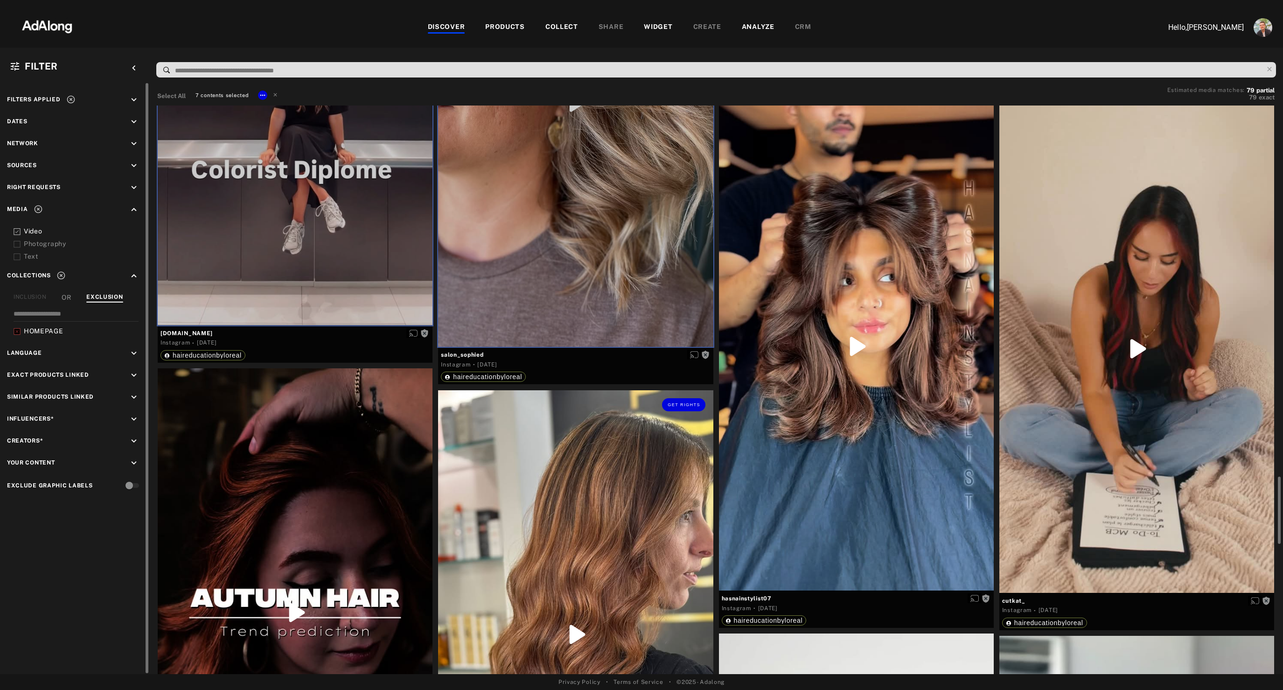
scroll to position [3201, 0]
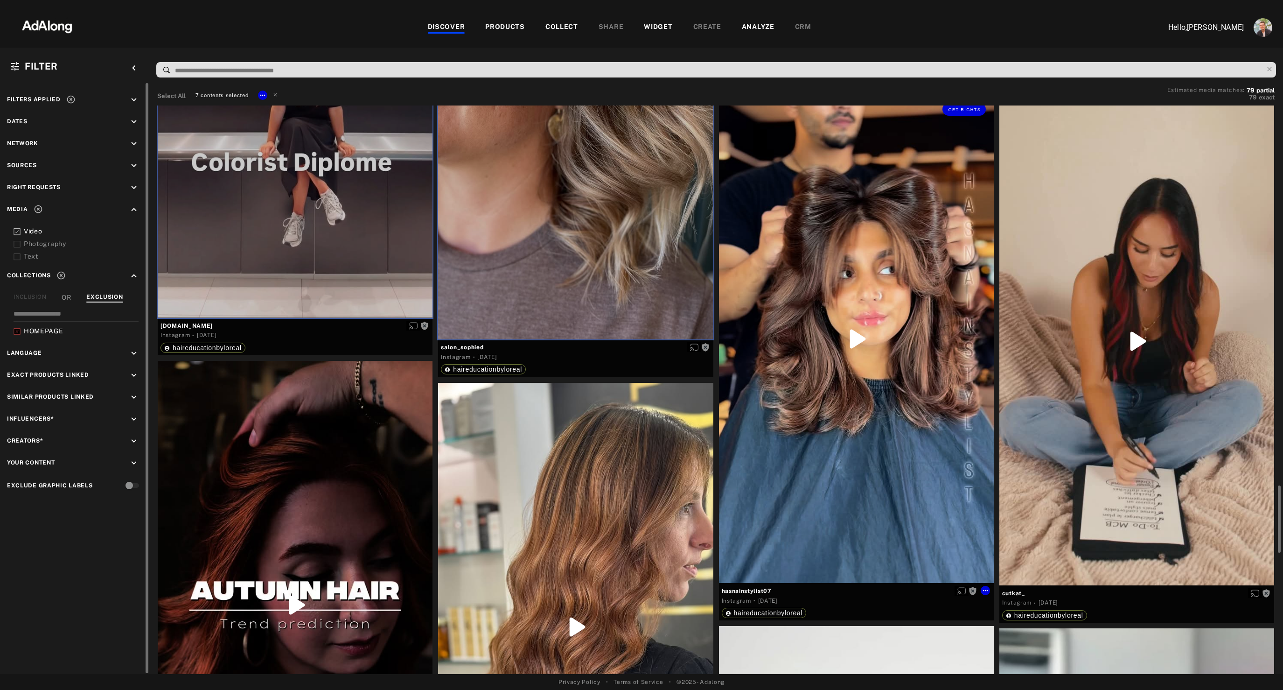
click at [888, 468] on div "Get rights" at bounding box center [856, 339] width 275 height 488
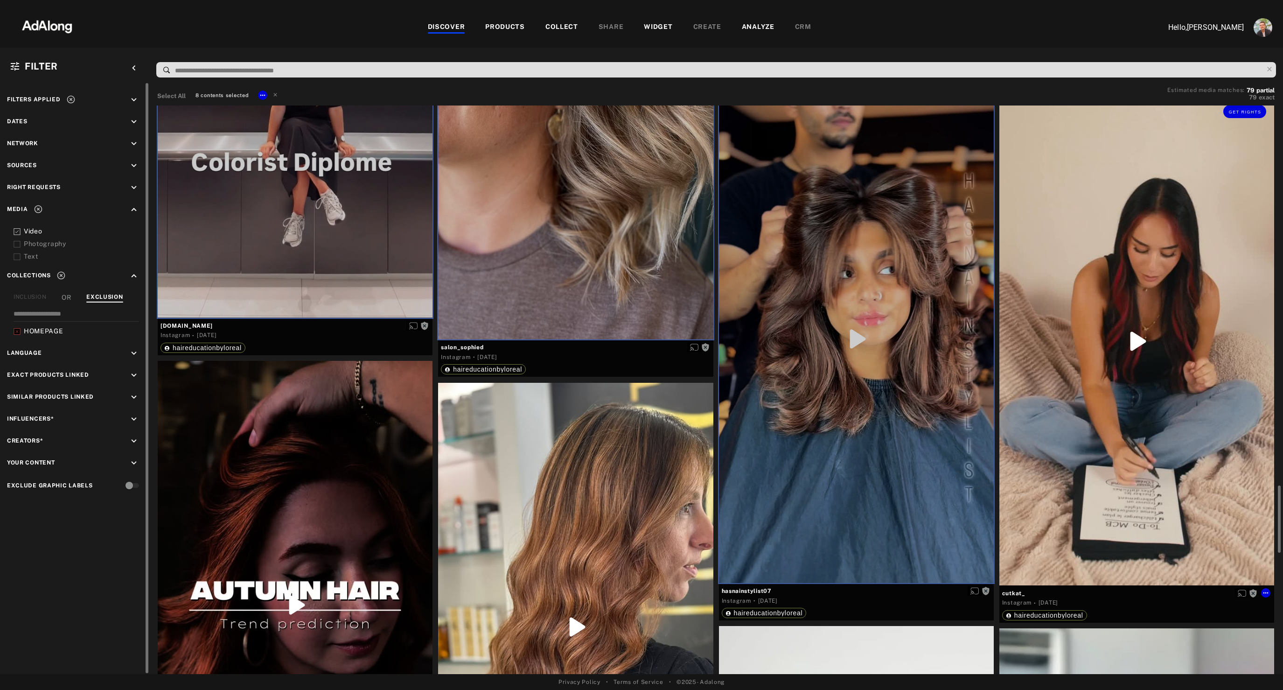
click at [1080, 454] on div "Get rights" at bounding box center [1137, 341] width 275 height 488
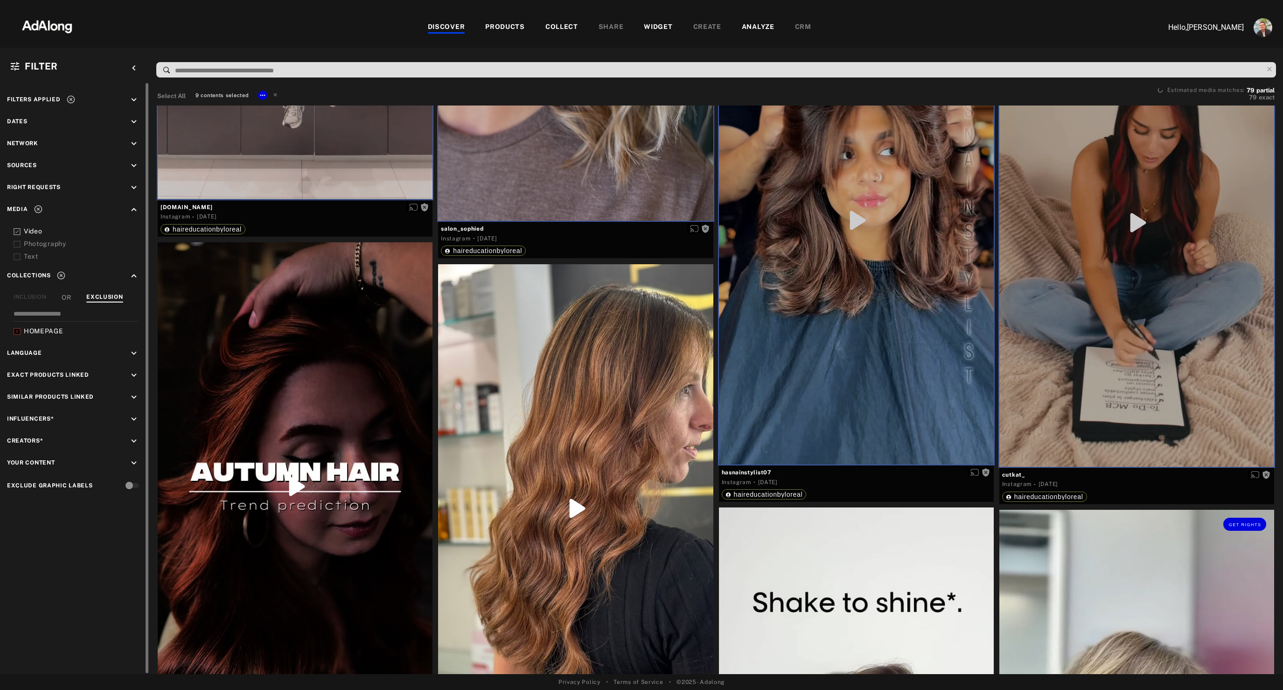
scroll to position [3496, 0]
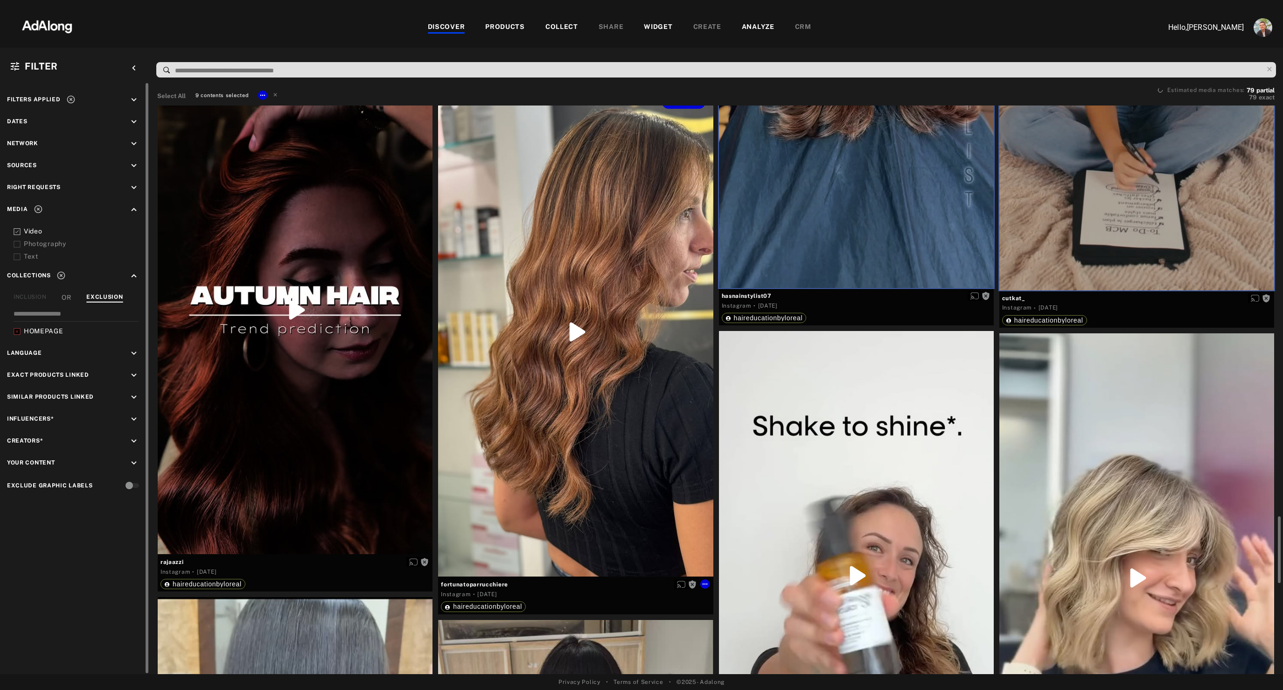
click at [559, 459] on div "Get rights" at bounding box center [575, 332] width 275 height 489
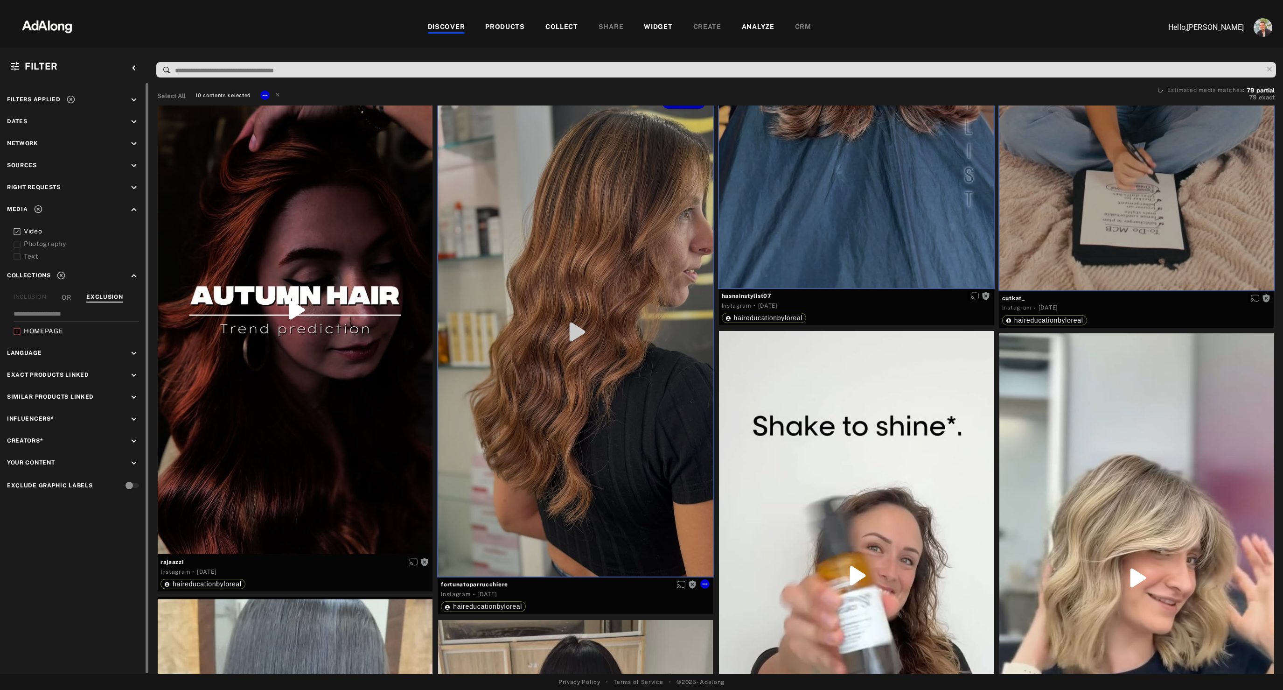
scroll to position [3879, 0]
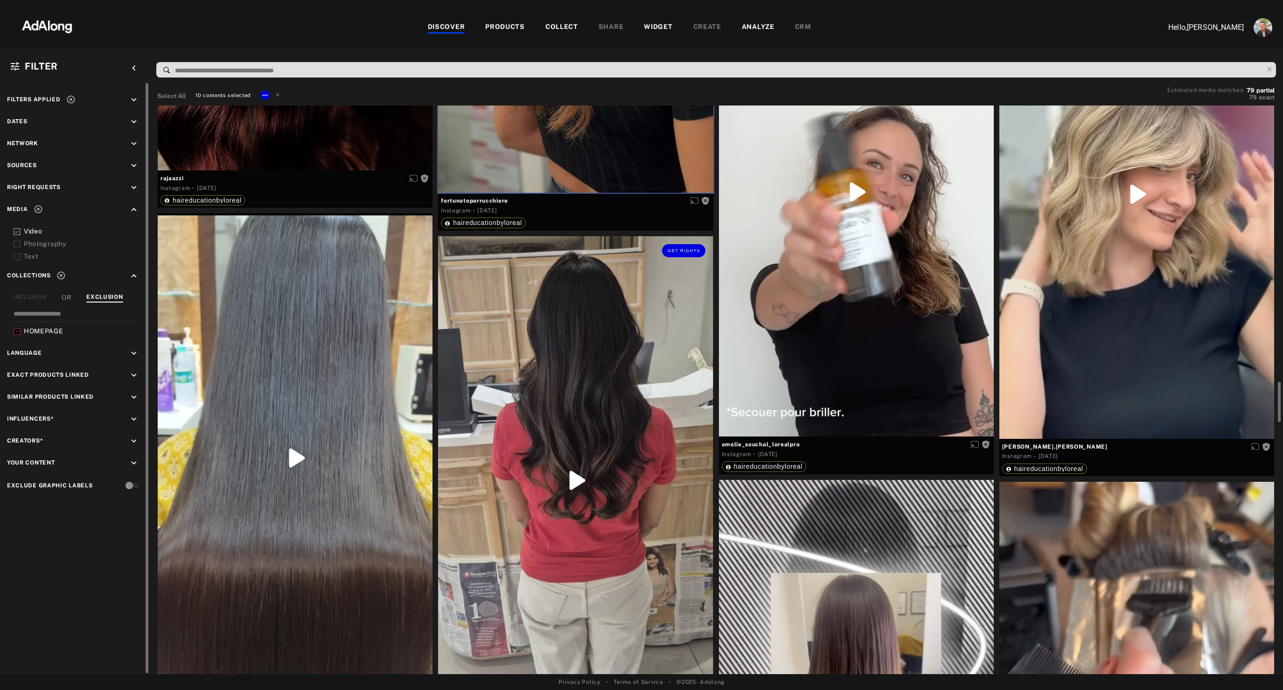
click at [559, 459] on div "Get rights" at bounding box center [575, 480] width 275 height 488
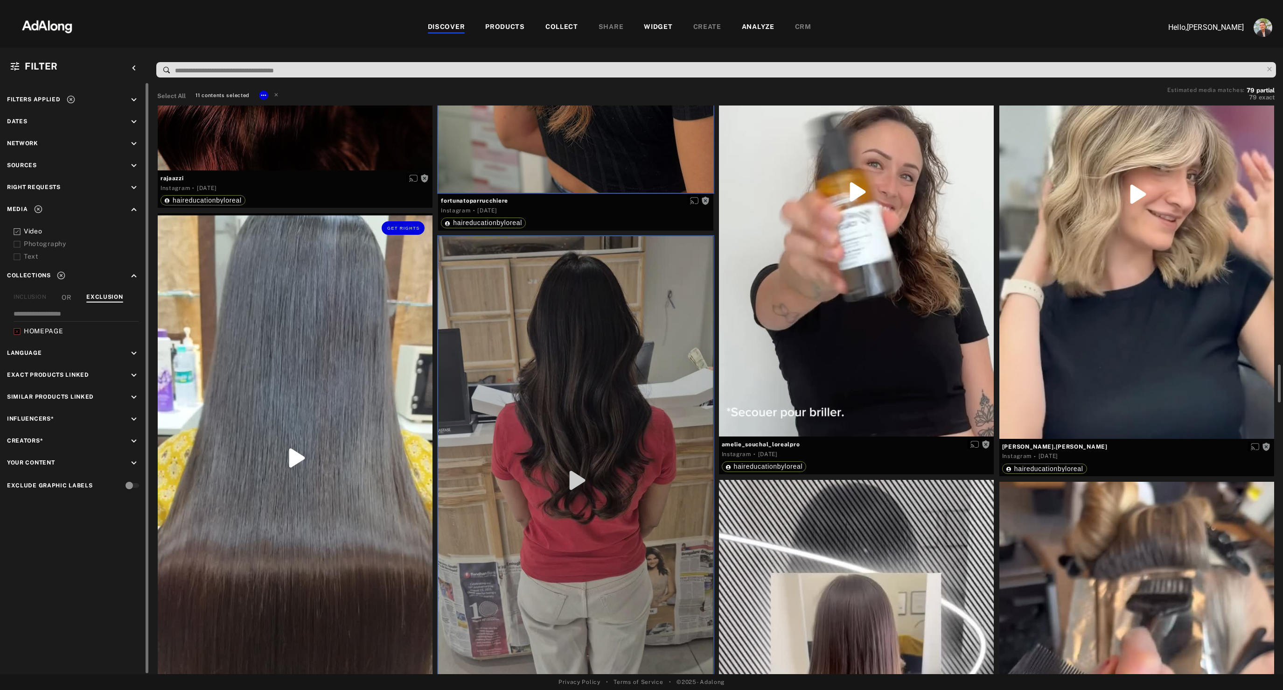
click at [333, 369] on div "Get rights" at bounding box center [295, 457] width 275 height 489
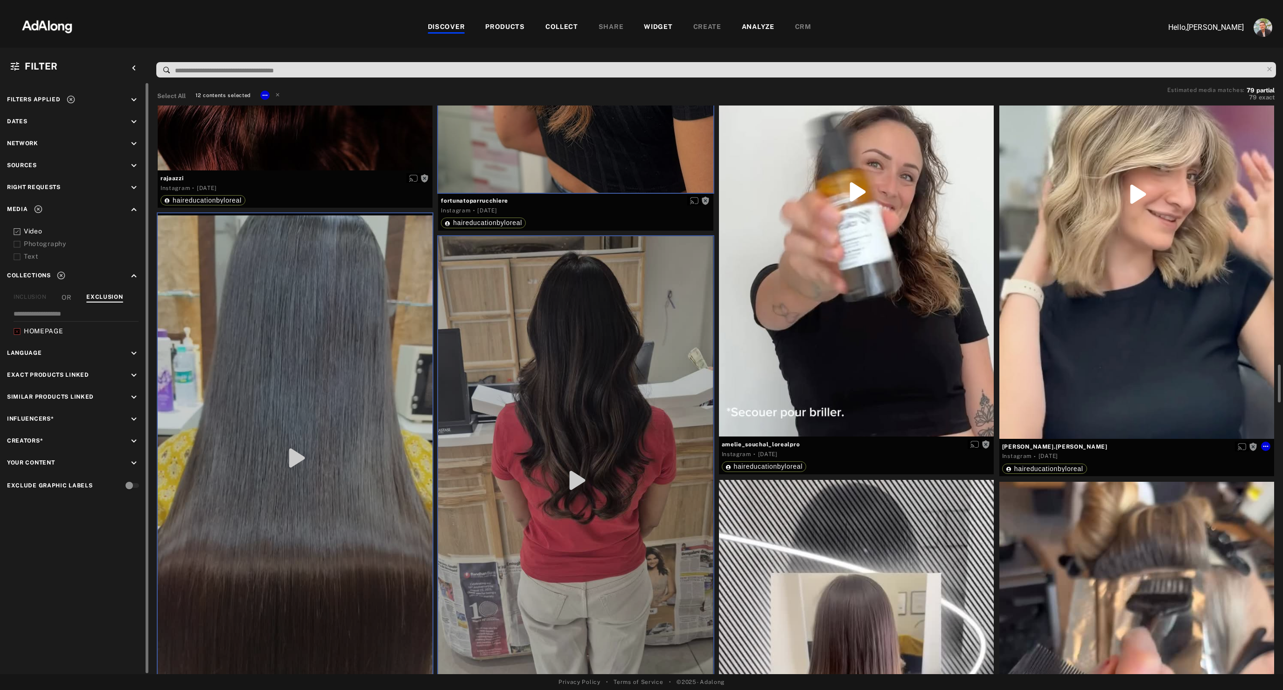
click at [1124, 329] on div "Get rights" at bounding box center [1137, 194] width 275 height 489
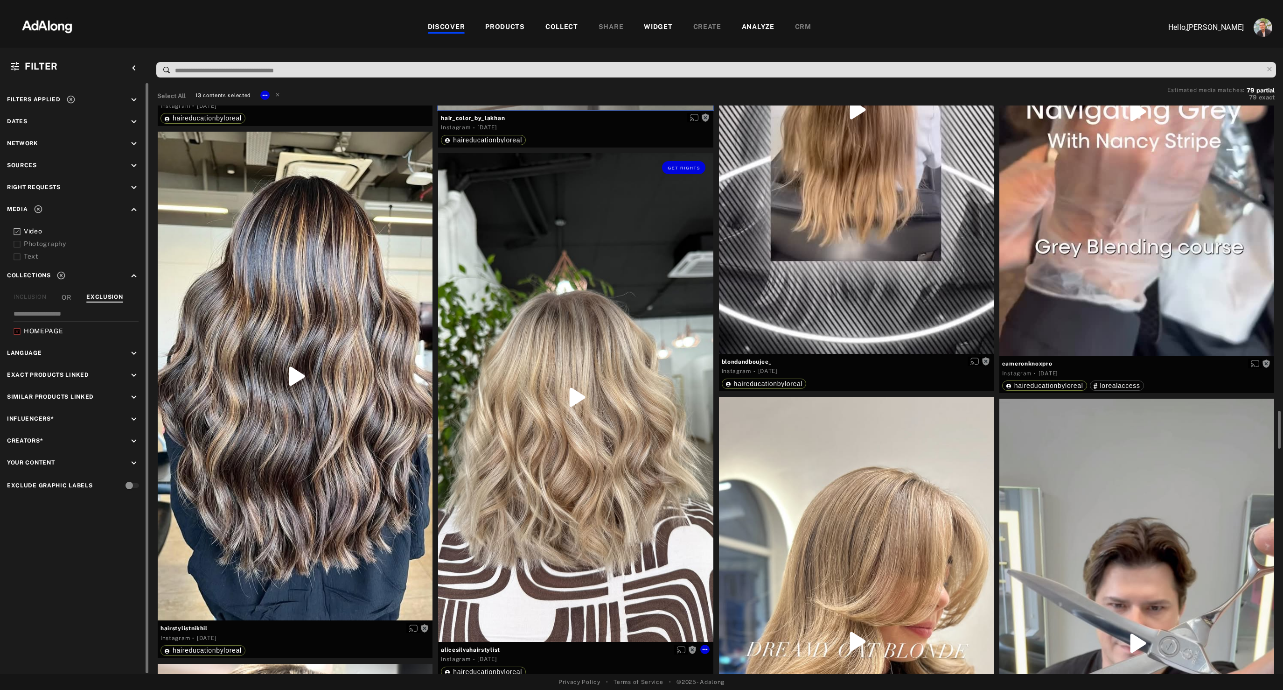
scroll to position [4498, 0]
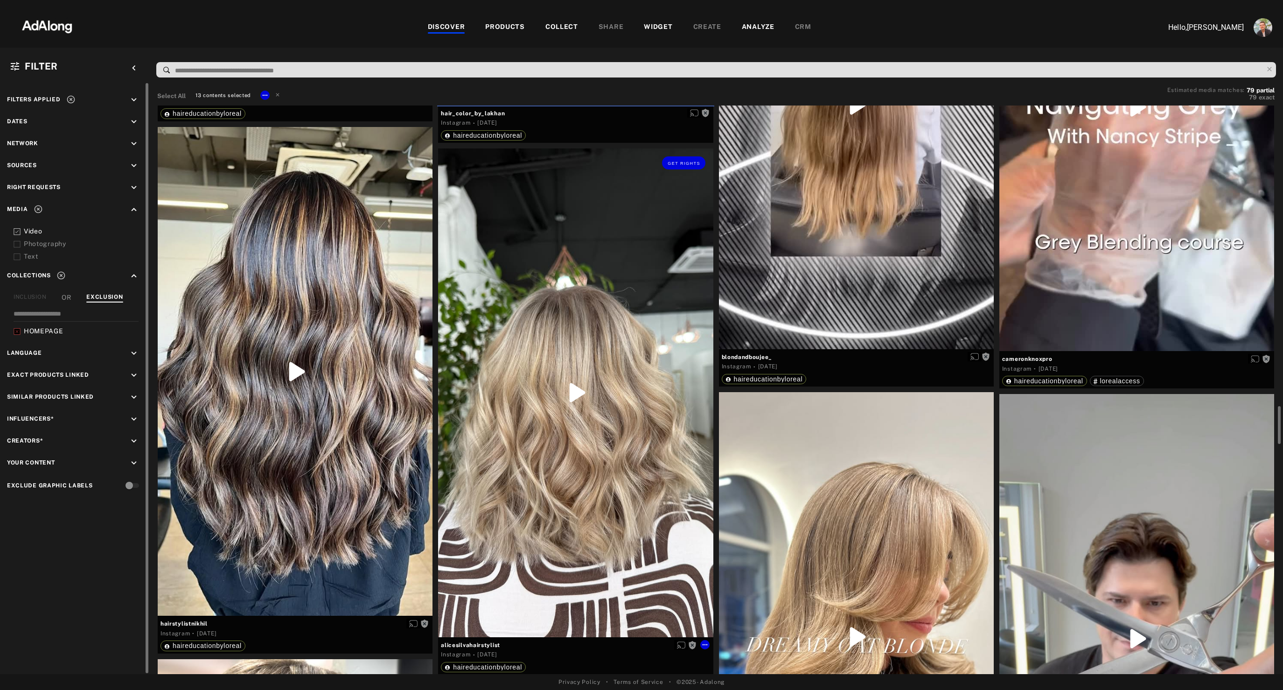
click at [606, 396] on div "Get rights" at bounding box center [575, 392] width 275 height 489
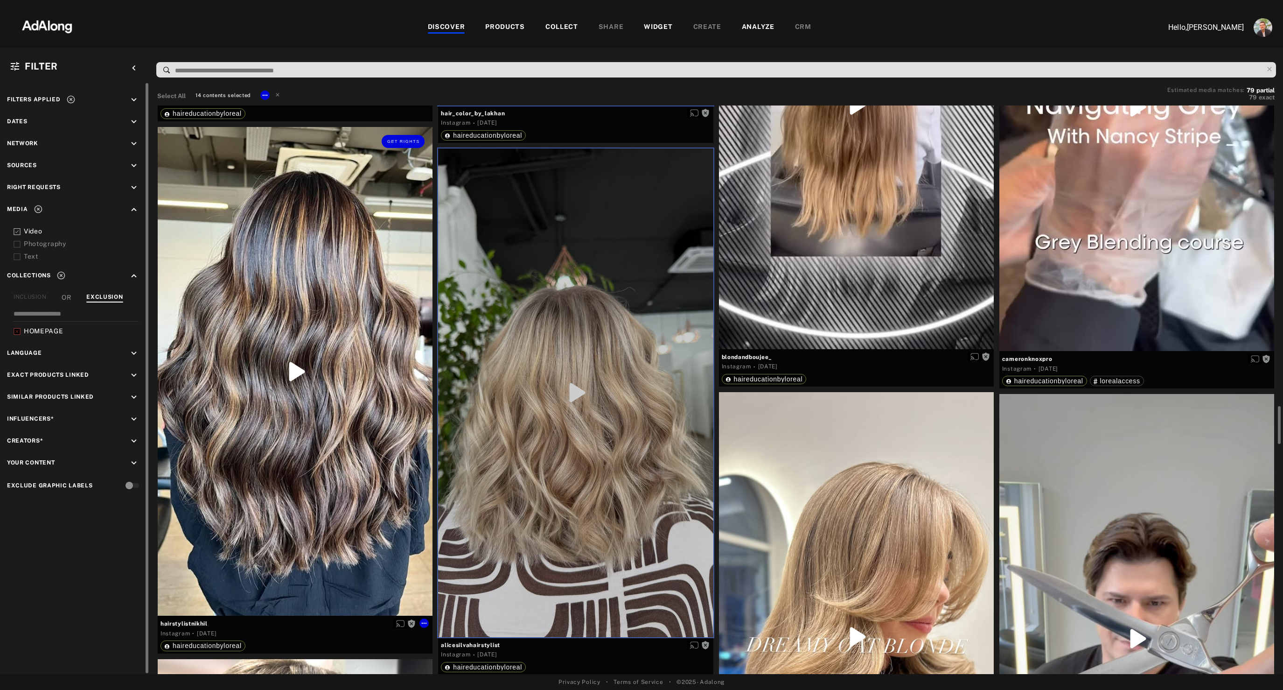
click at [377, 432] on div "Get rights" at bounding box center [295, 371] width 275 height 489
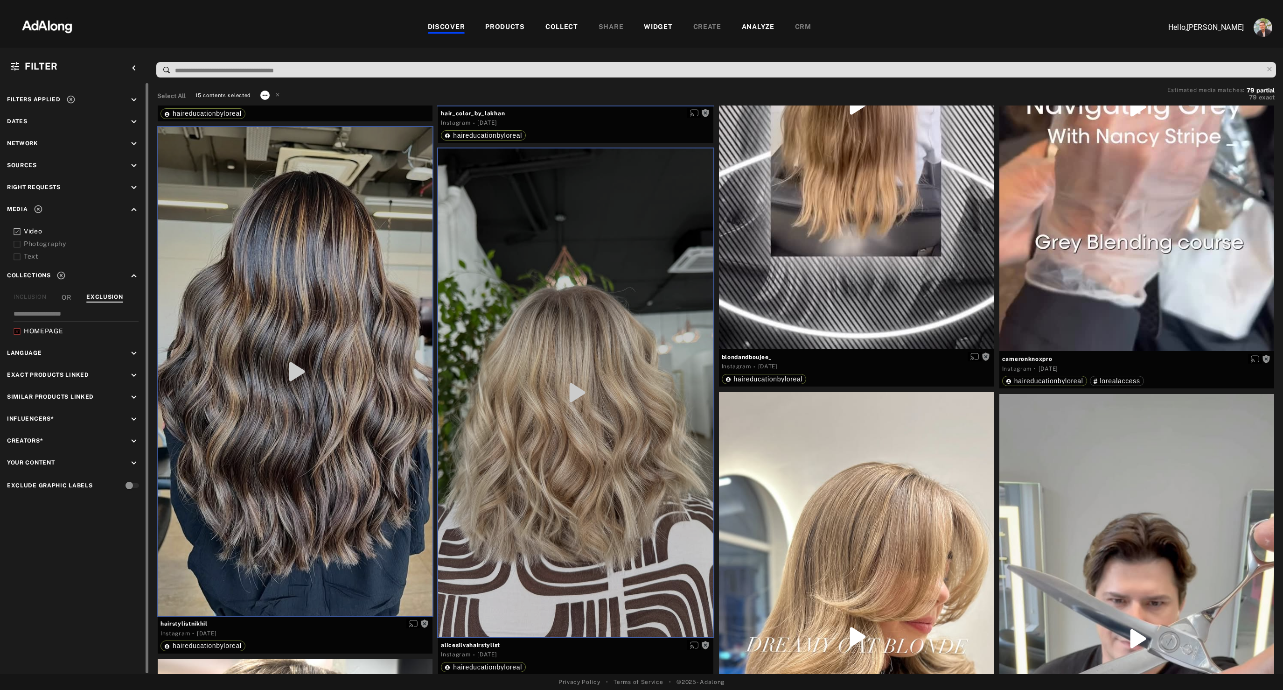
click at [266, 95] on icon at bounding box center [264, 94] width 7 height 7
click at [273, 106] on span "Collect" at bounding box center [277, 107] width 18 height 7
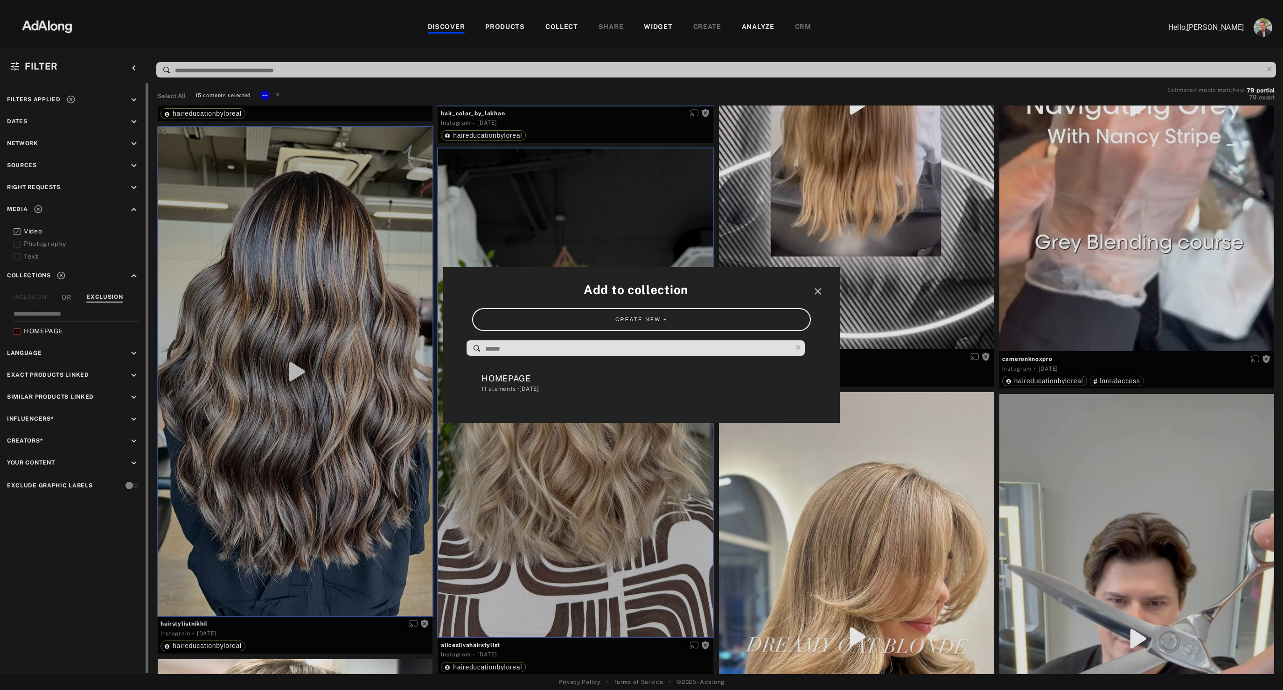
click at [518, 376] on div "HOMEPAGE" at bounding box center [646, 378] width 329 height 13
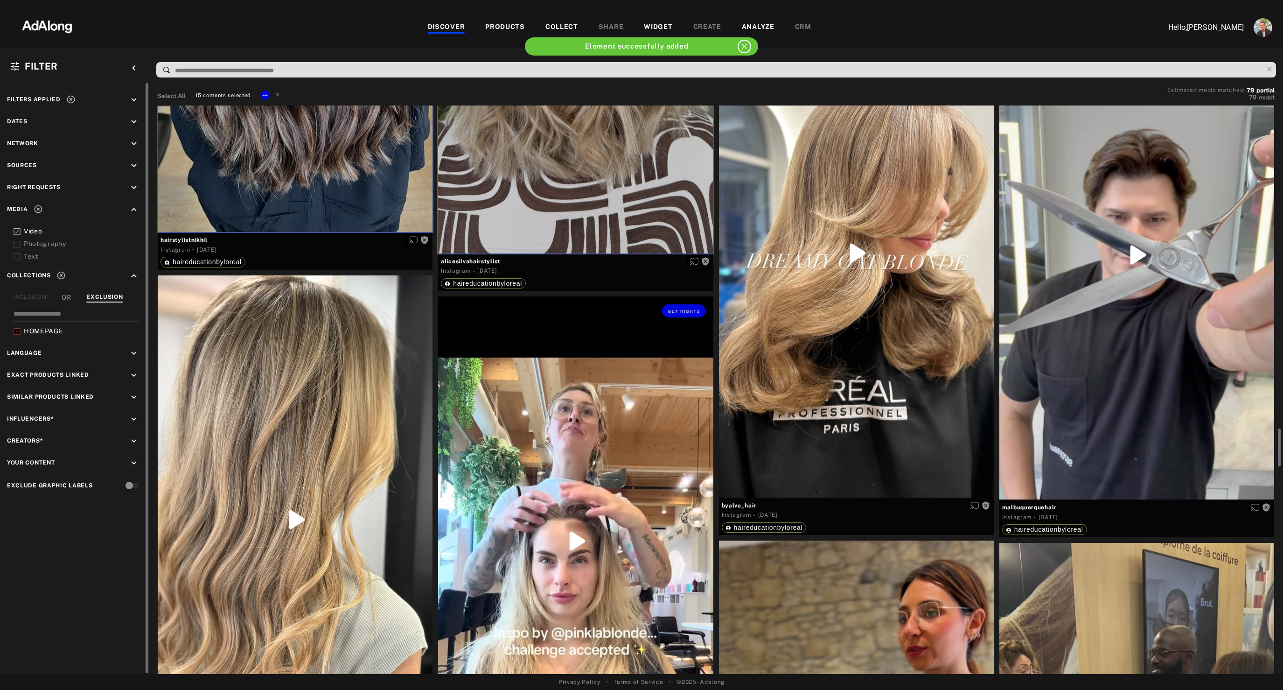
scroll to position [4885, 0]
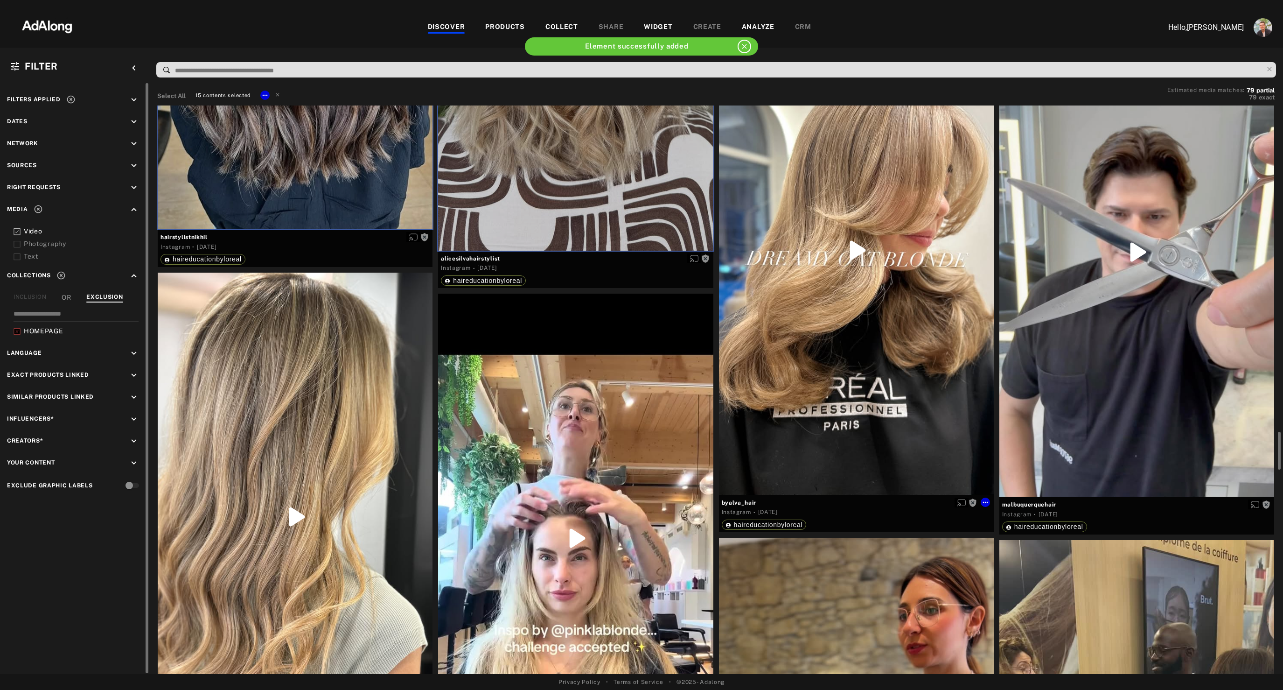
click at [842, 466] on div "Get rights" at bounding box center [856, 250] width 275 height 489
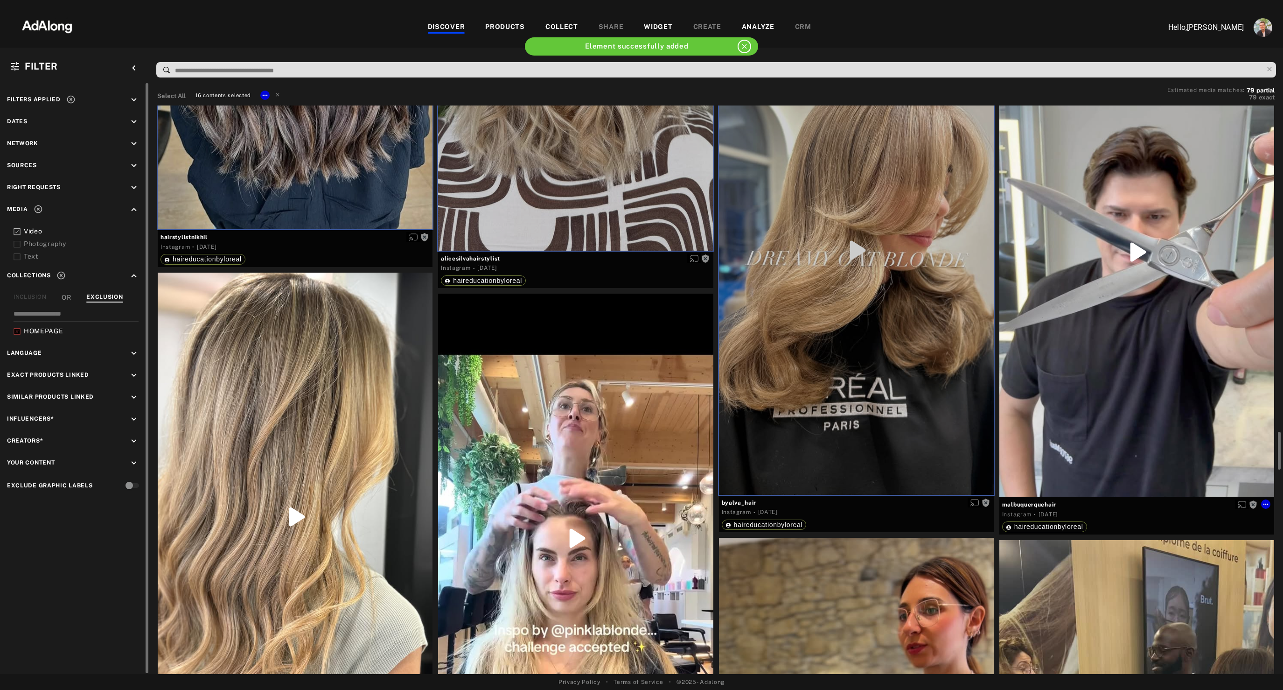
click at [1077, 394] on div "Get rights" at bounding box center [1137, 251] width 275 height 489
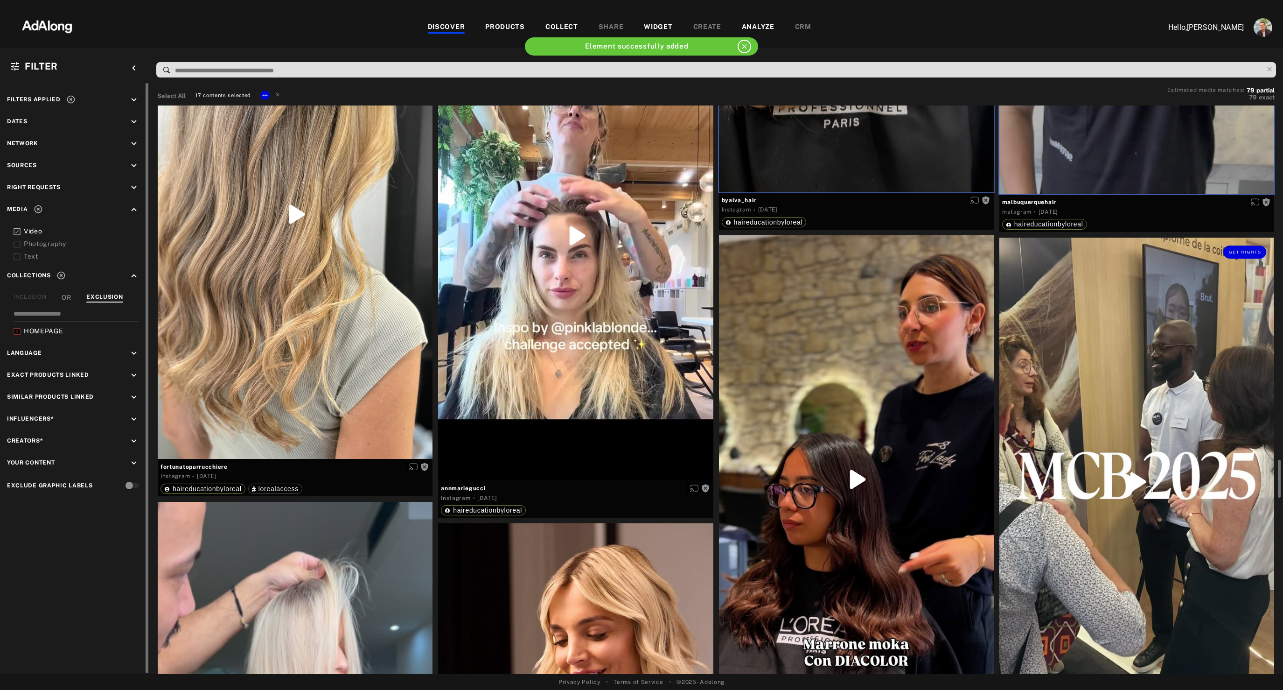
scroll to position [5194, 0]
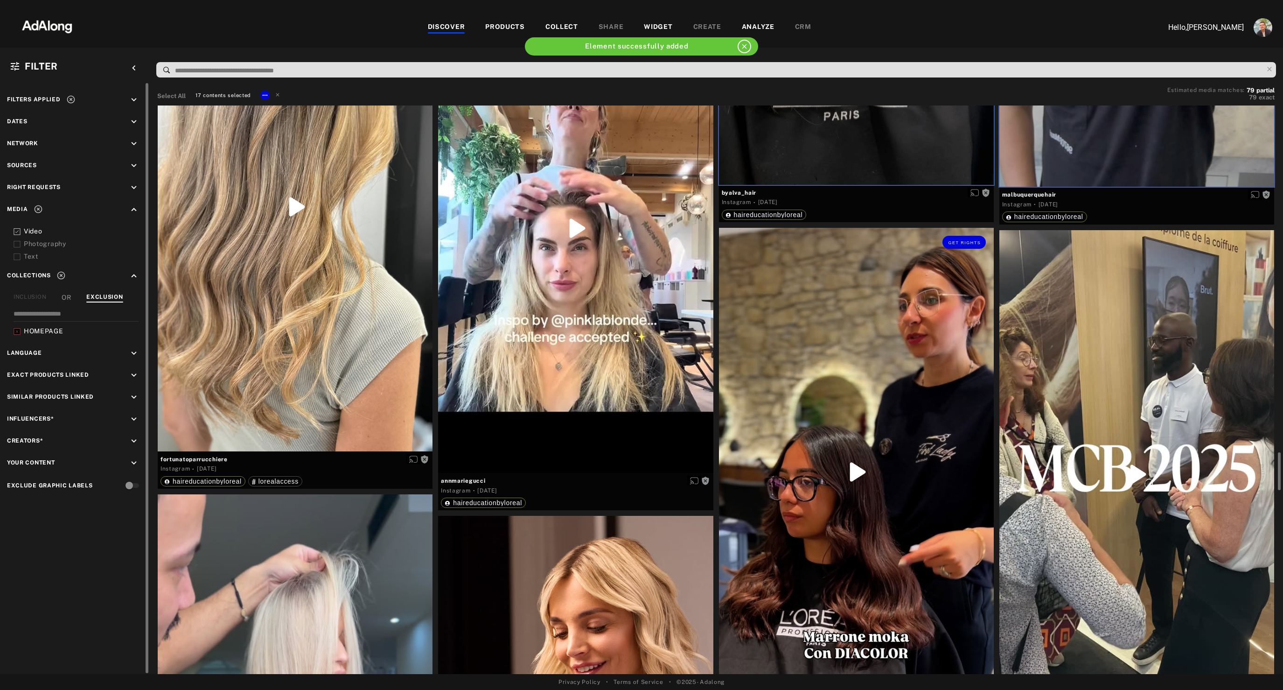
click at [865, 440] on div "Get rights" at bounding box center [856, 472] width 275 height 488
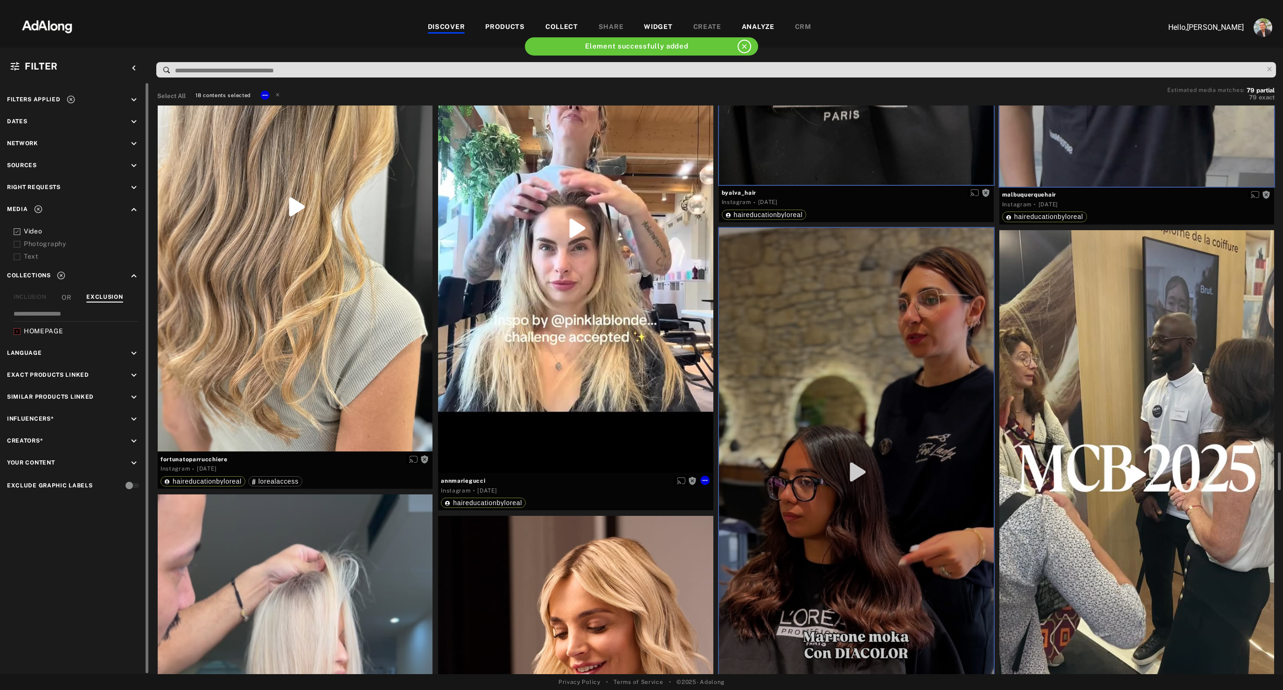
click at [569, 285] on div "Get rights" at bounding box center [575, 228] width 275 height 489
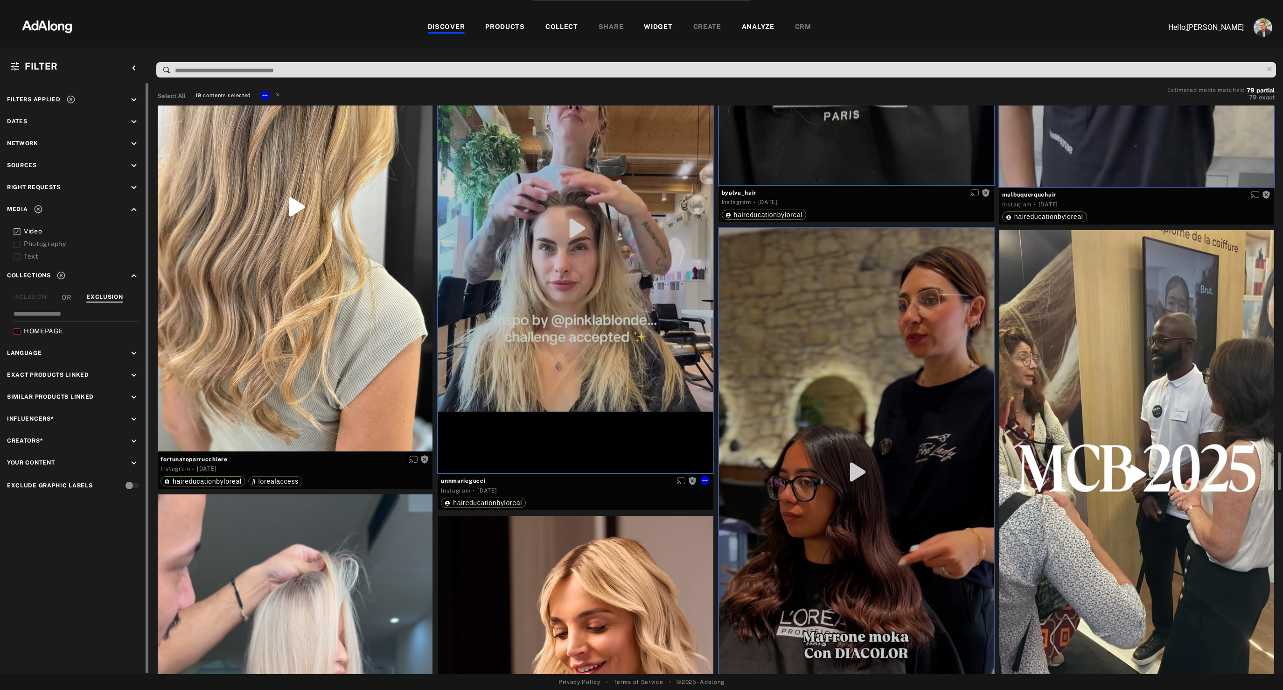
click at [569, 285] on div "Get rights" at bounding box center [575, 228] width 275 height 489
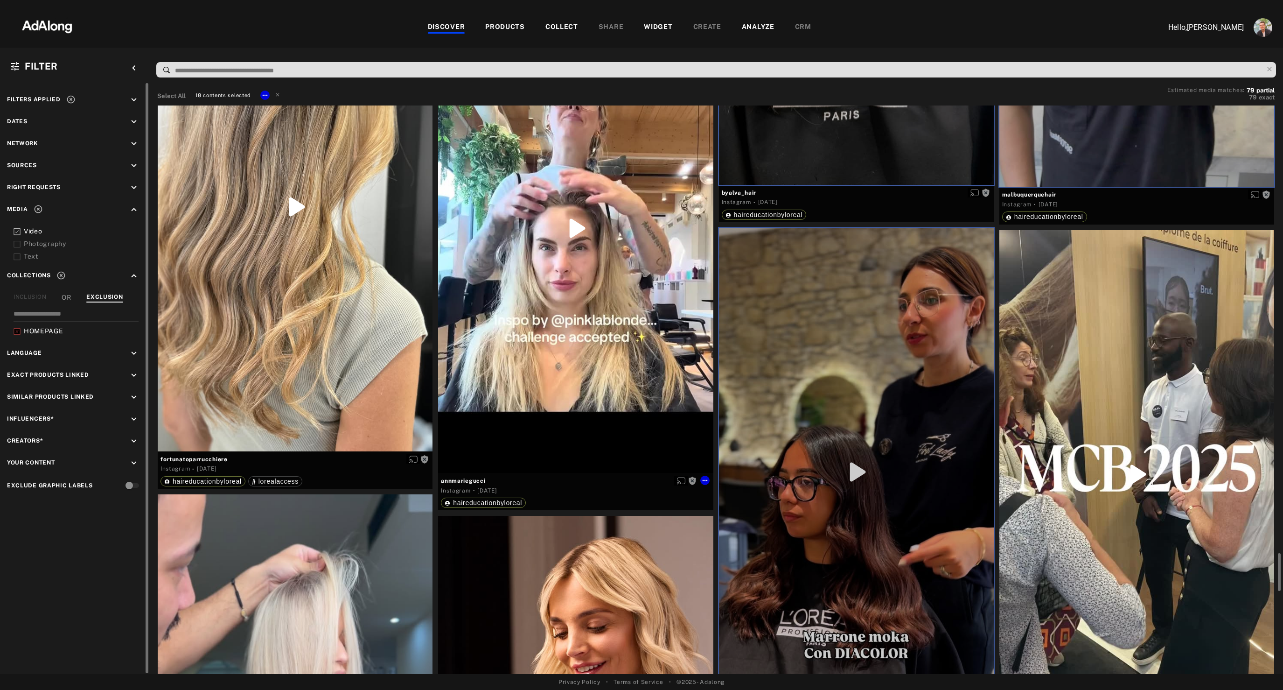
scroll to position [5361, 0]
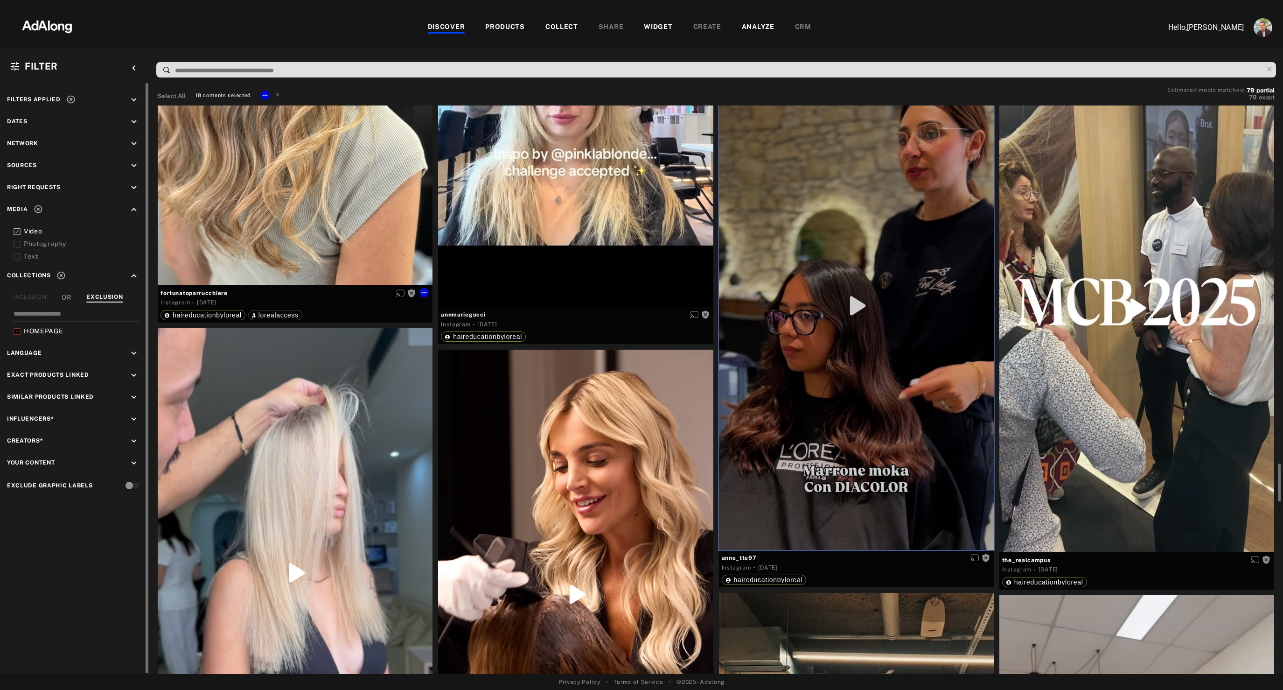
click at [329, 155] on div "Get rights" at bounding box center [295, 41] width 275 height 489
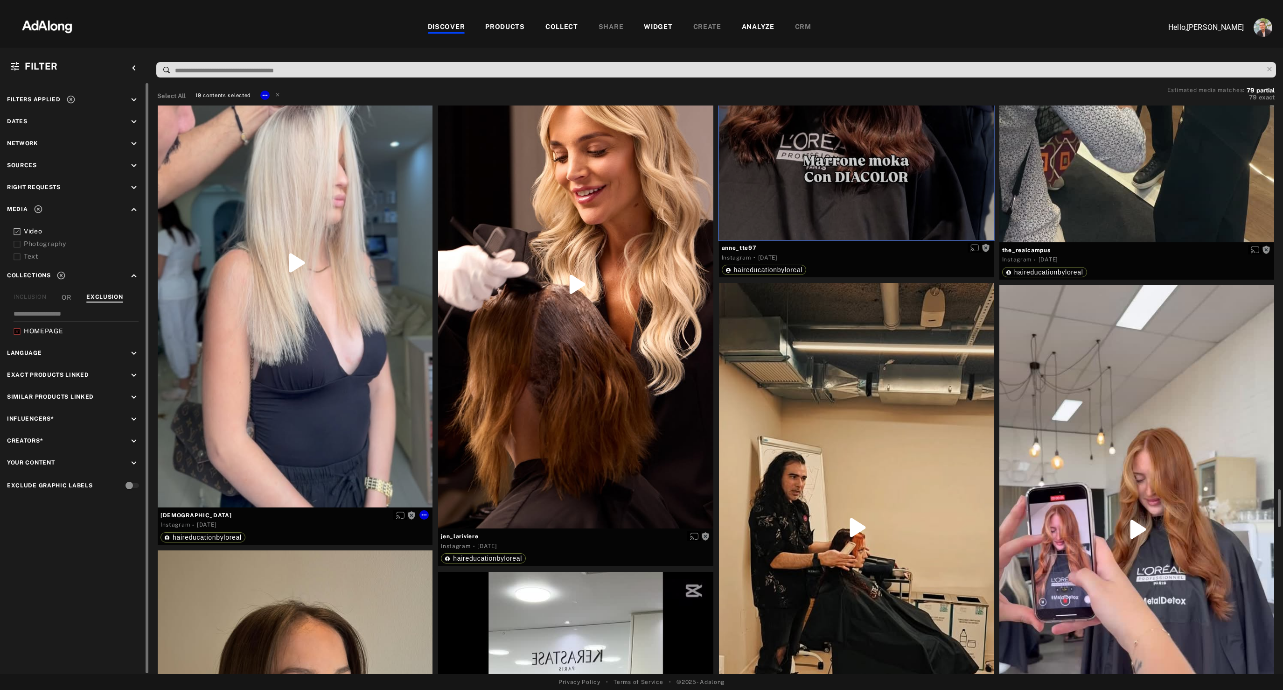
scroll to position [5675, 0]
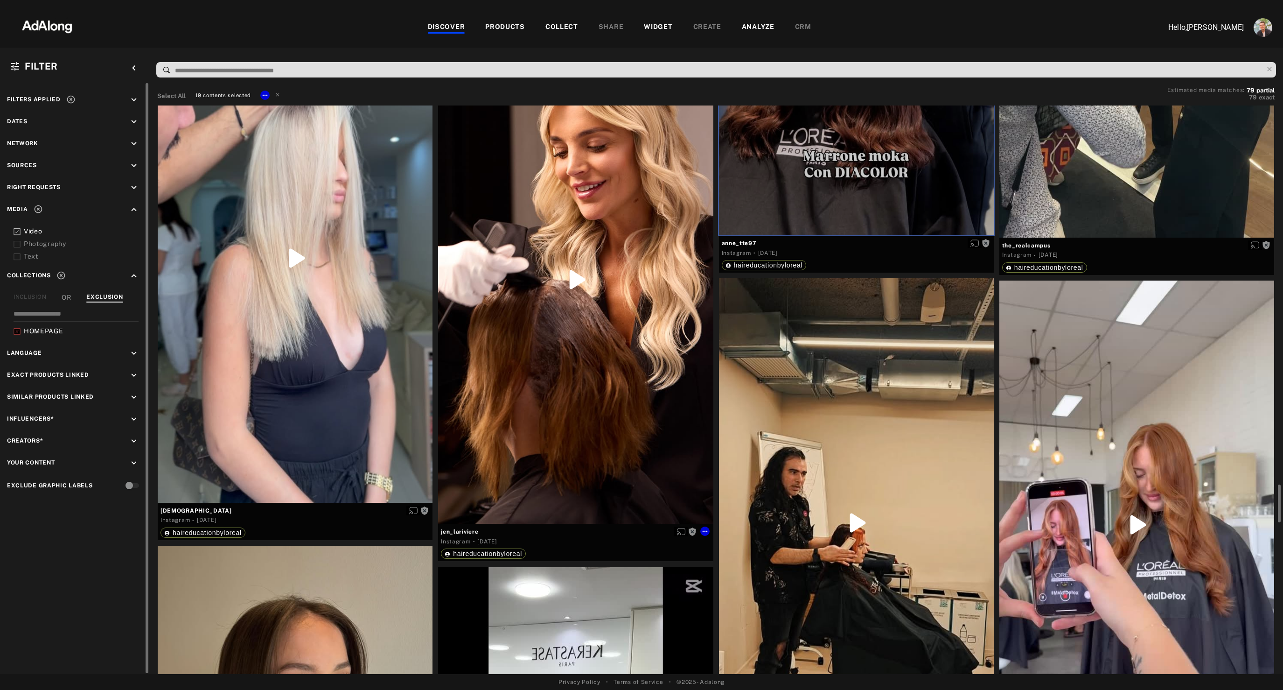
click at [609, 422] on div "Get rights" at bounding box center [575, 279] width 275 height 489
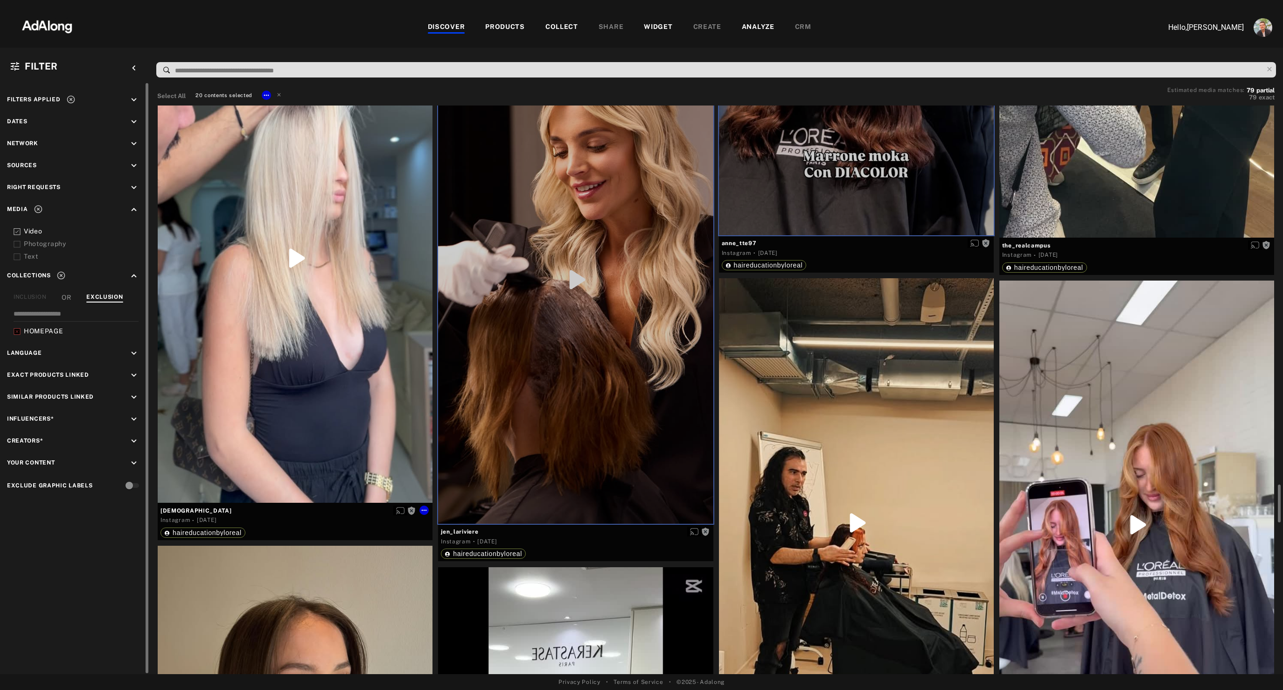
click at [374, 414] on div "Get rights" at bounding box center [295, 258] width 275 height 489
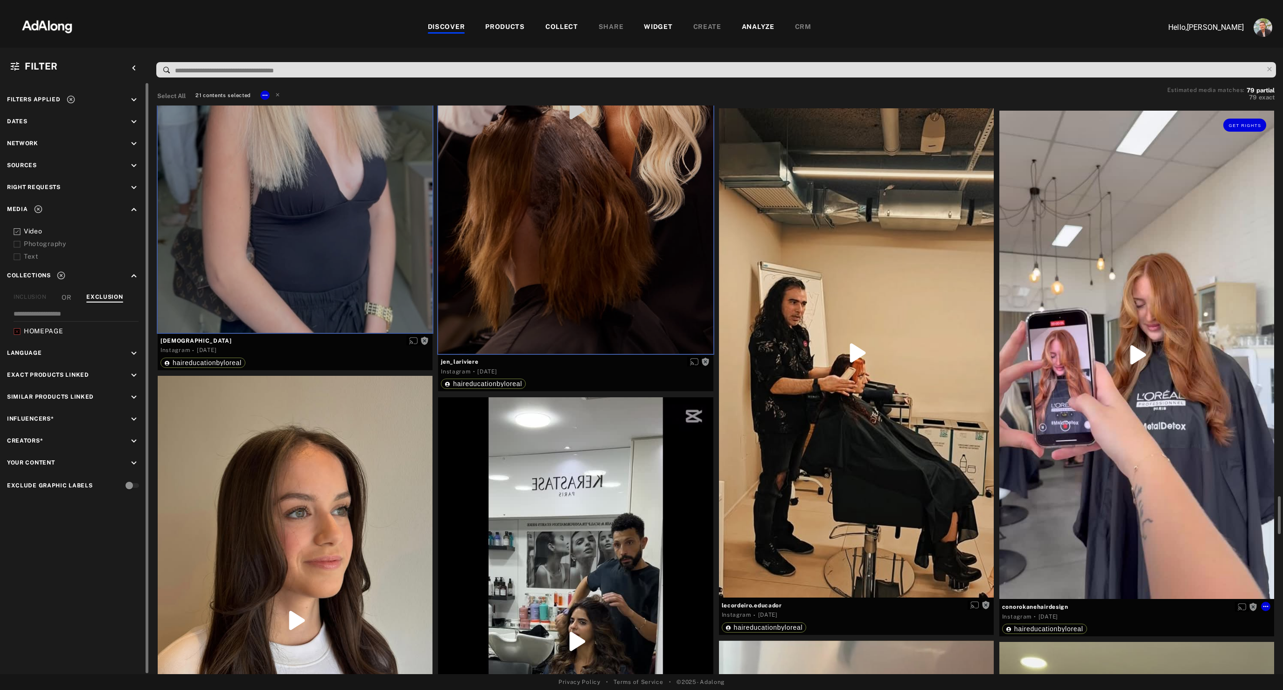
click at [1151, 459] on div "Get rights" at bounding box center [1137, 355] width 275 height 488
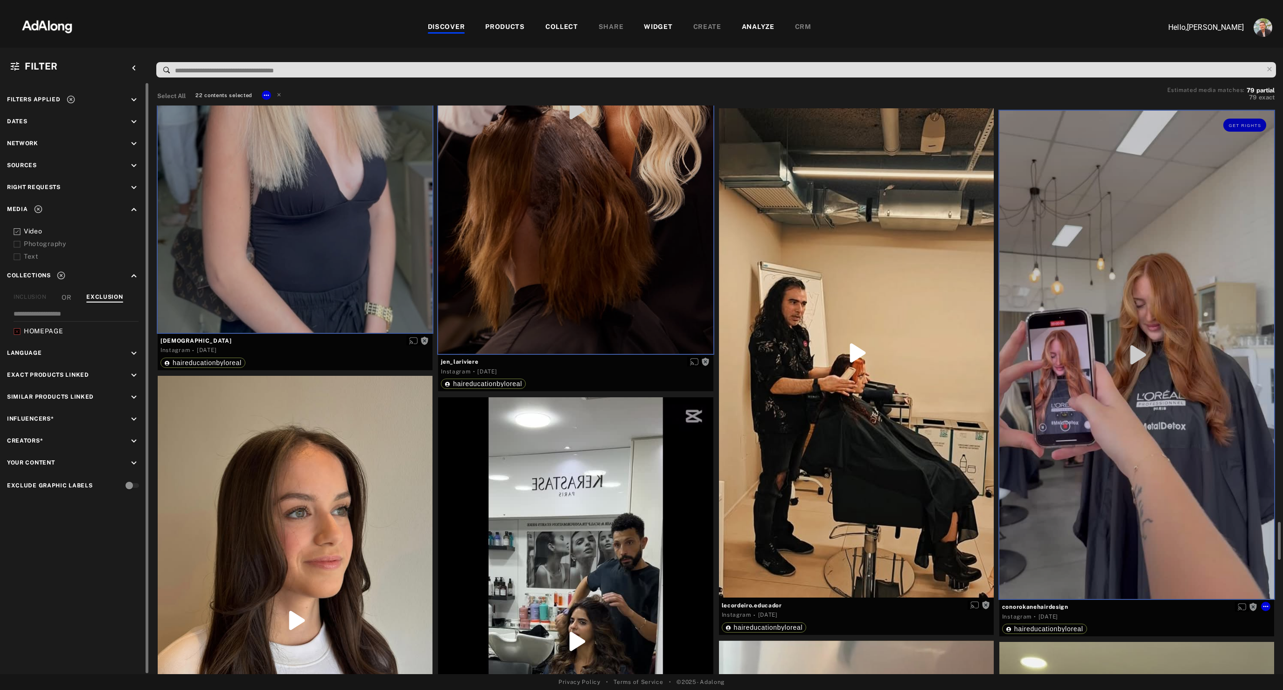
scroll to position [6104, 0]
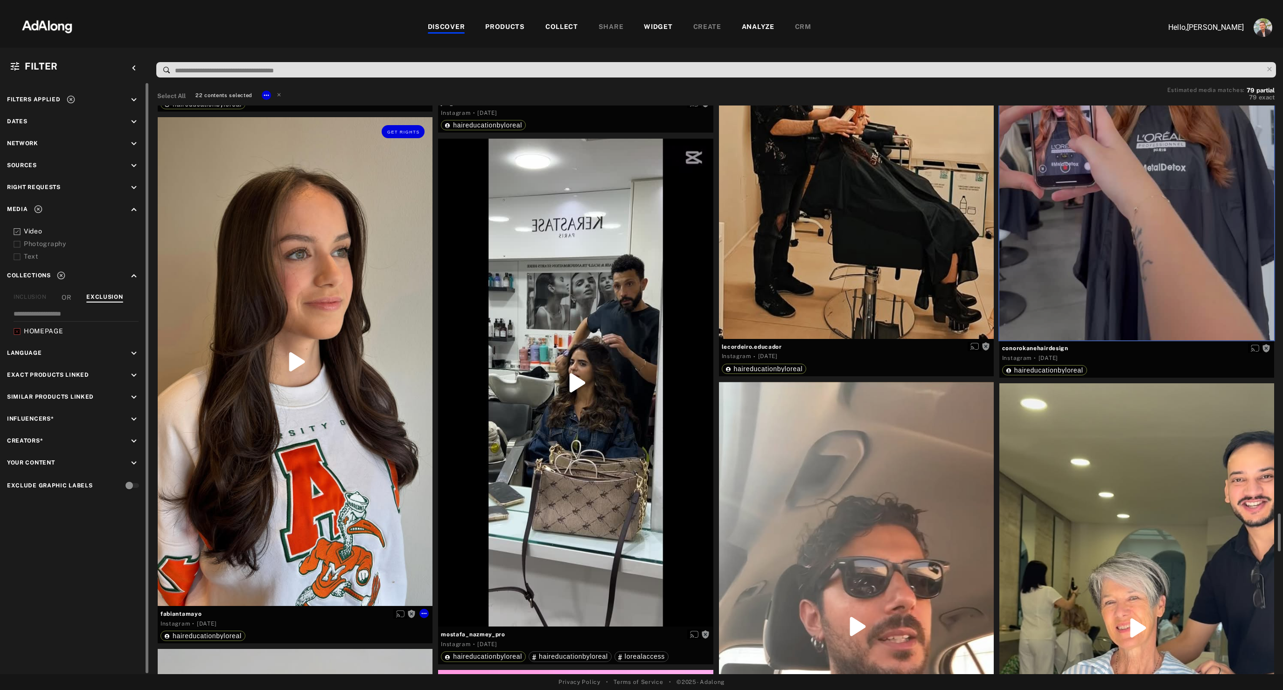
click at [265, 506] on div "Get rights" at bounding box center [295, 361] width 275 height 489
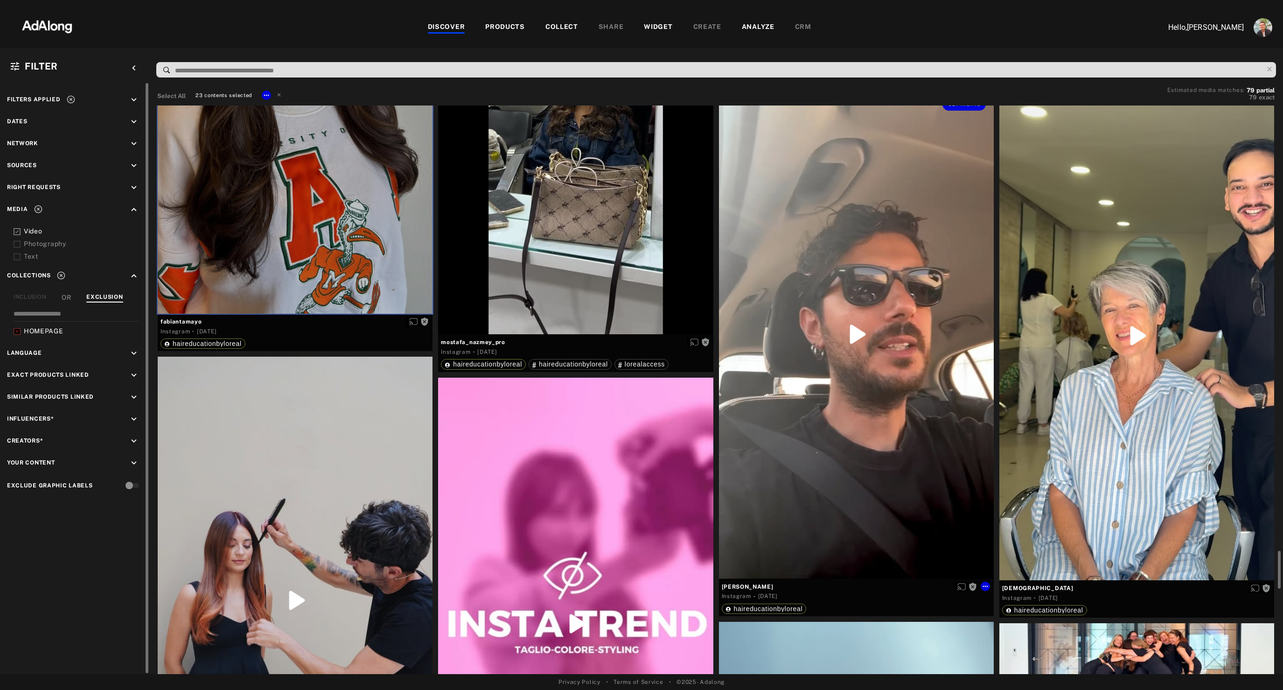
scroll to position [6430, 0]
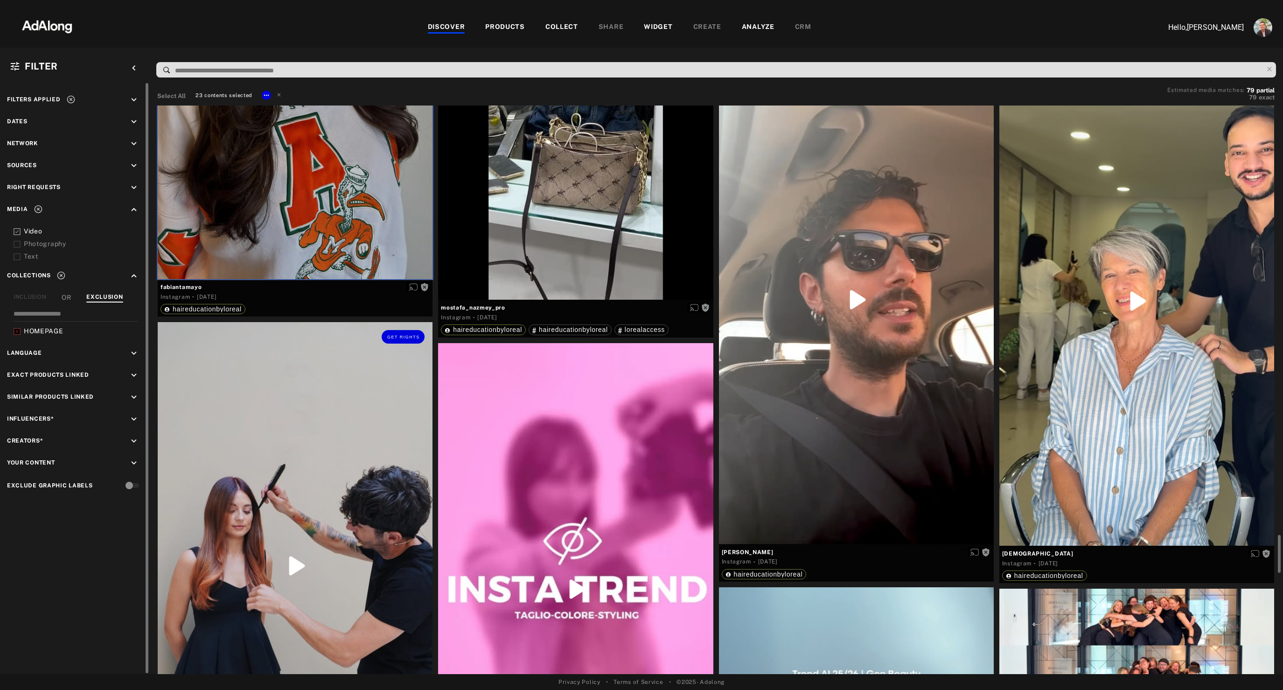
click at [319, 573] on div "Get rights" at bounding box center [295, 565] width 275 height 487
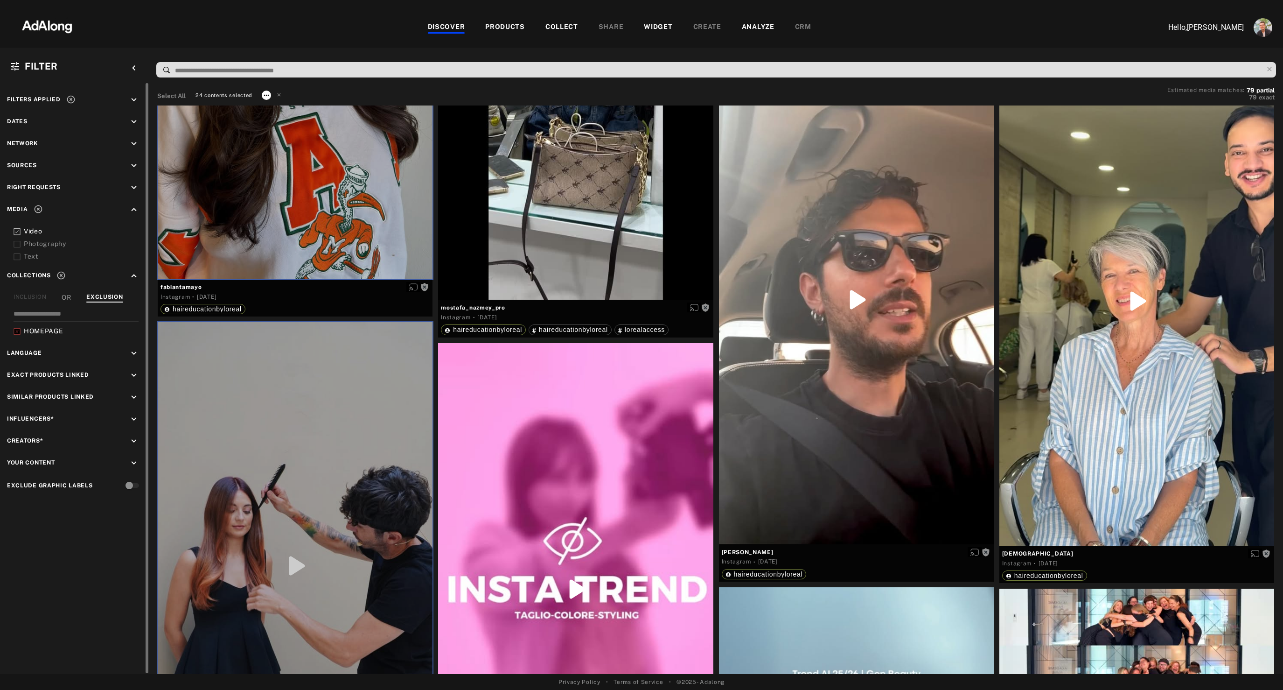
click at [265, 95] on icon at bounding box center [266, 94] width 5 height 1
click at [279, 105] on span "Collect" at bounding box center [278, 107] width 18 height 7
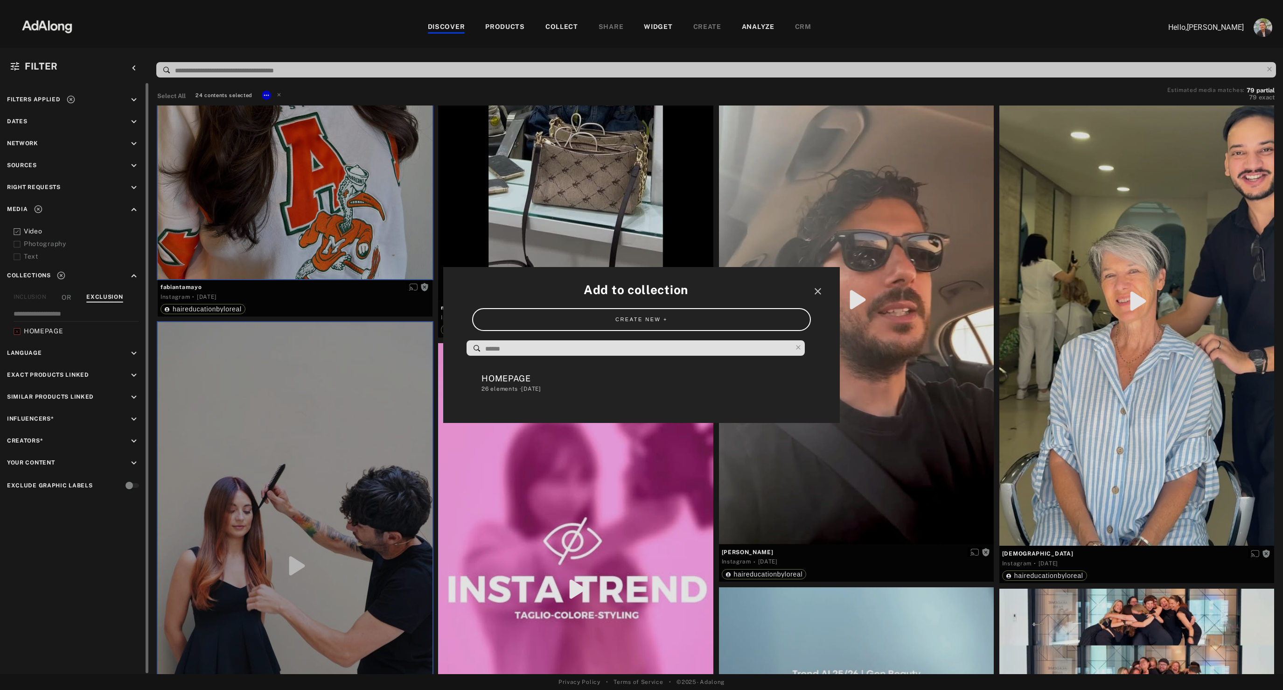
click at [533, 379] on div "HOMEPAGE" at bounding box center [646, 378] width 329 height 13
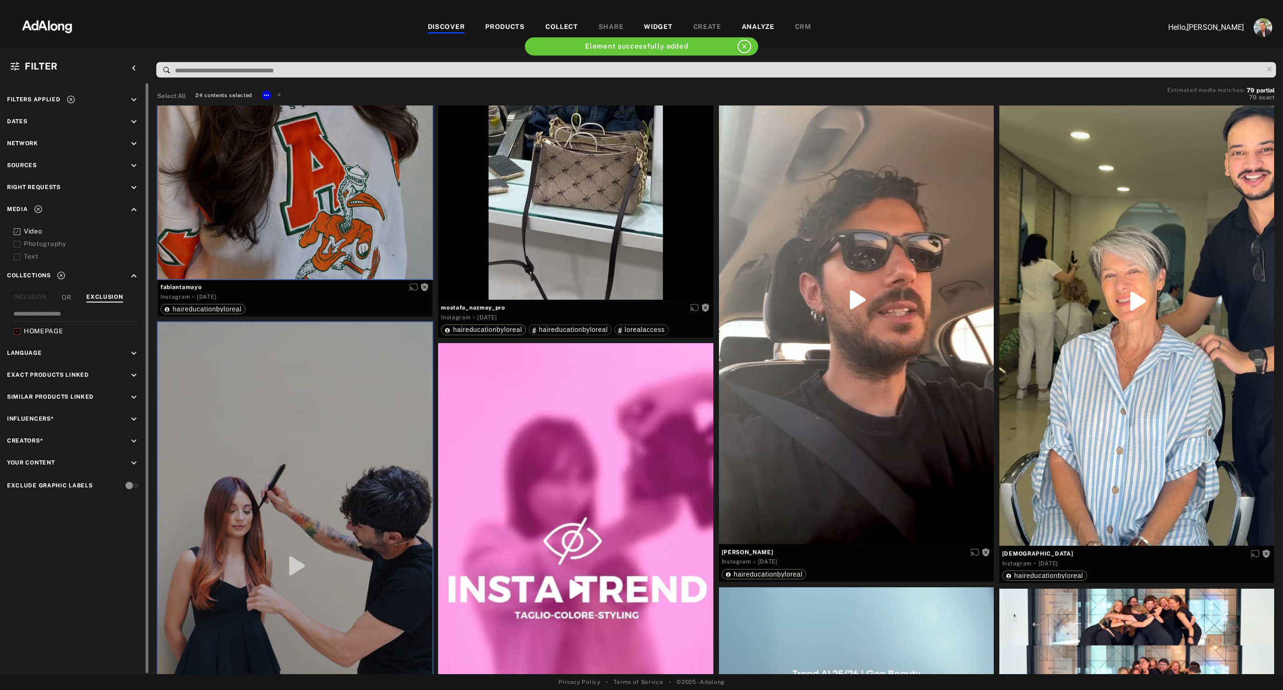
click at [655, 34] on div "DISCOVER PRODUCTS COLLECT SHARE WIDGET CREATE ANALYZE CRM" at bounding box center [619, 27] width 1063 height 31
click at [656, 27] on div "WIDGET" at bounding box center [658, 27] width 28 height 11
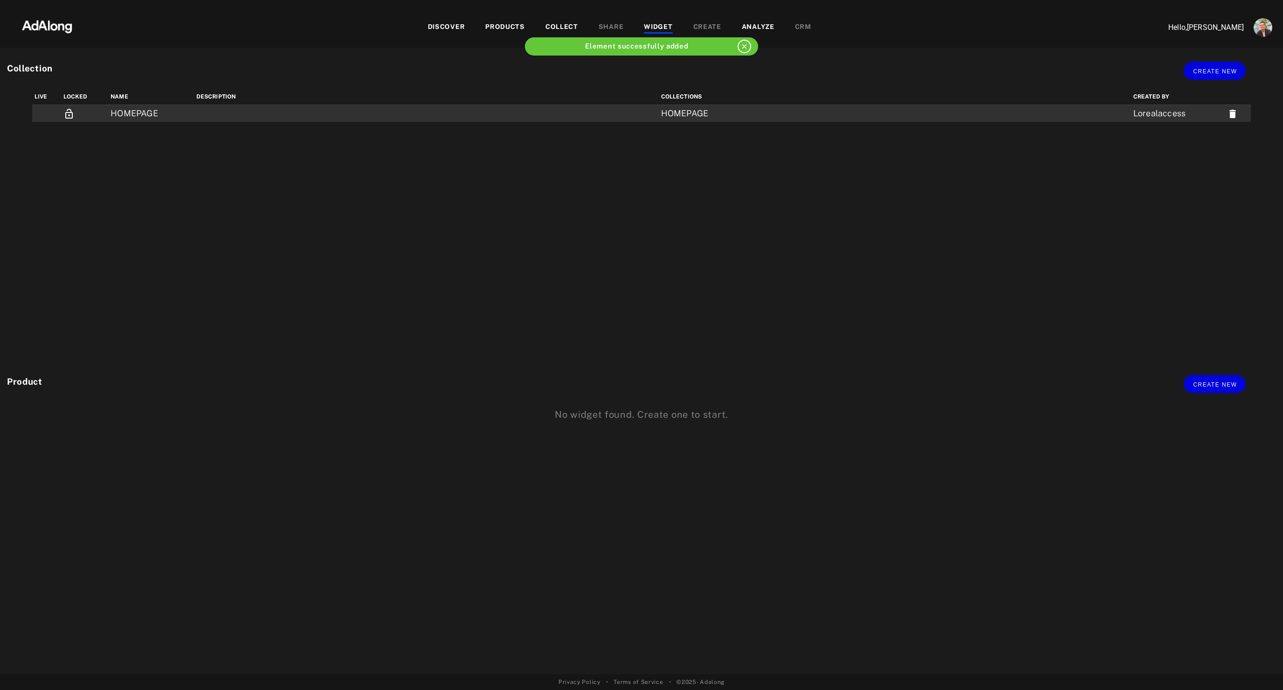
click at [182, 111] on td "HOMEPAGE" at bounding box center [151, 113] width 86 height 17
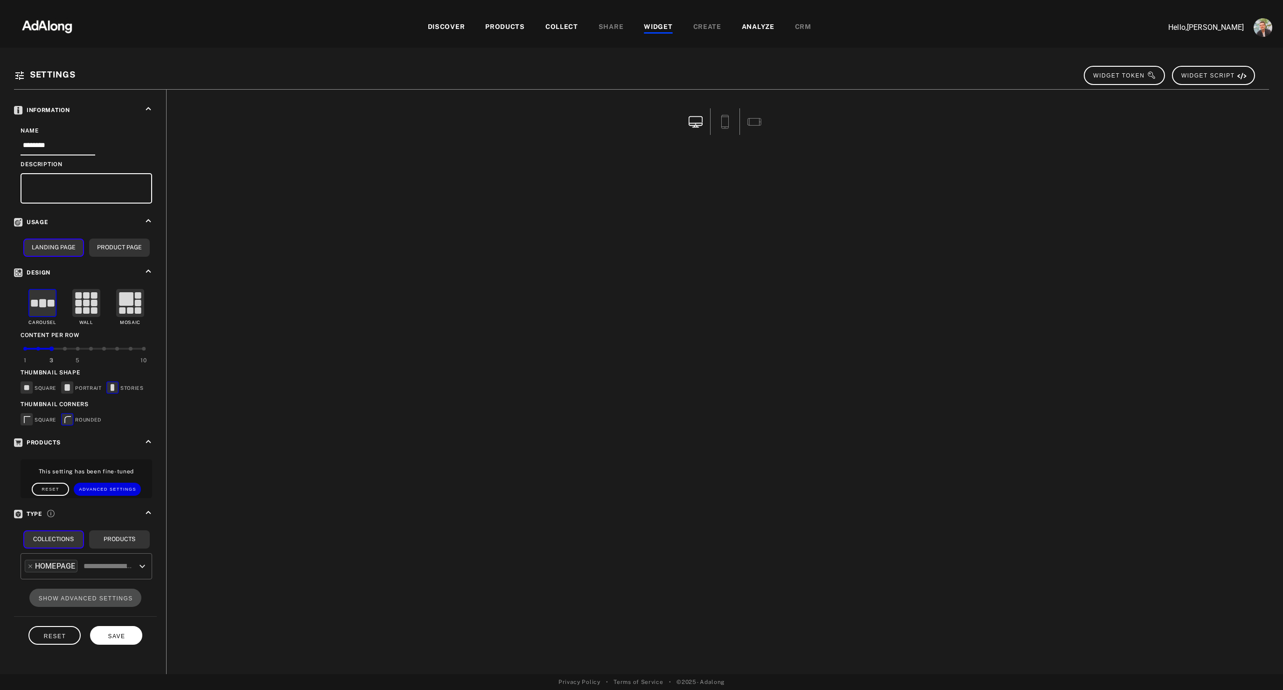
click at [108, 639] on button "SAVE" at bounding box center [116, 635] width 52 height 18
click at [63, 388] on rect at bounding box center [68, 387] width 12 height 12
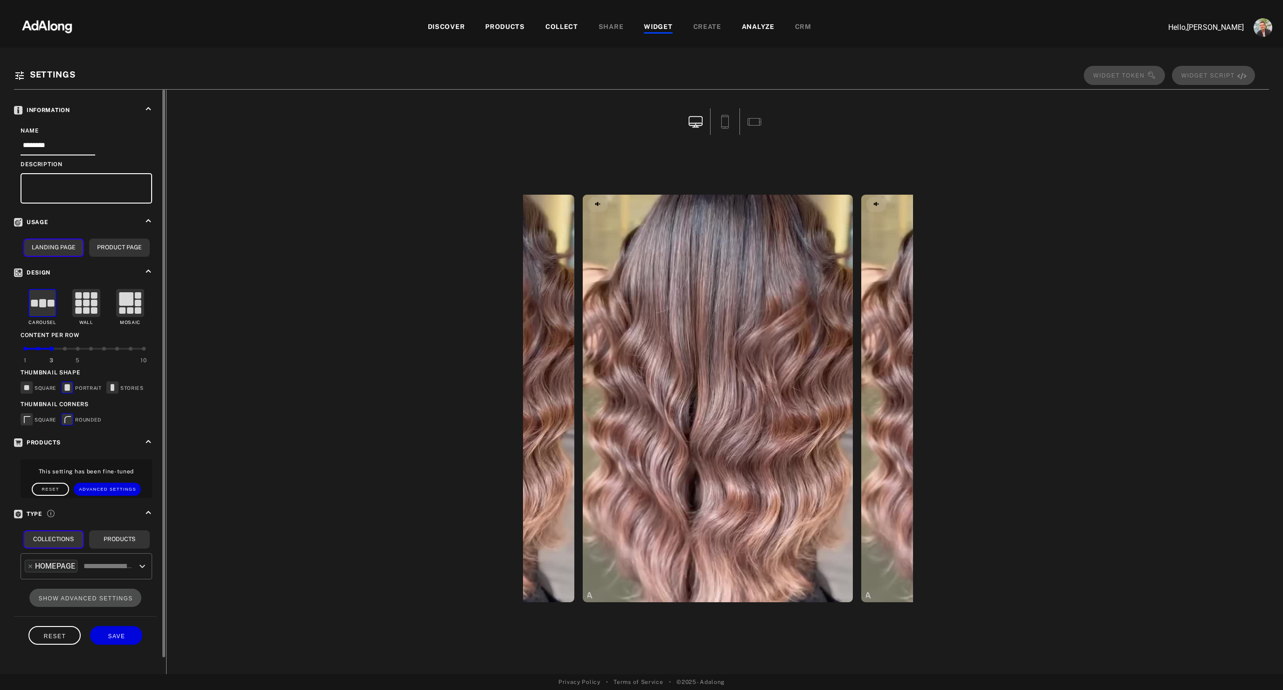
click at [114, 389] on rect at bounding box center [113, 387] width 12 height 12
click at [110, 634] on span "SAVE" at bounding box center [116, 636] width 17 height 7
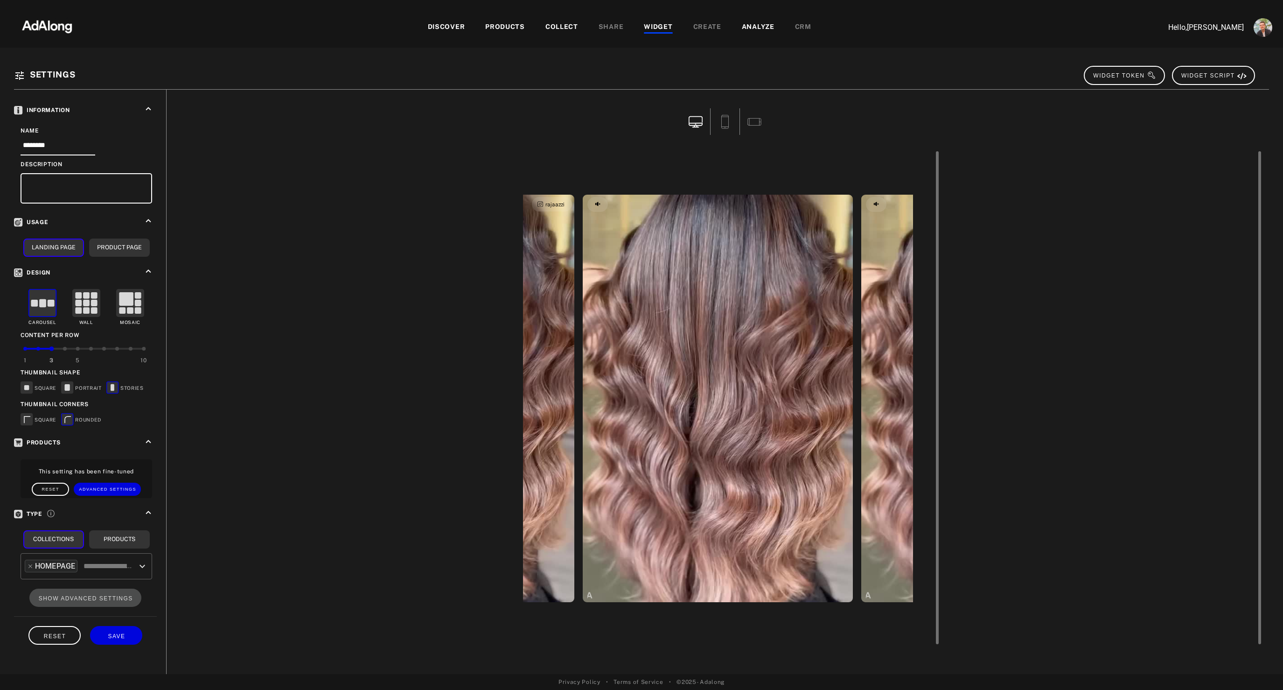
click at [551, 384] on video "open the preview of the instagram content created by rajaazzi" at bounding box center [439, 398] width 270 height 407
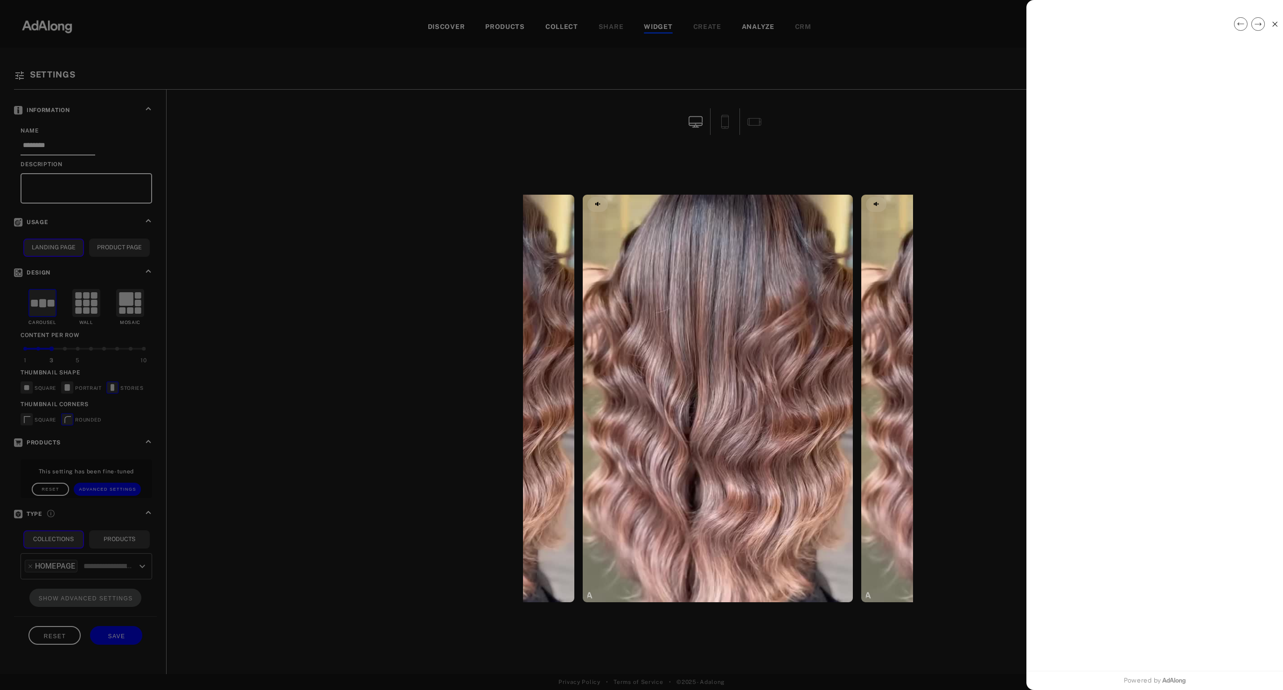
click at [918, 322] on div at bounding box center [641, 345] width 1283 height 690
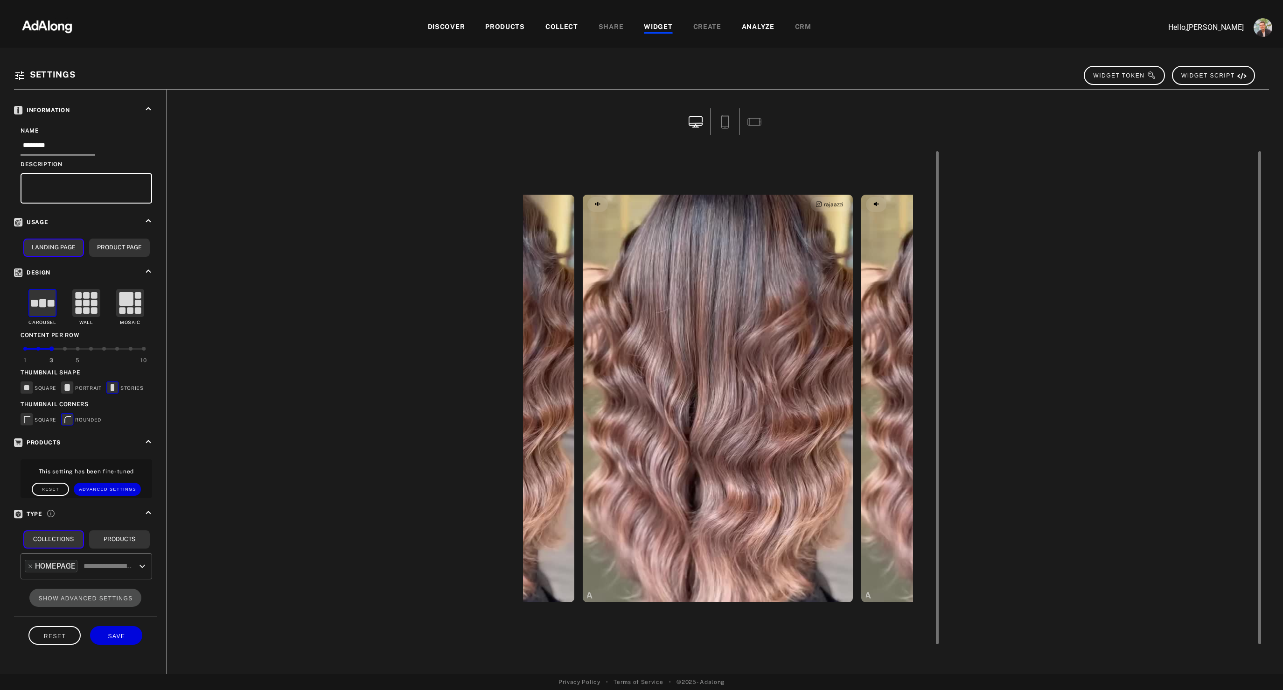
drag, startPoint x: 892, startPoint y: 340, endPoint x: 719, endPoint y: 357, distance: 173.5
click at [719, 357] on div "rajaazzi [PERSON_NAME]" at bounding box center [718, 398] width 836 height 411
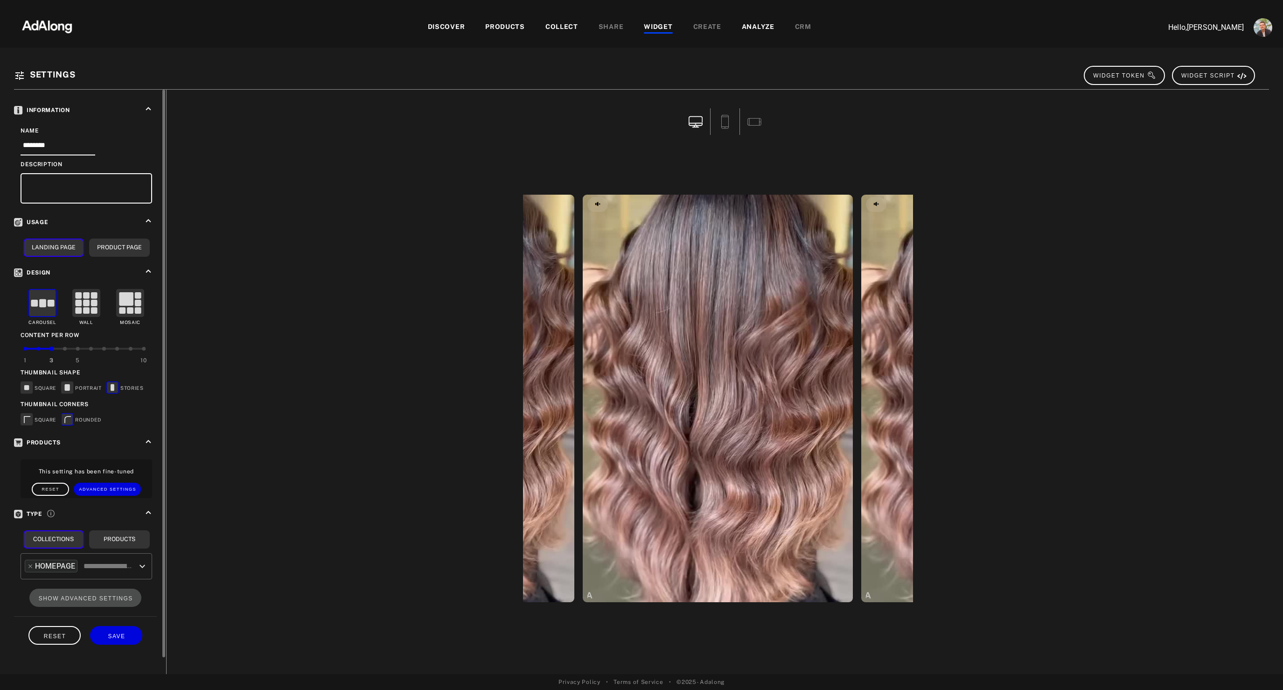
click at [102, 345] on div "1 3 5 10" at bounding box center [84, 354] width 119 height 20
click at [122, 637] on span "SAVE" at bounding box center [116, 636] width 17 height 7
click at [652, 30] on div "WIDGET" at bounding box center [658, 27] width 28 height 11
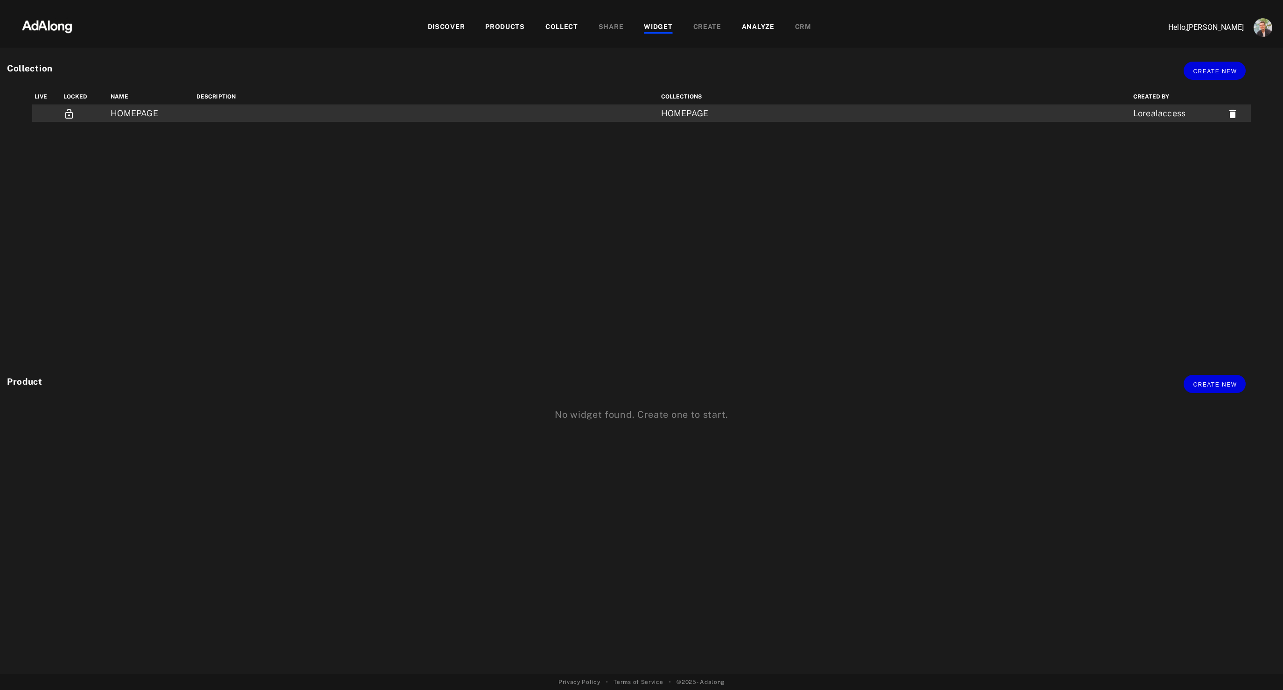
click at [120, 112] on td "HOMEPAGE" at bounding box center [151, 113] width 86 height 17
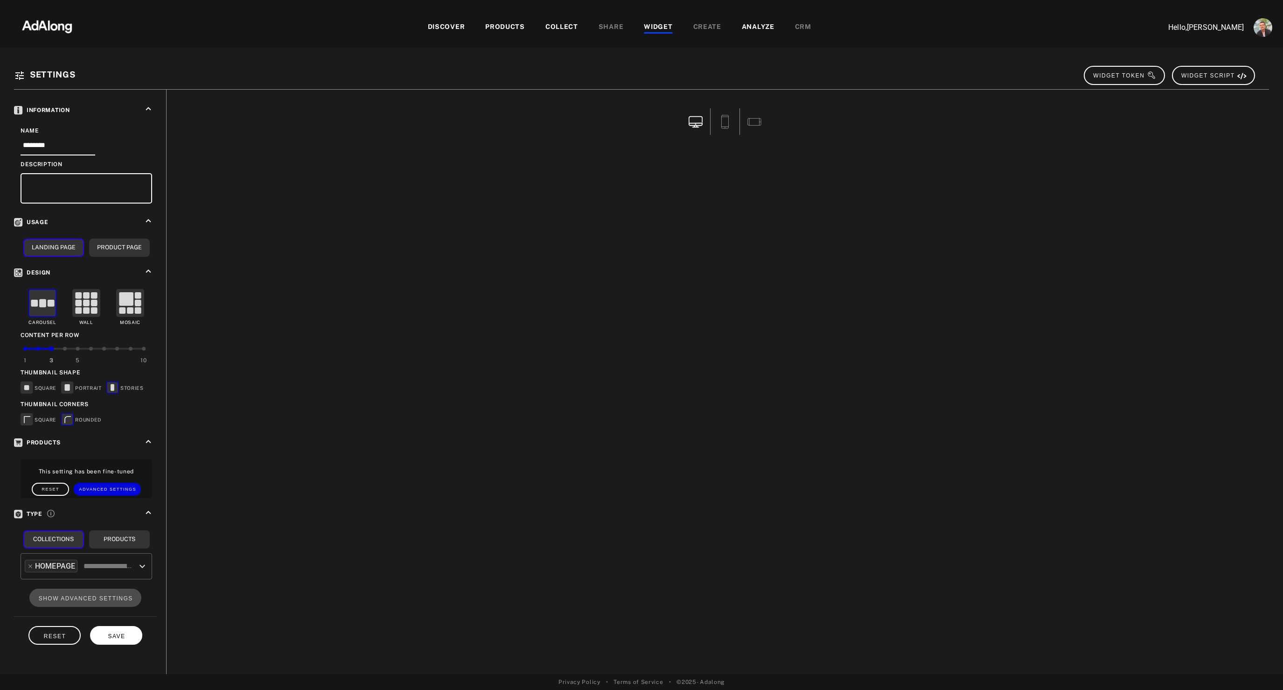
click at [114, 633] on span "SAVE" at bounding box center [116, 636] width 17 height 7
click at [654, 33] on div at bounding box center [658, 32] width 28 height 1
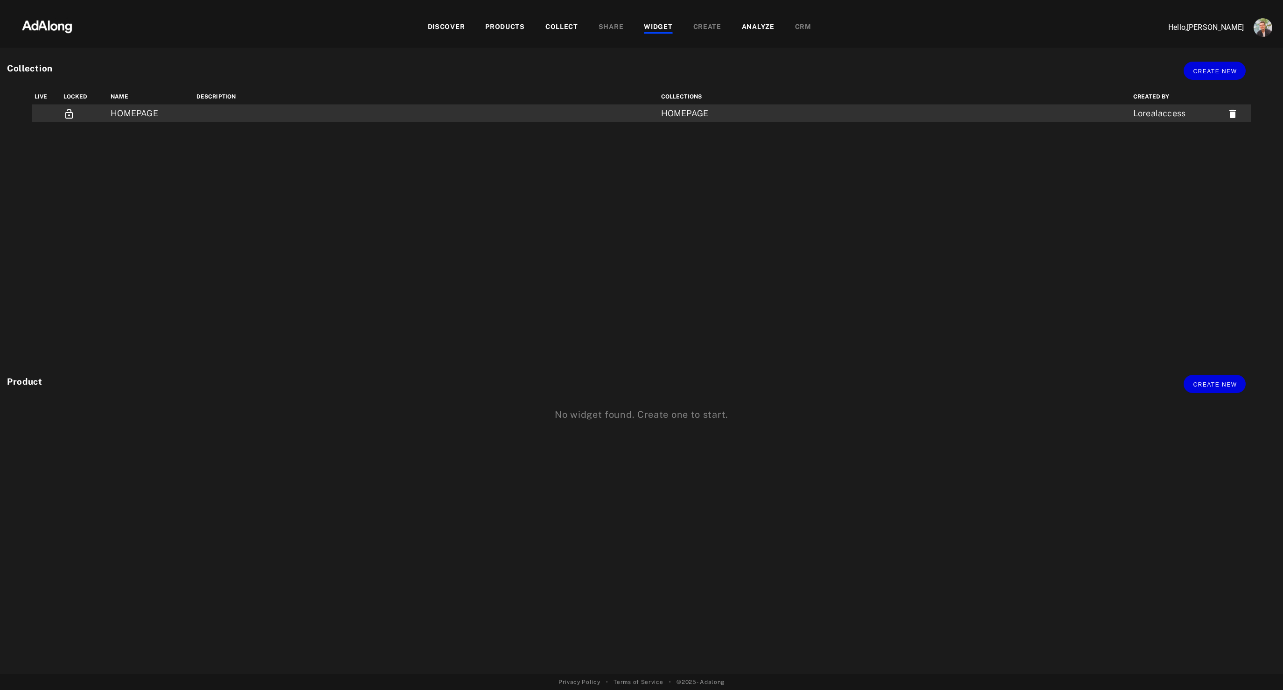
click at [130, 111] on td "HOMEPAGE" at bounding box center [151, 113] width 86 height 17
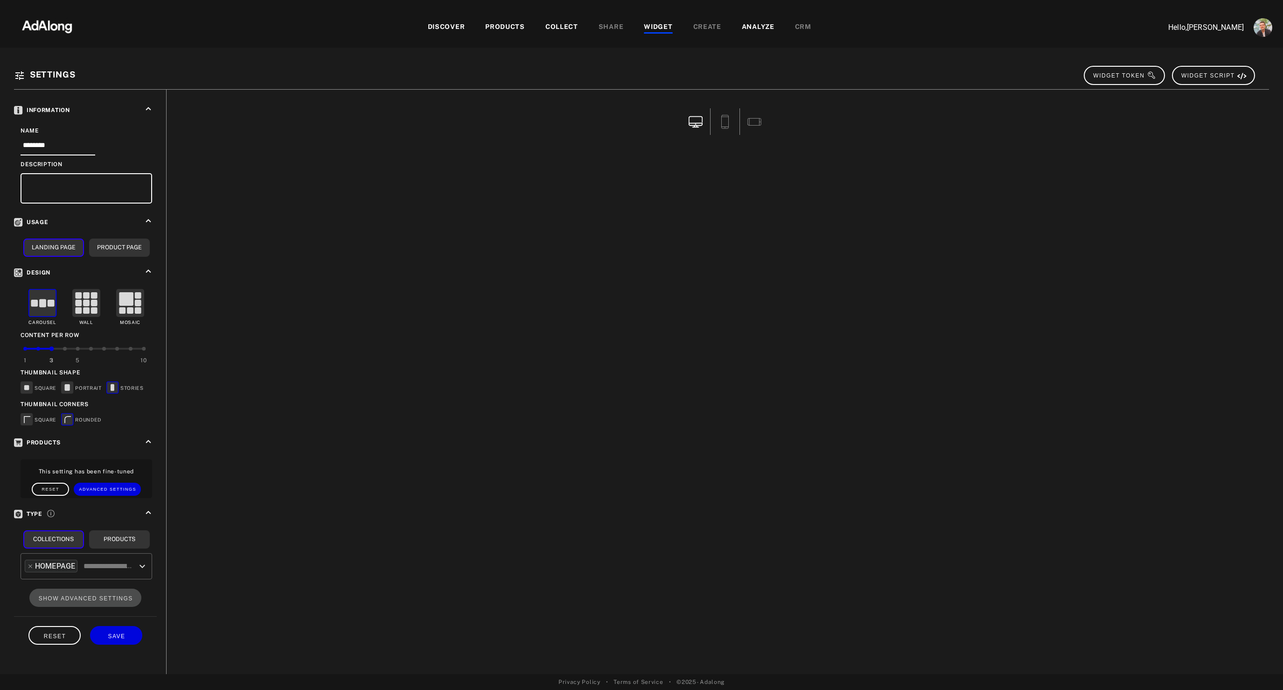
click at [570, 23] on div "COLLECT" at bounding box center [562, 27] width 33 height 11
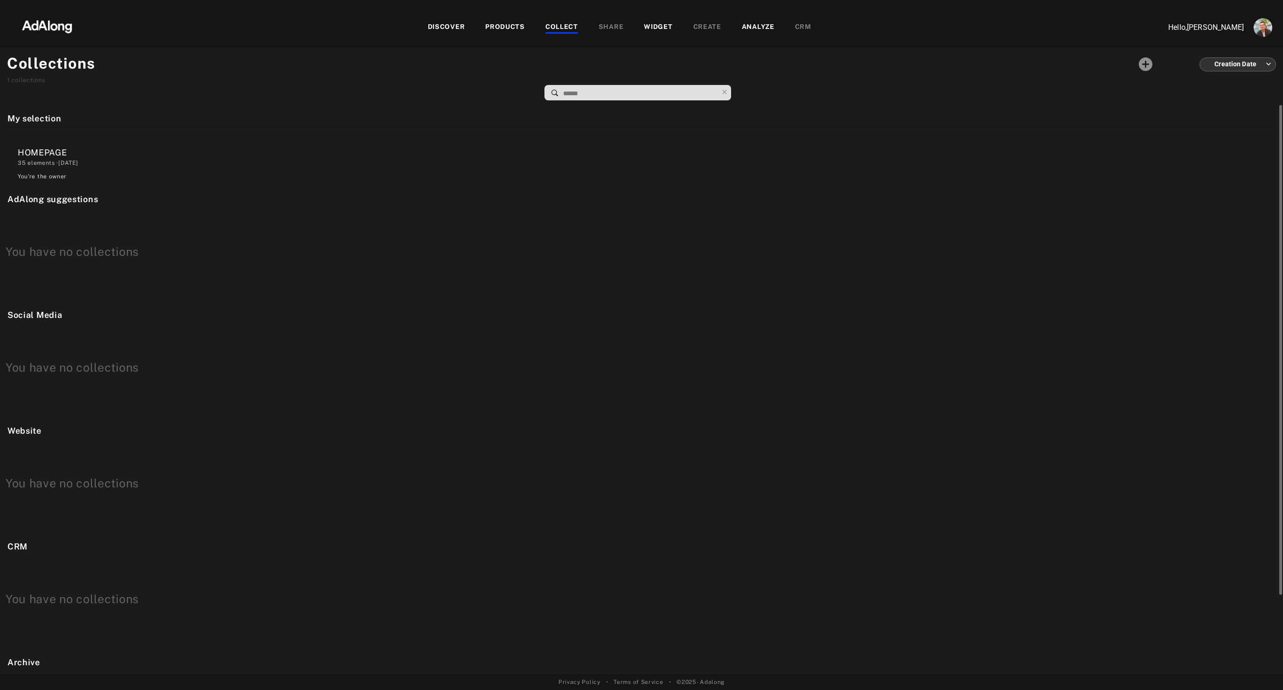
click at [67, 162] on div "35 elements · [DATE]" at bounding box center [69, 163] width 102 height 8
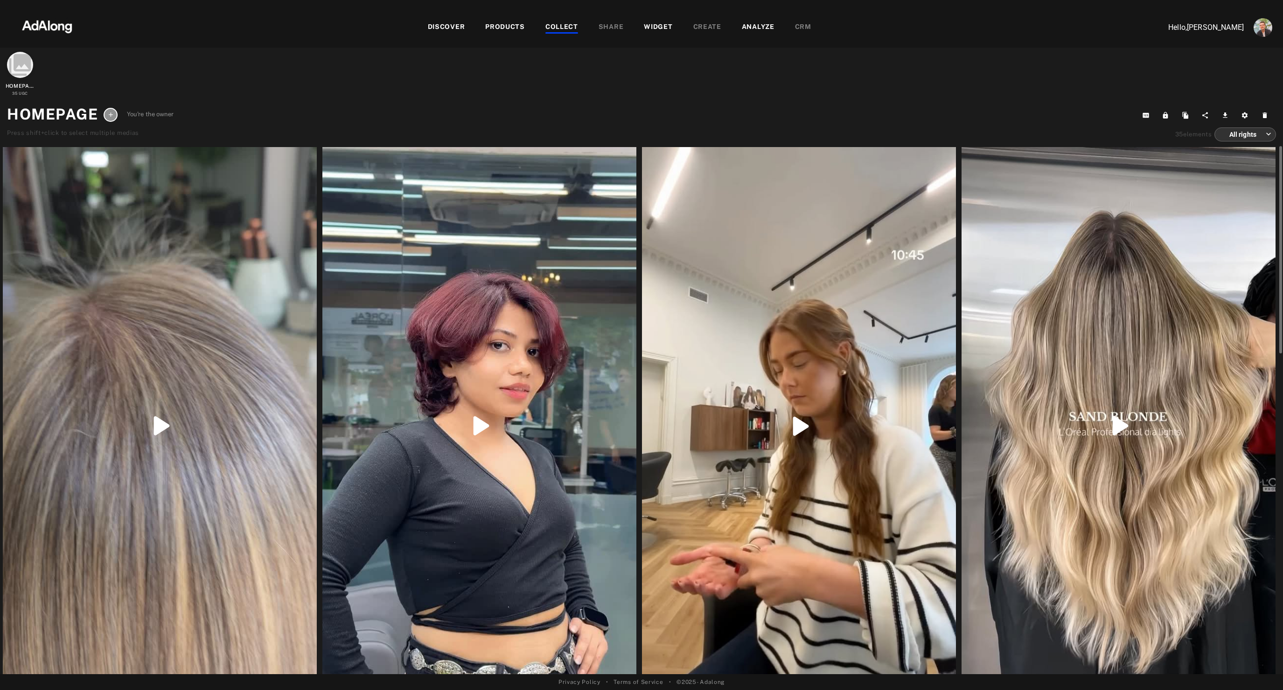
click at [539, 294] on div at bounding box center [479, 426] width 314 height 558
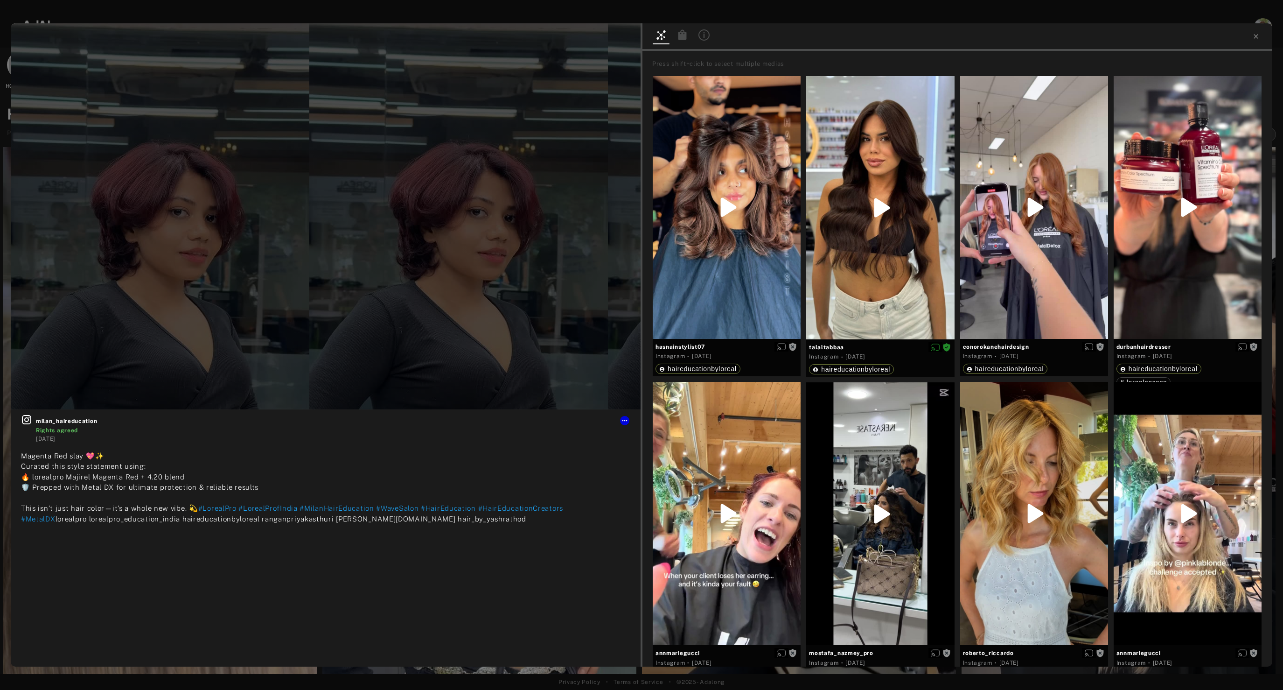
click at [474, 677] on div "milan_haireducation Rights agreed [DATE] Magenta Red slay 💖✨ Curated this style…" at bounding box center [641, 345] width 1283 height 690
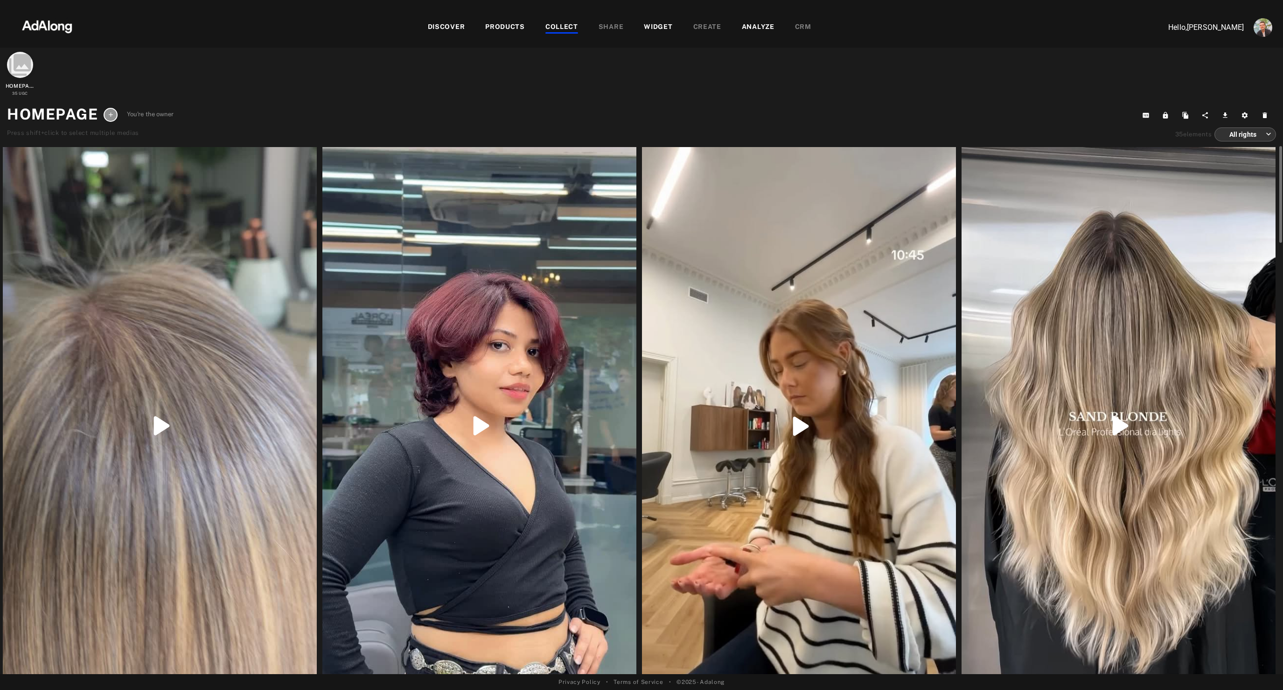
click at [841, 493] on div at bounding box center [799, 426] width 314 height 559
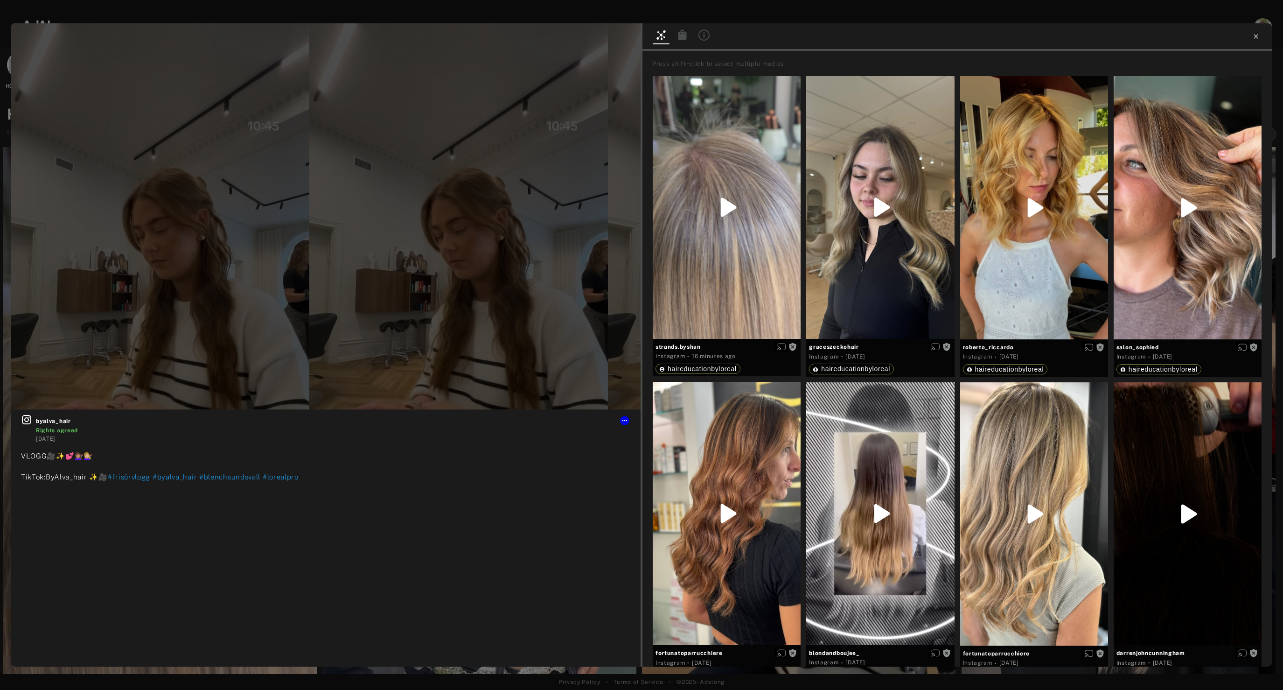
click at [1257, 37] on icon at bounding box center [1256, 36] width 7 height 7
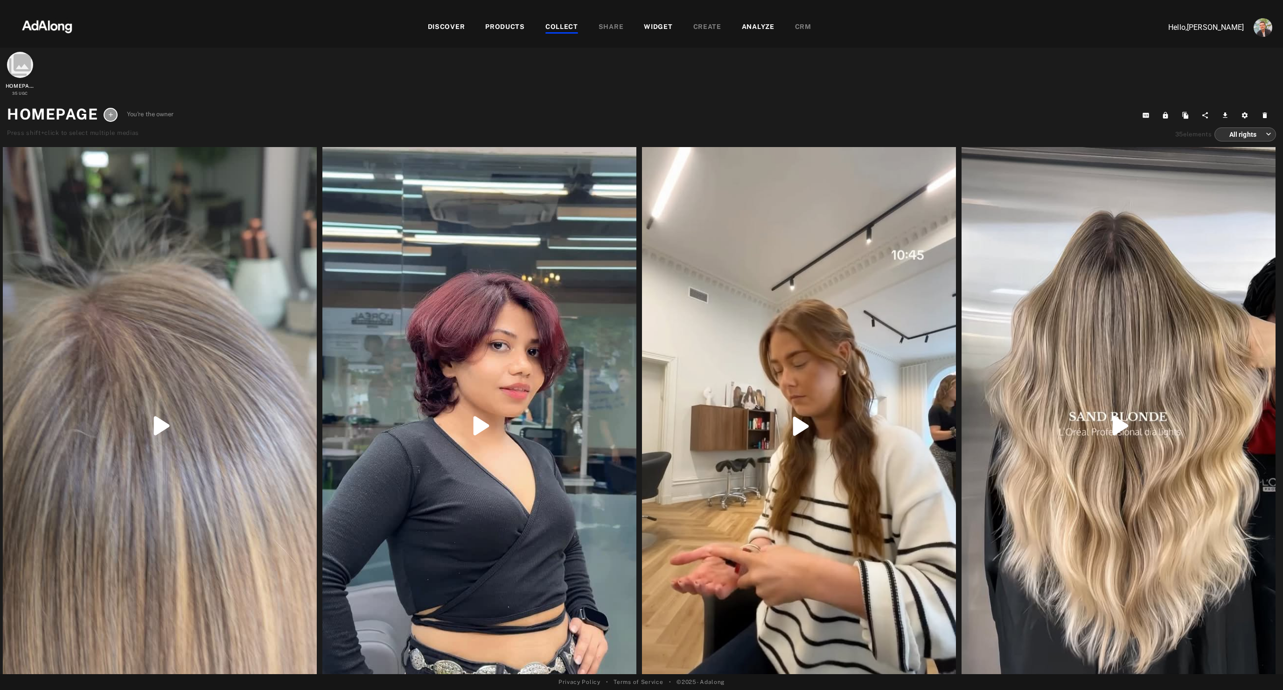
click at [659, 22] on div "WIDGET" at bounding box center [658, 27] width 28 height 11
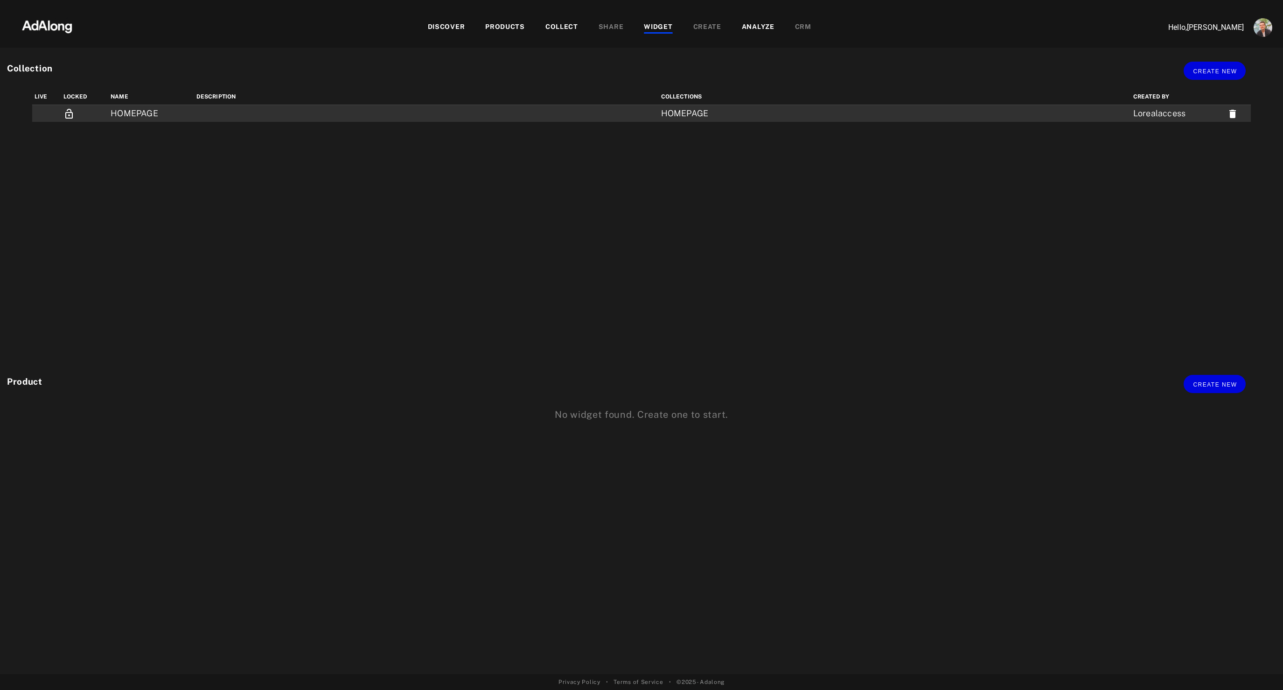
click at [182, 112] on td "HOMEPAGE" at bounding box center [151, 113] width 86 height 17
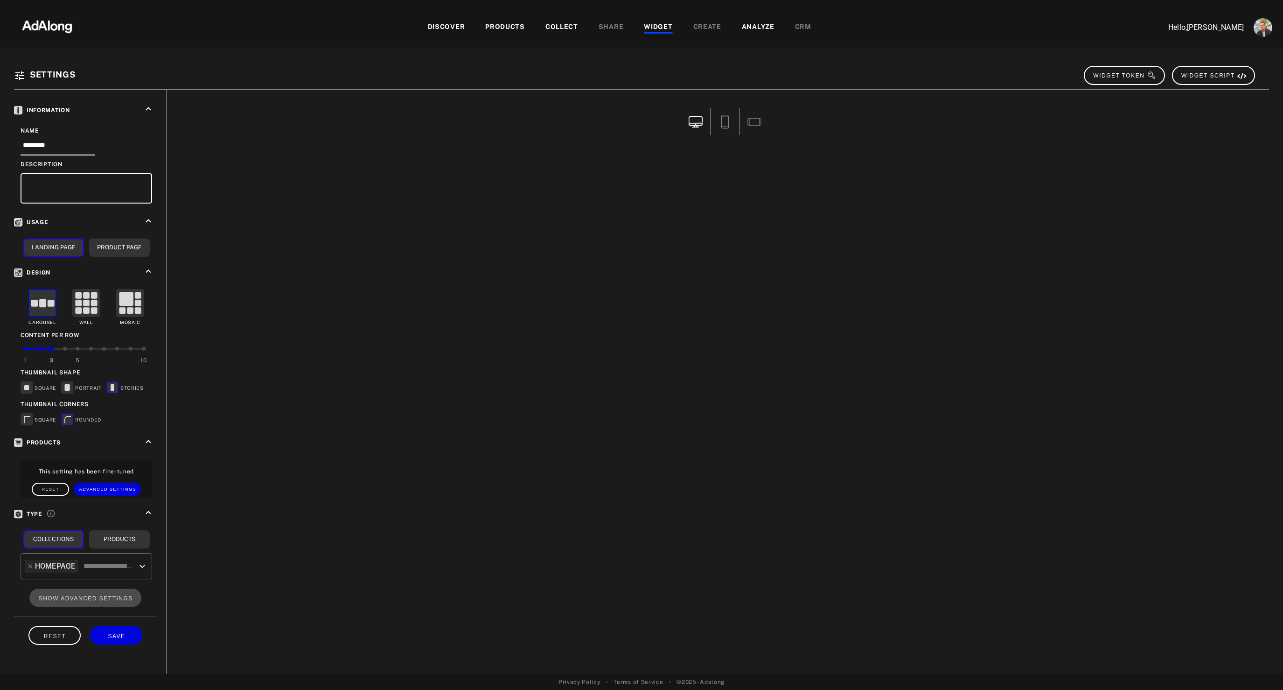
click at [656, 31] on div "WIDGET" at bounding box center [658, 27] width 28 height 11
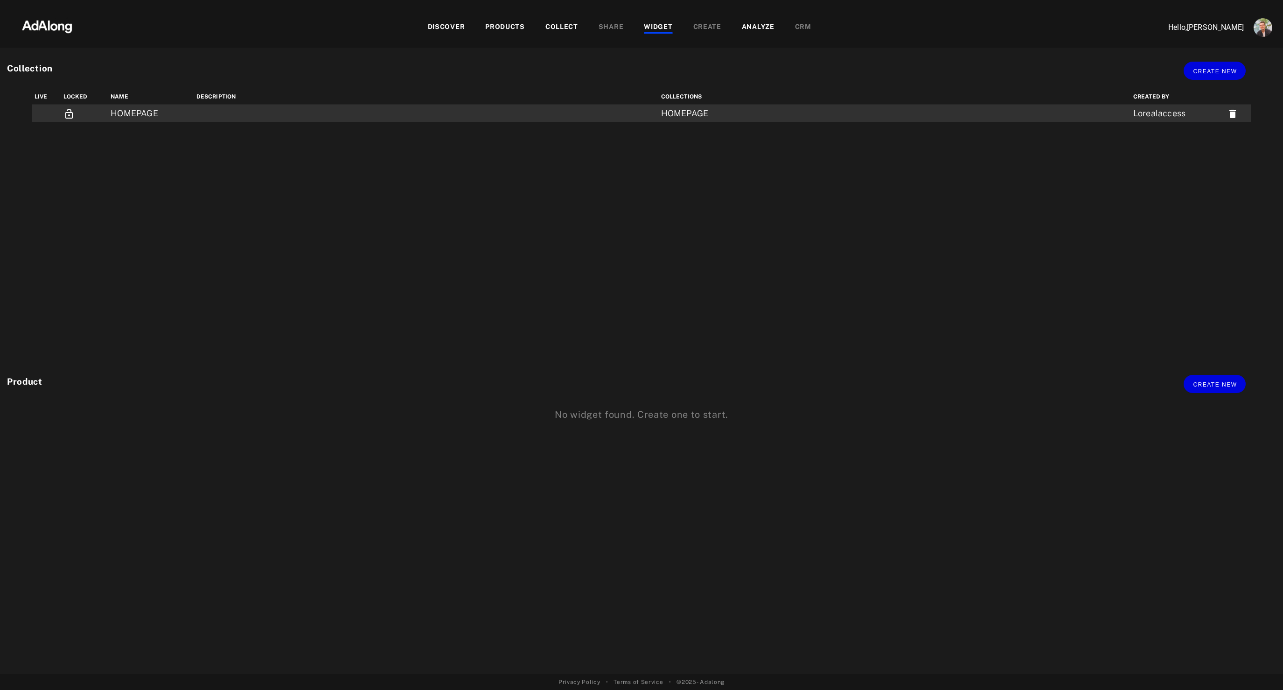
click at [485, 113] on td at bounding box center [426, 113] width 465 height 17
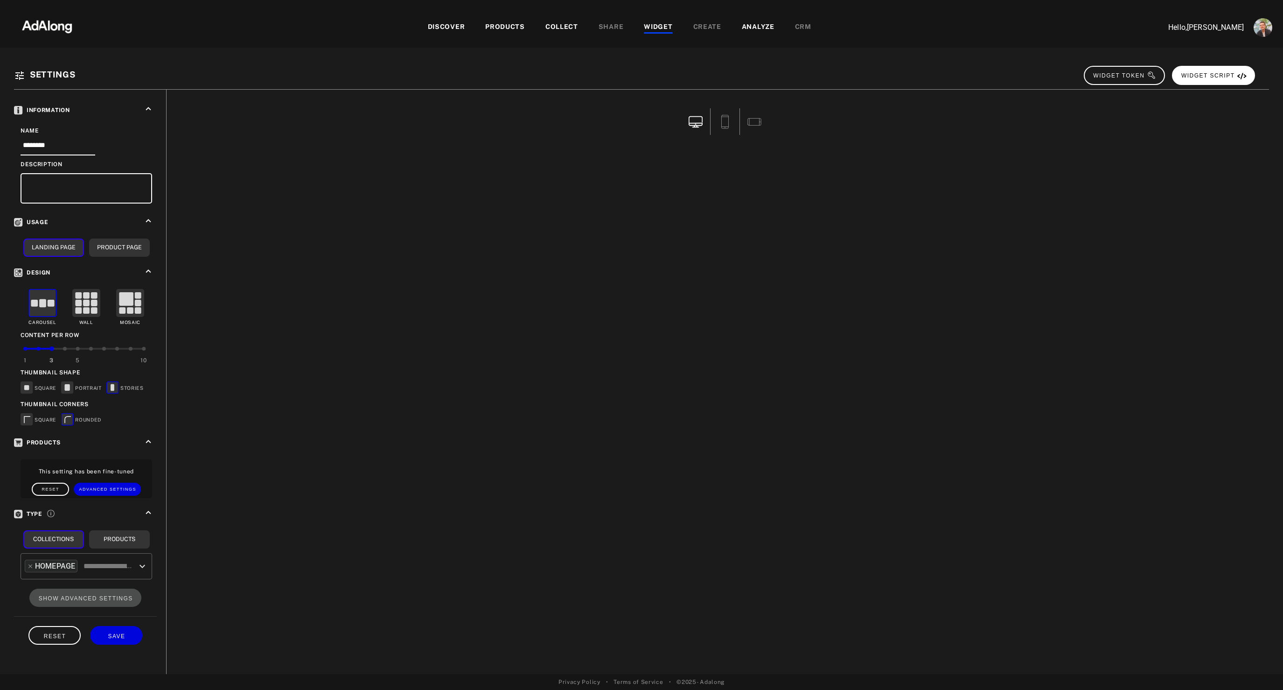
click at [1219, 76] on span "WIDGET SCRIPT" at bounding box center [1214, 75] width 65 height 7
click at [723, 126] on line at bounding box center [725, 126] width 7 height 0
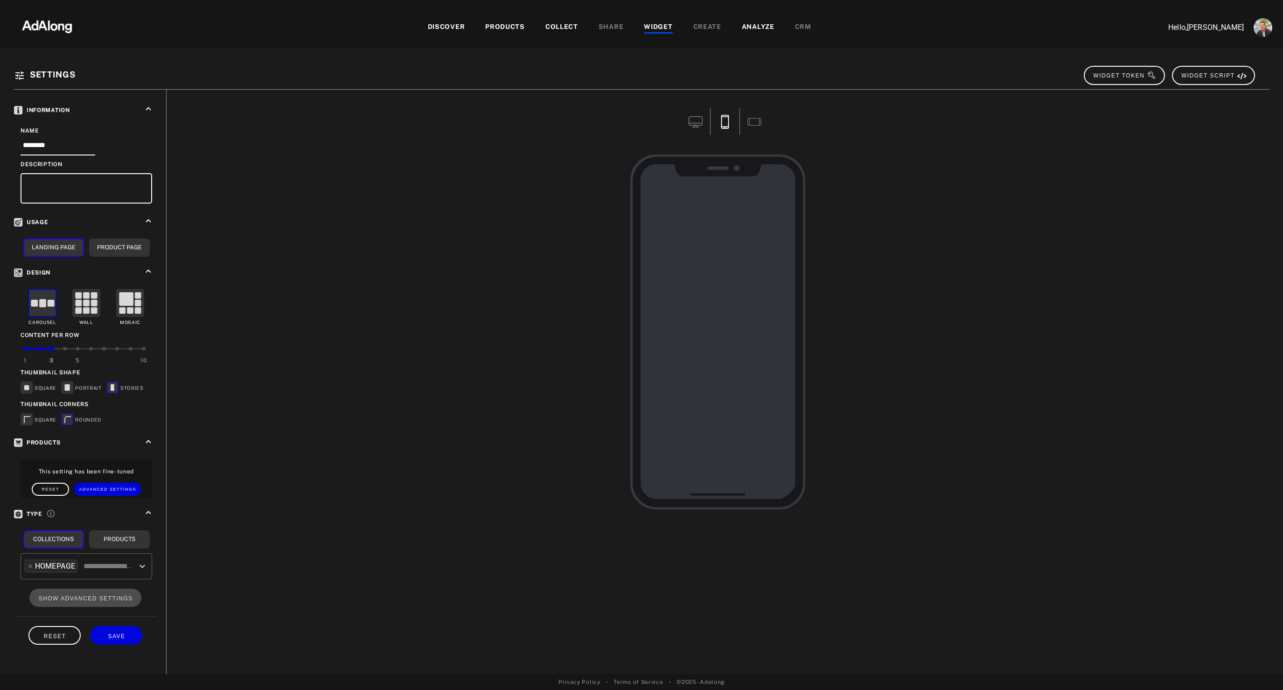
click at [695, 125] on icon at bounding box center [696, 122] width 14 height 14
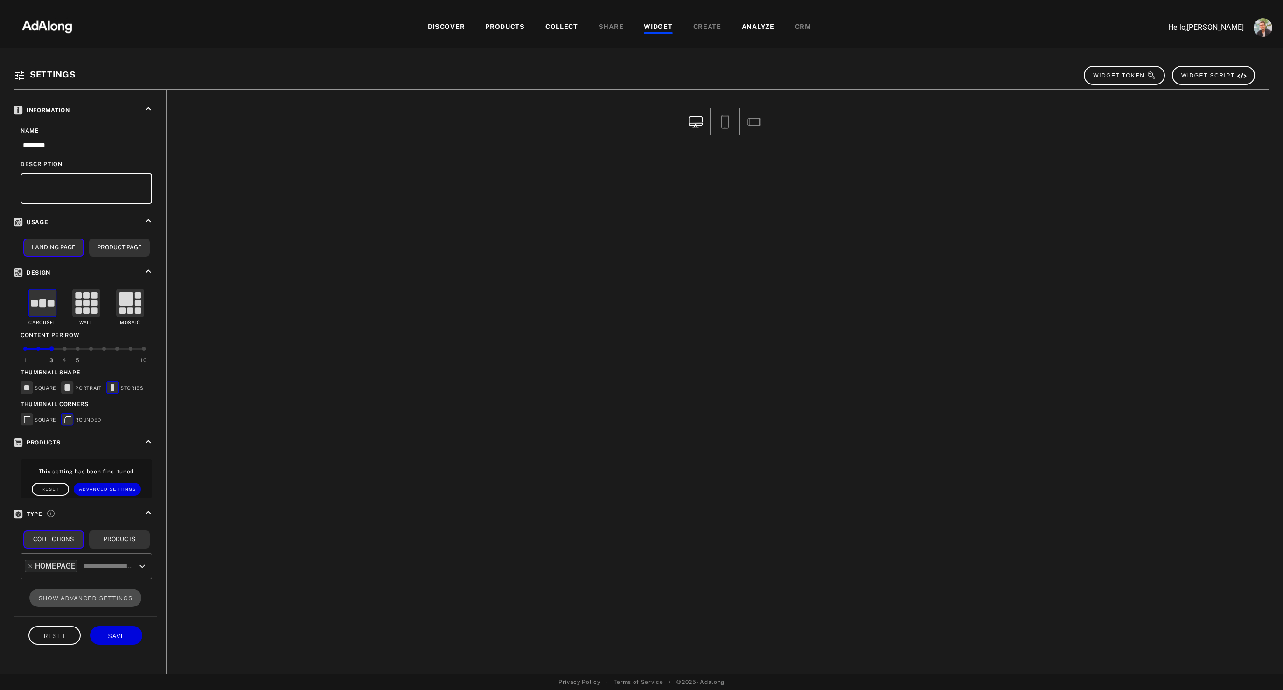
click at [66, 347] on div at bounding box center [65, 349] width 4 height 4
click at [77, 347] on div at bounding box center [78, 349] width 4 height 4
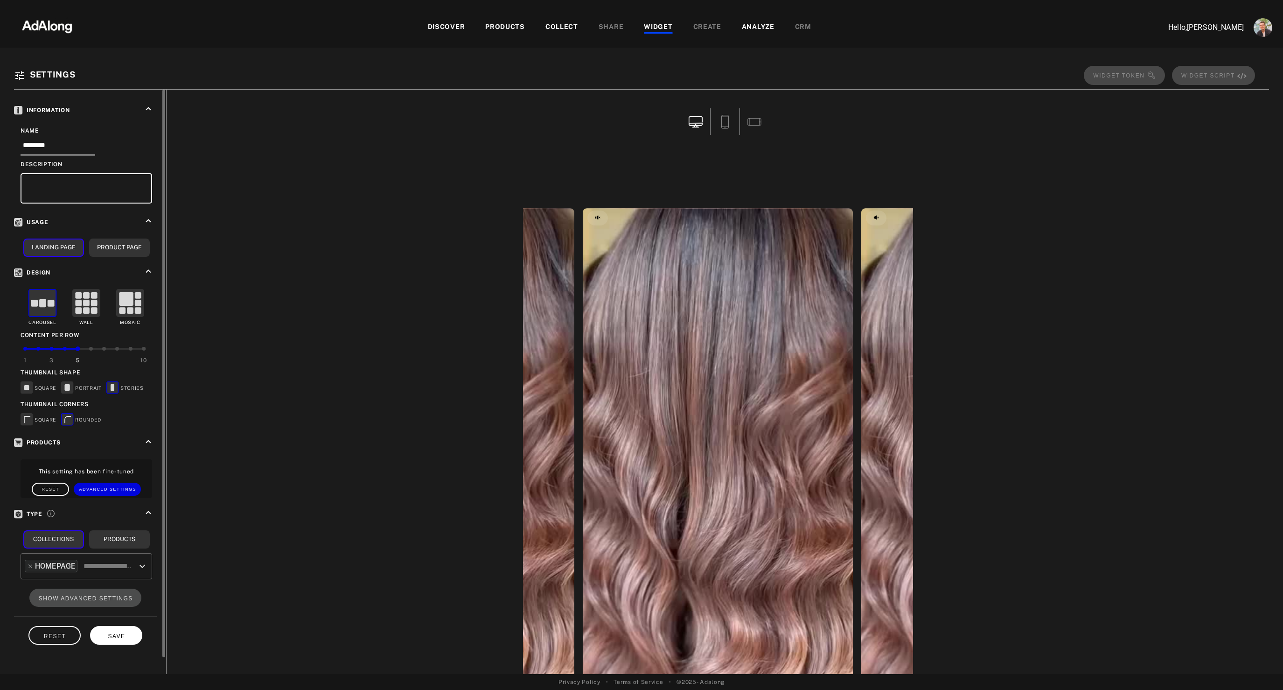
click at [132, 629] on button "SAVE" at bounding box center [116, 635] width 52 height 18
click at [131, 639] on button "SAVE" at bounding box center [116, 635] width 52 height 18
click at [656, 28] on div "WIDGET" at bounding box center [658, 27] width 28 height 11
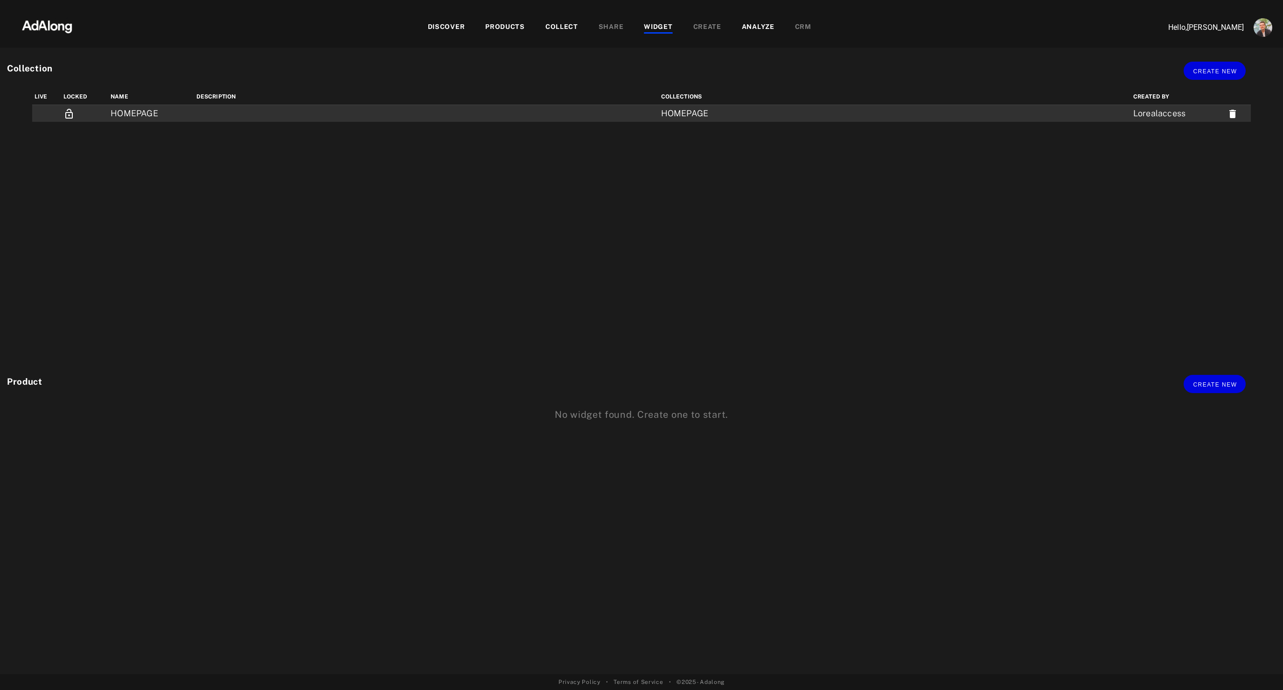
click at [206, 114] on td at bounding box center [426, 113] width 465 height 17
